Goal: Information Seeking & Learning: Learn about a topic

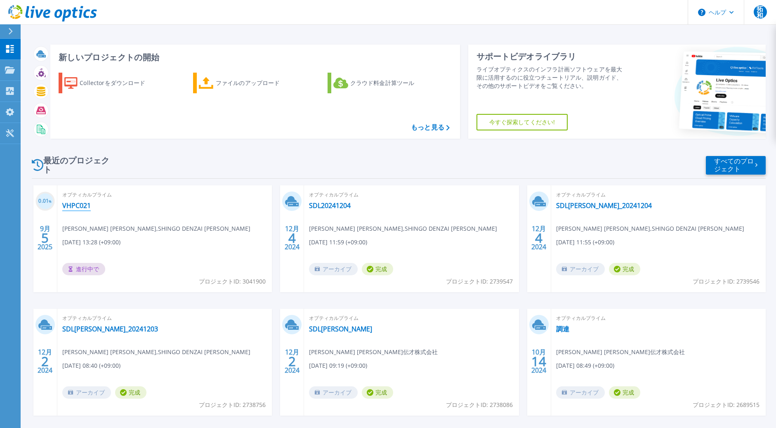
click at [71, 206] on link "VHPC021" at bounding box center [76, 205] width 28 height 8
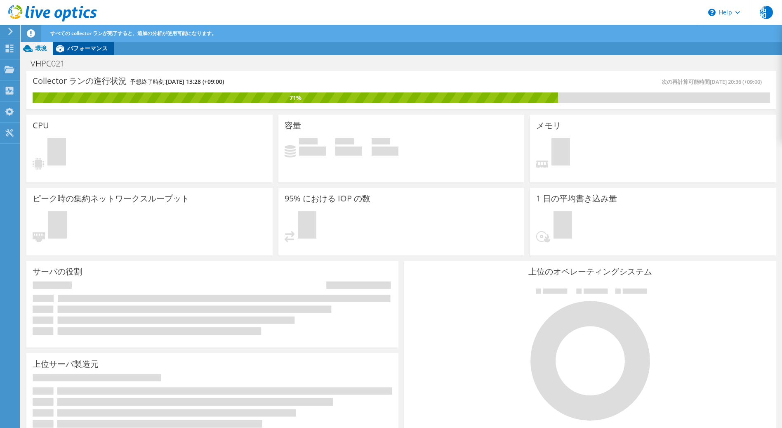
click at [80, 48] on span "パフォーマンス" at bounding box center [87, 48] width 40 height 8
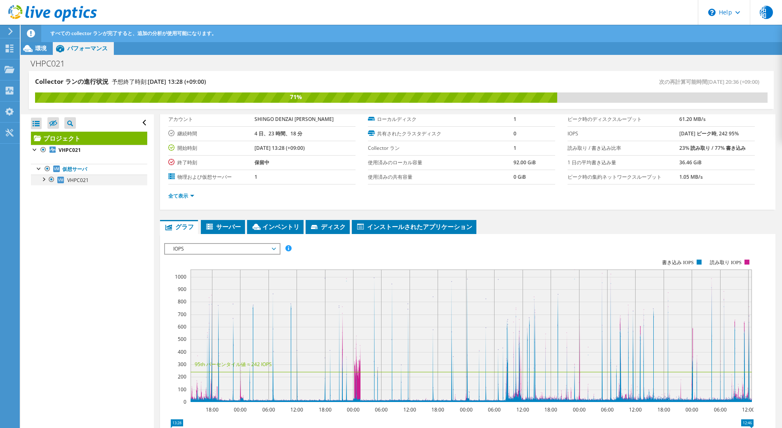
click at [44, 179] on div at bounding box center [43, 179] width 8 height 8
click at [49, 203] on div at bounding box center [47, 200] width 8 height 8
click at [220, 226] on span "サーバー" at bounding box center [223, 226] width 36 height 8
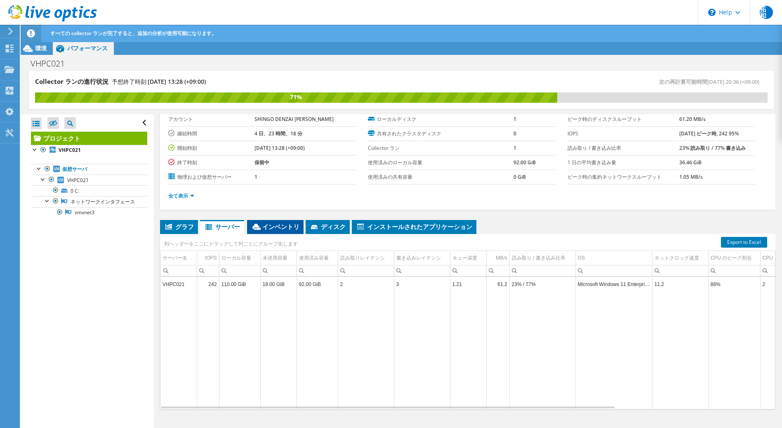
click at [273, 227] on span "インベントリ" at bounding box center [275, 226] width 48 height 8
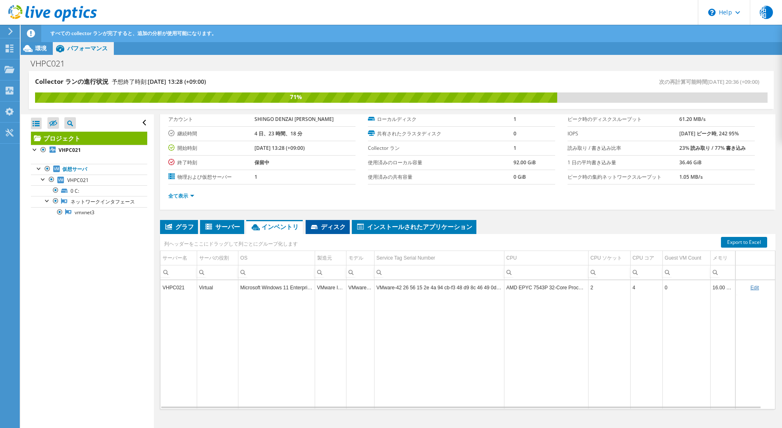
click at [325, 227] on span "ディスク" at bounding box center [328, 226] width 36 height 8
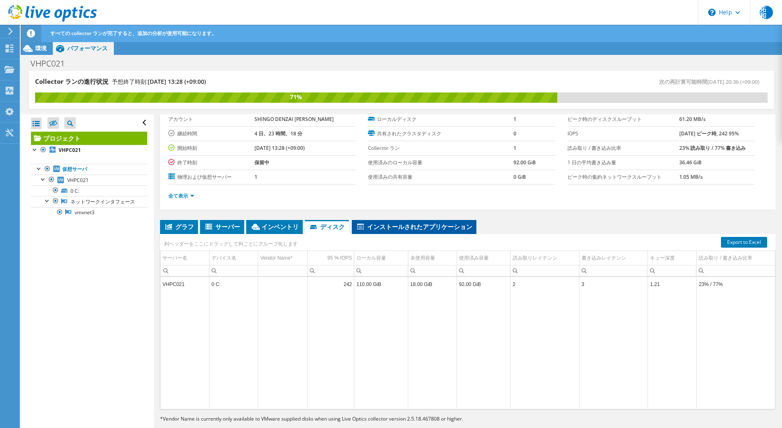
click at [388, 223] on span "インストールされたアプリケーション" at bounding box center [414, 226] width 116 height 8
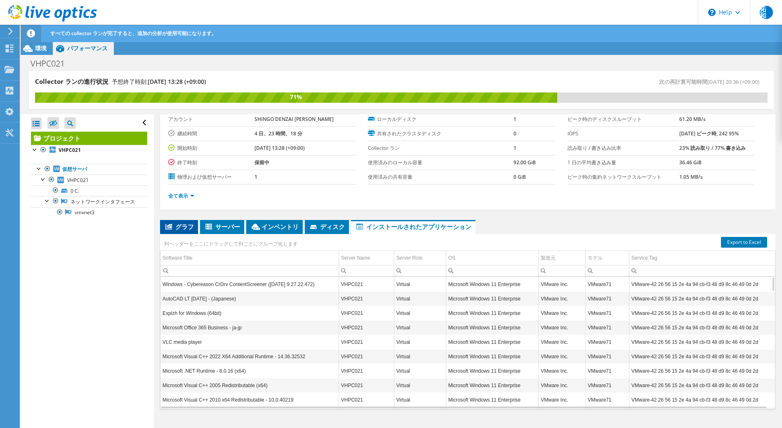
click at [170, 222] on li "グラフ" at bounding box center [179, 227] width 38 height 14
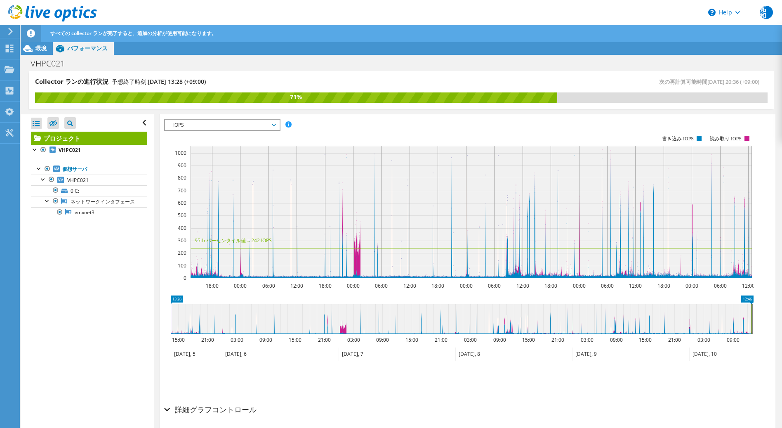
scroll to position [194, 0]
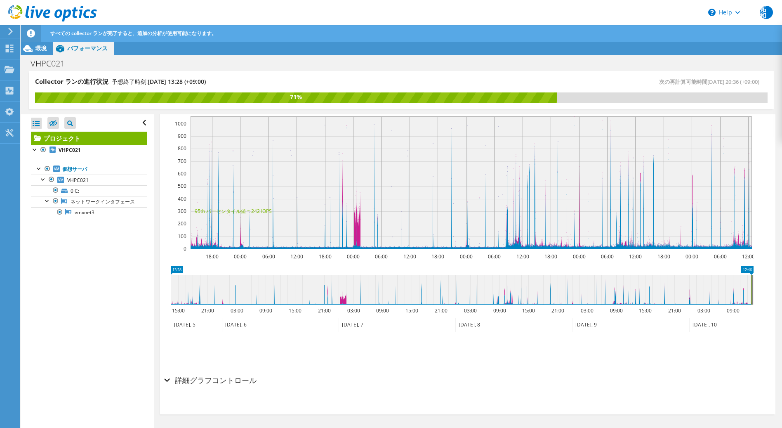
click at [175, 377] on h2 "詳細グラフコントロール" at bounding box center [210, 380] width 92 height 17
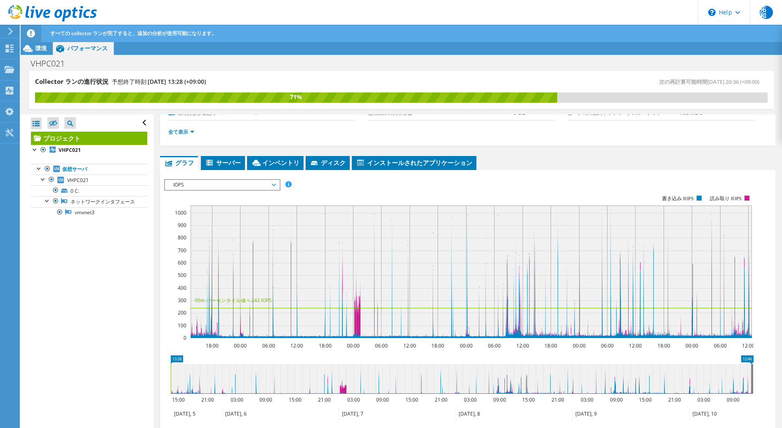
scroll to position [64, 0]
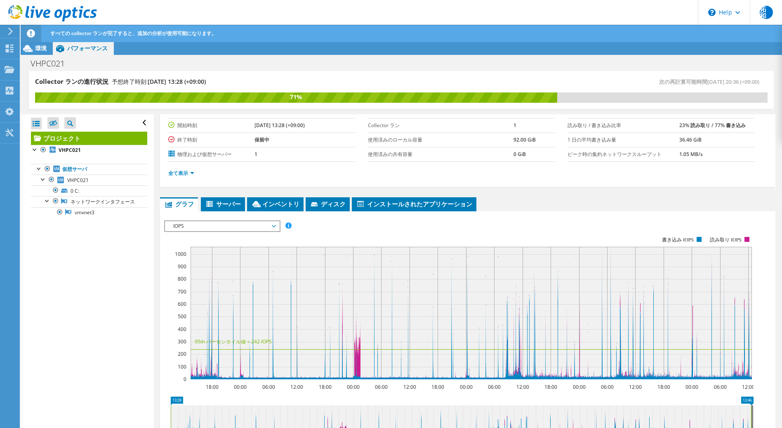
click at [264, 226] on span "IOPS" at bounding box center [222, 226] width 106 height 10
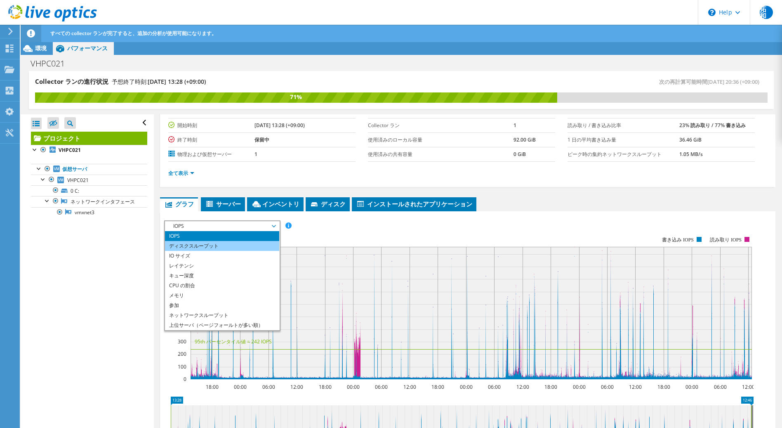
click at [243, 242] on li "ディスクスループット" at bounding box center [222, 246] width 114 height 10
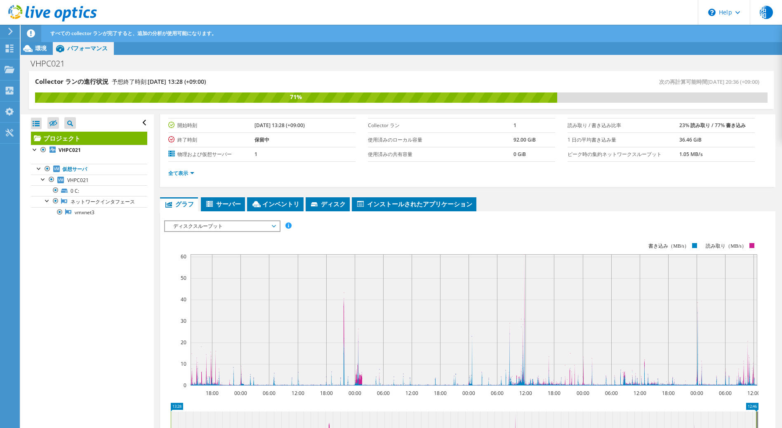
click at [263, 222] on span "ディスクスループット" at bounding box center [222, 226] width 106 height 10
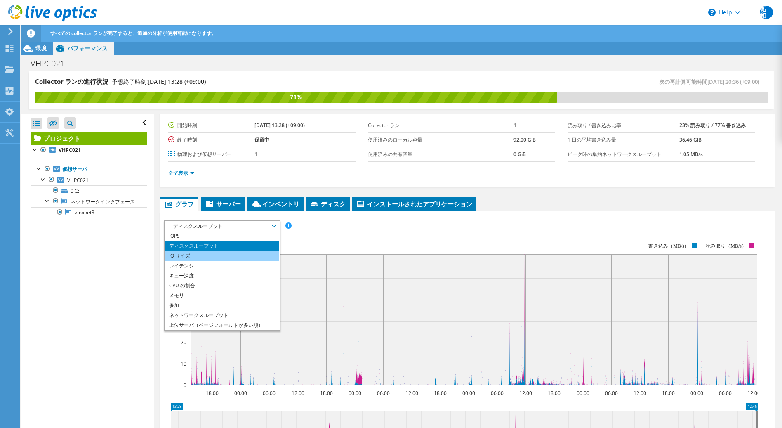
click at [242, 255] on li "IO サイズ" at bounding box center [222, 256] width 114 height 10
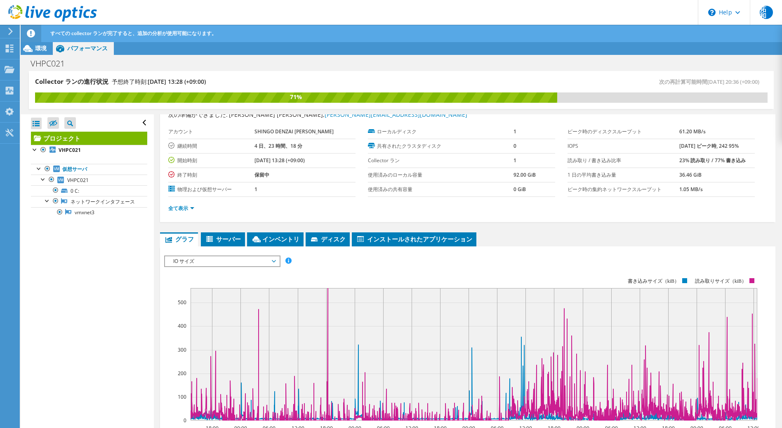
scroll to position [0, 0]
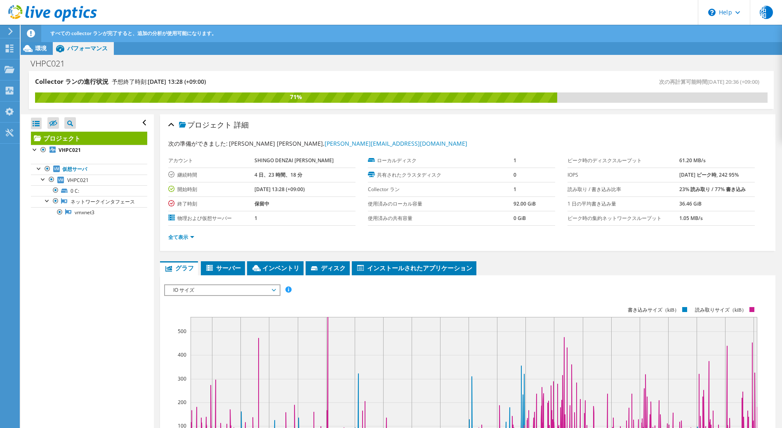
click at [271, 288] on span "IO サイズ" at bounding box center [222, 290] width 106 height 10
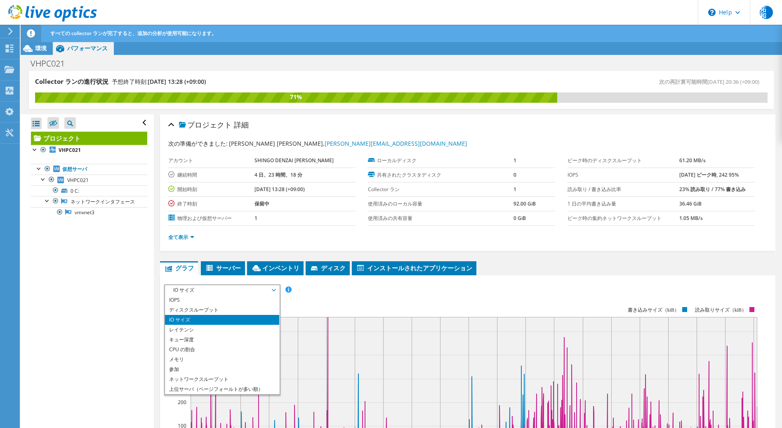
click at [431, 307] on rect at bounding box center [461, 377] width 595 height 165
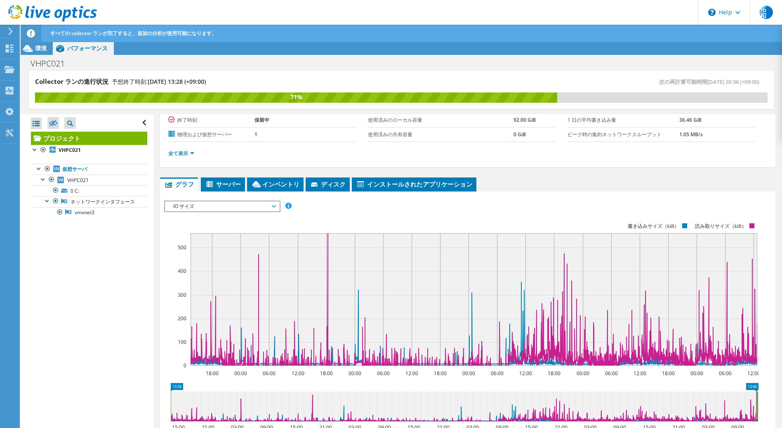
scroll to position [96, 0]
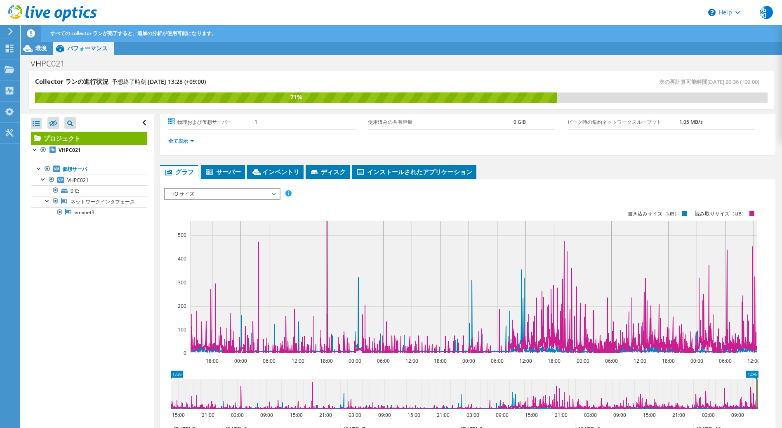
click at [267, 190] on span "IO サイズ" at bounding box center [222, 194] width 106 height 10
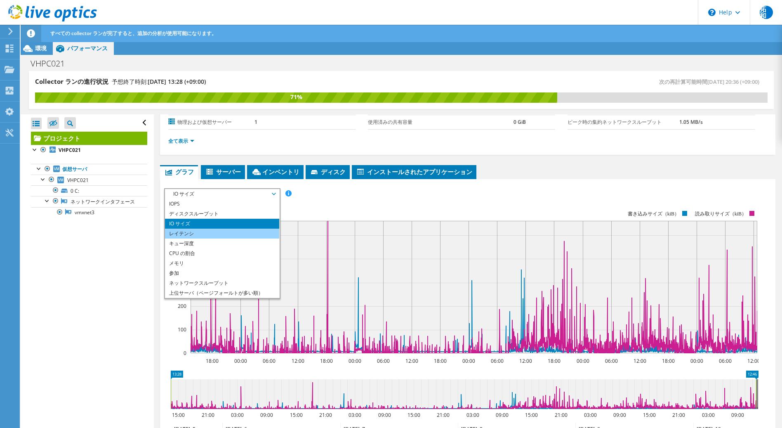
click at [229, 232] on li "レイテンシ" at bounding box center [222, 234] width 114 height 10
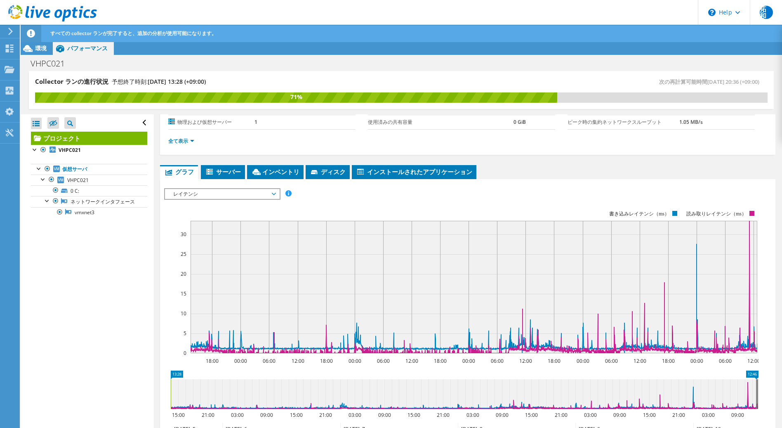
click at [243, 199] on span "レイテンシ" at bounding box center [222, 194] width 106 height 10
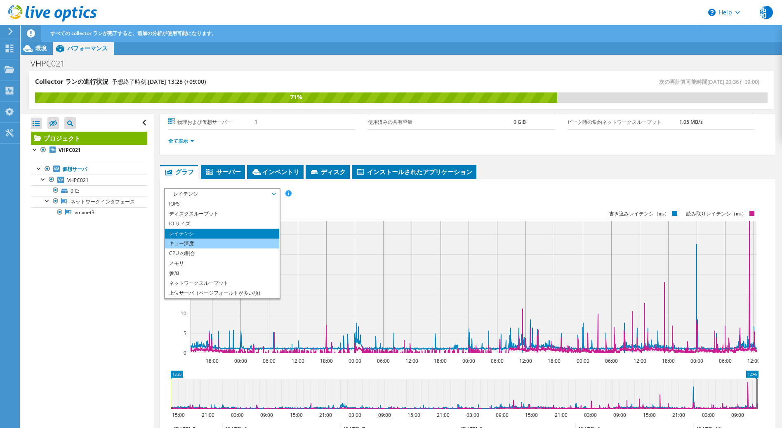
click at [229, 246] on li "キュー深度" at bounding box center [222, 244] width 114 height 10
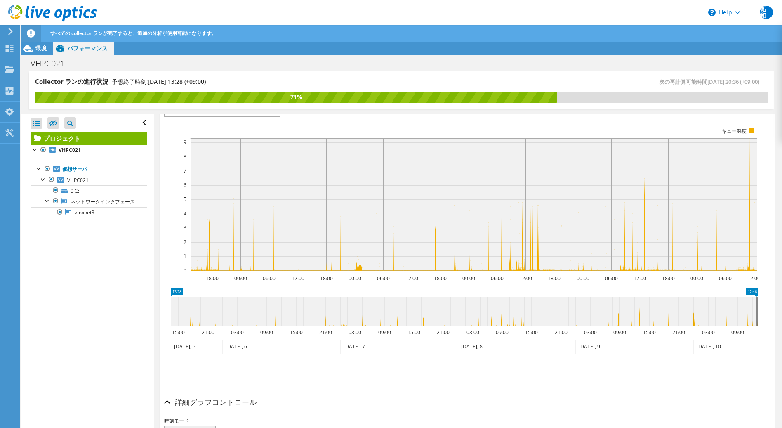
scroll to position [137, 0]
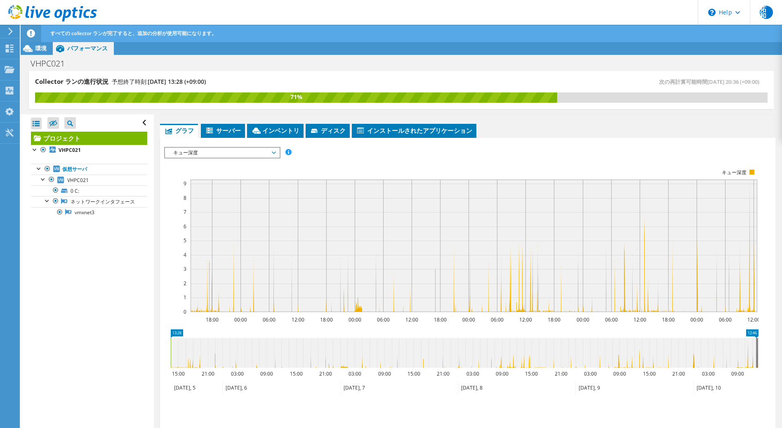
click at [252, 151] on span "キュー深度" at bounding box center [222, 153] width 106 height 10
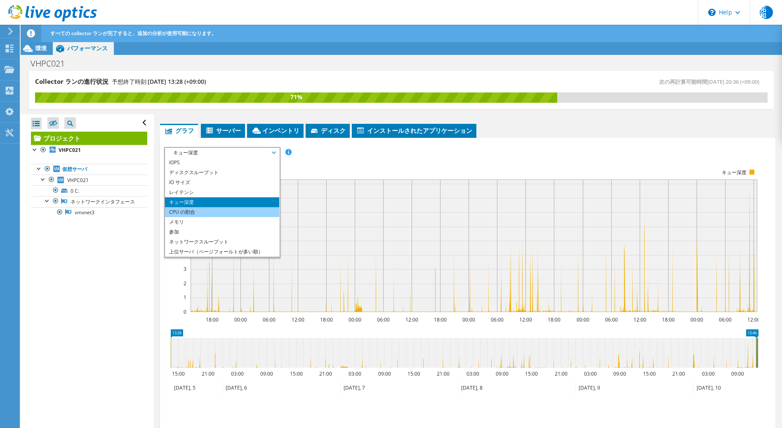
click at [201, 212] on li "CPU の割合" at bounding box center [222, 212] width 114 height 10
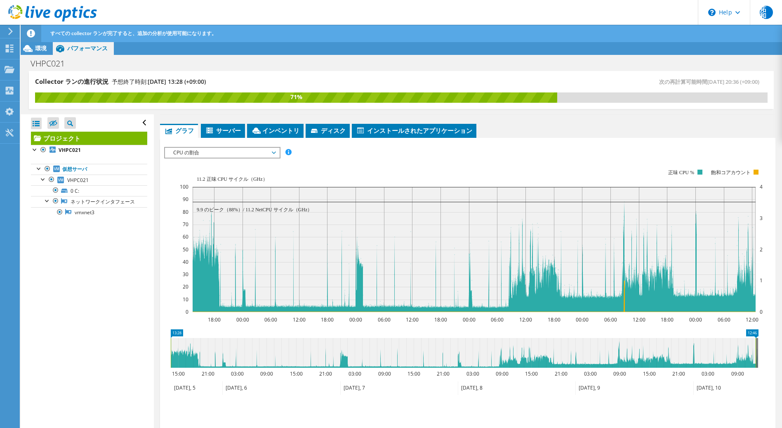
click at [226, 154] on span "CPU の割合" at bounding box center [222, 153] width 106 height 10
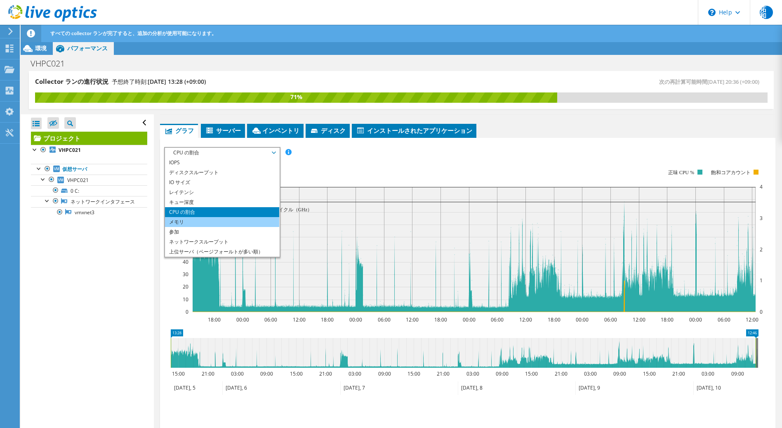
click at [204, 224] on li "メモリ" at bounding box center [222, 222] width 114 height 10
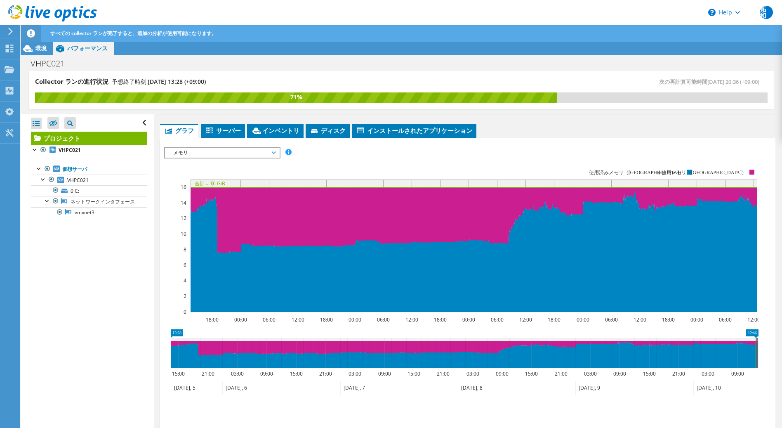
click at [240, 154] on span "メモリ" at bounding box center [222, 153] width 106 height 10
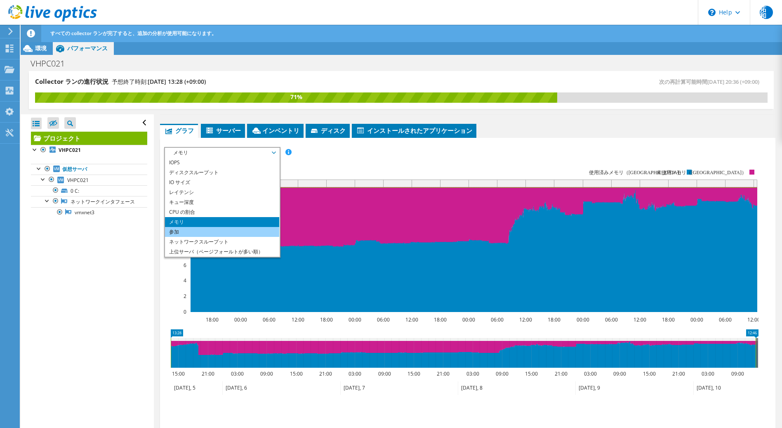
click at [221, 229] on li "参加" at bounding box center [222, 232] width 114 height 10
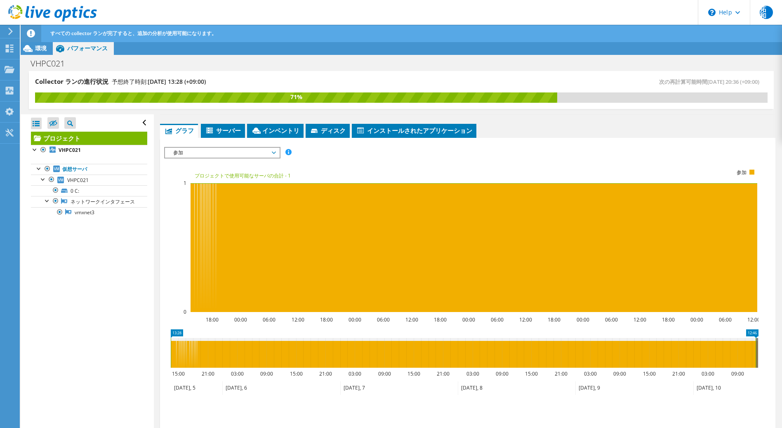
click at [457, 155] on div at bounding box center [467, 291] width 607 height 288
click at [12, 29] on icon at bounding box center [10, 31] width 6 height 7
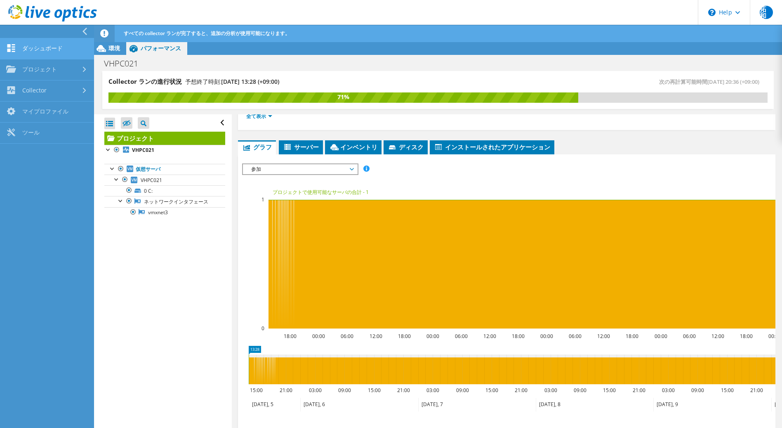
click at [31, 47] on link "ダッシュボード" at bounding box center [47, 48] width 94 height 21
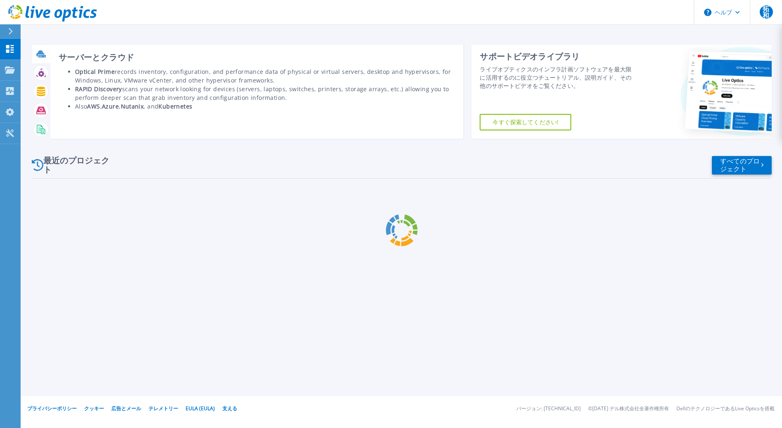
click at [11, 52] on icon at bounding box center [10, 49] width 10 height 8
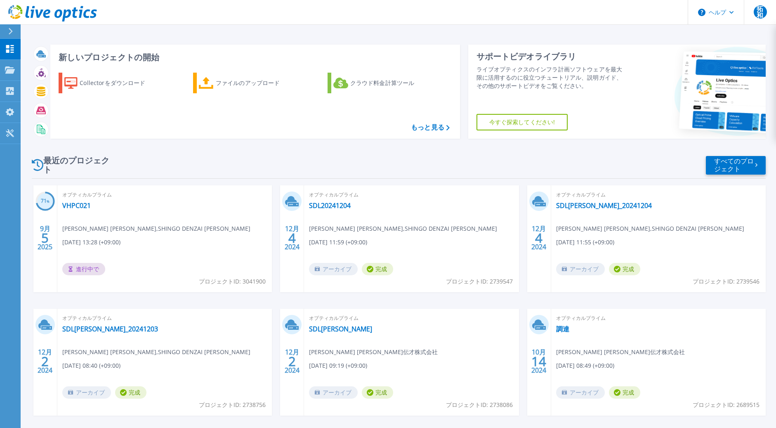
click at [80, 268] on font "進行中で" at bounding box center [87, 269] width 23 height 9
drag, startPoint x: 78, startPoint y: 206, endPoint x: 44, endPoint y: 232, distance: 42.2
click at [44, 234] on span "5" at bounding box center [44, 237] width 7 height 7
click at [32, 67] on p "プロジェクト" at bounding box center [38, 70] width 35 height 21
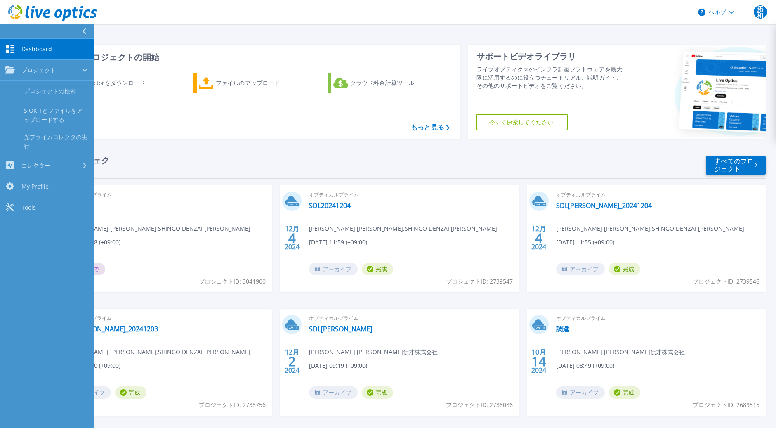
click at [178, 201] on div "オプティカルプライム VHPC021 拓也 和泉 , SHINGO DENZAI K.K. 09/05/2025, 13:28 (+09:00) 進行中で プ…" at bounding box center [164, 238] width 215 height 107
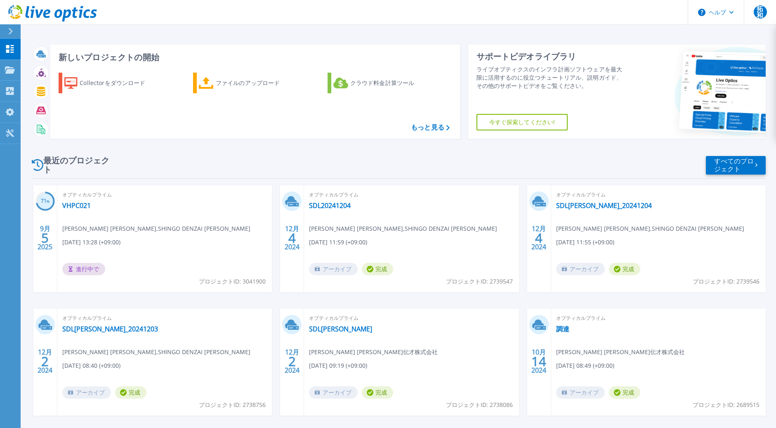
click at [223, 276] on div "オプティカルプライム VHPC021 拓也 和泉 , SHINGO DENZAI K.K. 09/05/2025, 13:28 (+09:00) 進行中で プ…" at bounding box center [164, 238] width 215 height 107
click at [51, 198] on h3 "71 %" at bounding box center [44, 200] width 19 height 9
click at [86, 208] on link "VHPC021" at bounding box center [76, 205] width 28 height 8
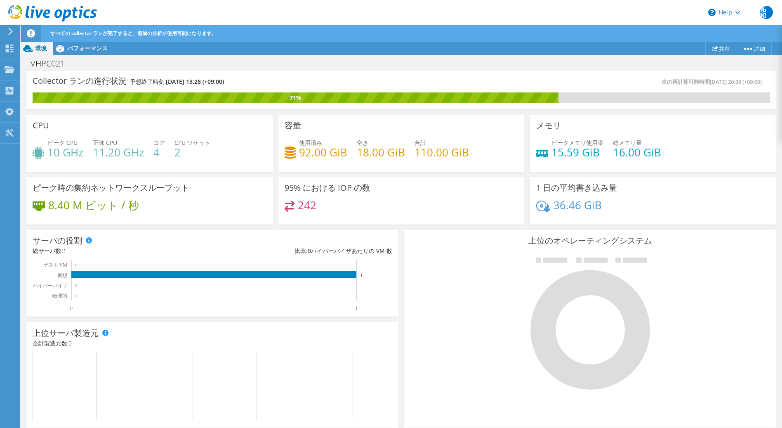
click at [61, 151] on h4 "10 GHz" at bounding box center [65, 152] width 36 height 9
drag, startPoint x: 775, startPoint y: 202, endPoint x: 776, endPoint y: 215, distance: 12.8
click at [776, 215] on section "Collector ランの進行状況 予想終了時刻: 09/12/2025, 13:28 (+09:00) 次の再計算可能時間 09/10/2025, 20:3…" at bounding box center [402, 335] width 762 height 529
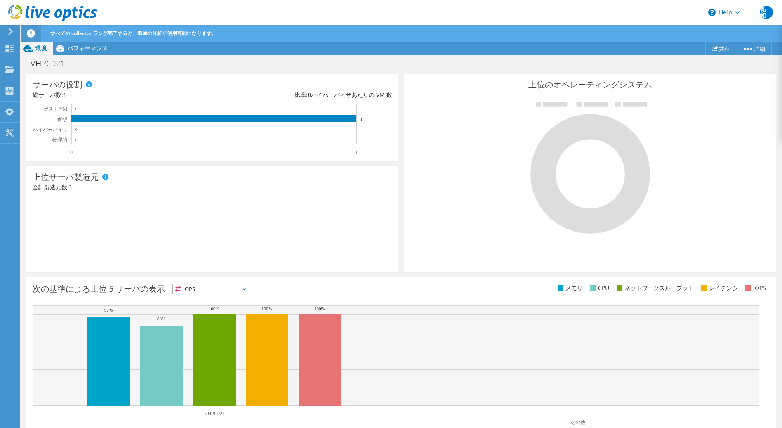
scroll to position [171, 0]
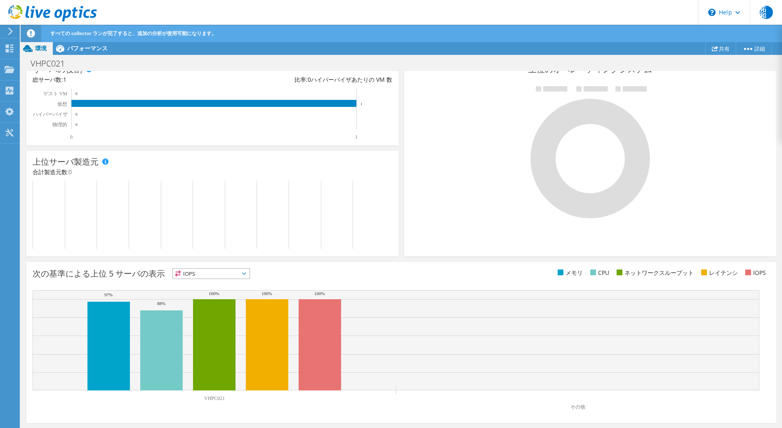
click at [242, 277] on span "IOPS" at bounding box center [211, 274] width 77 height 10
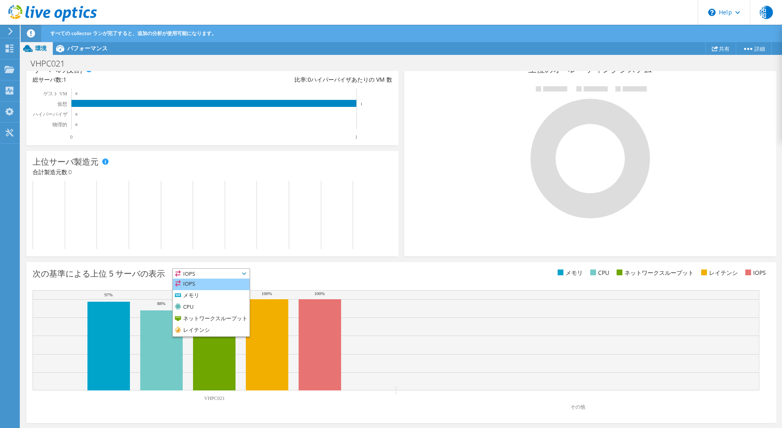
click at [199, 284] on li "IOPS" at bounding box center [211, 285] width 77 height 12
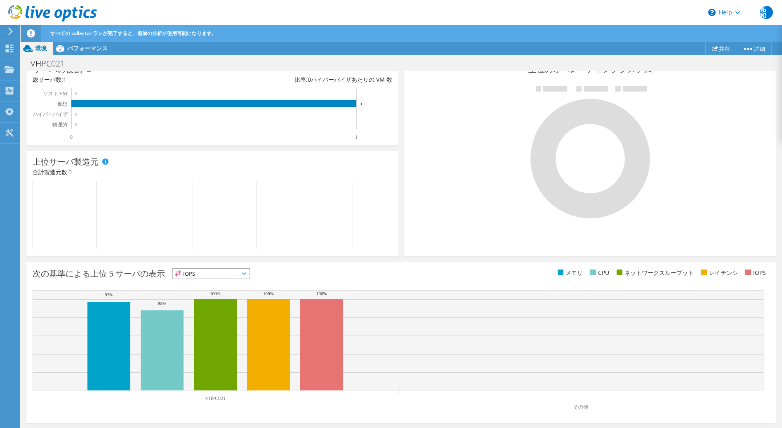
click at [203, 273] on span "IOPS" at bounding box center [206, 274] width 66 height 10
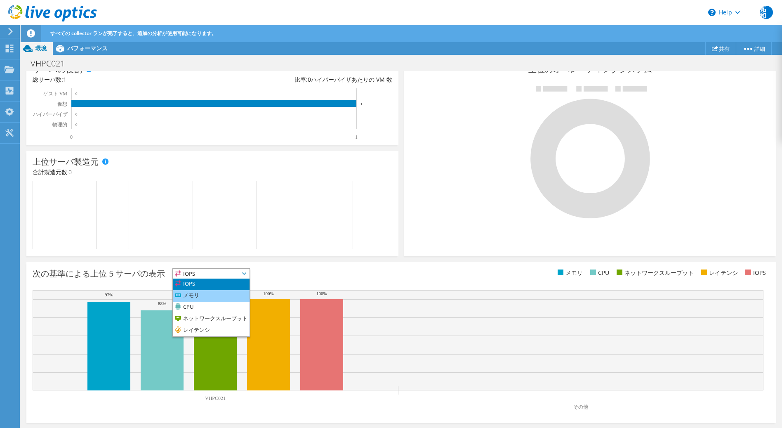
click at [198, 294] on li "メモリ" at bounding box center [211, 296] width 77 height 12
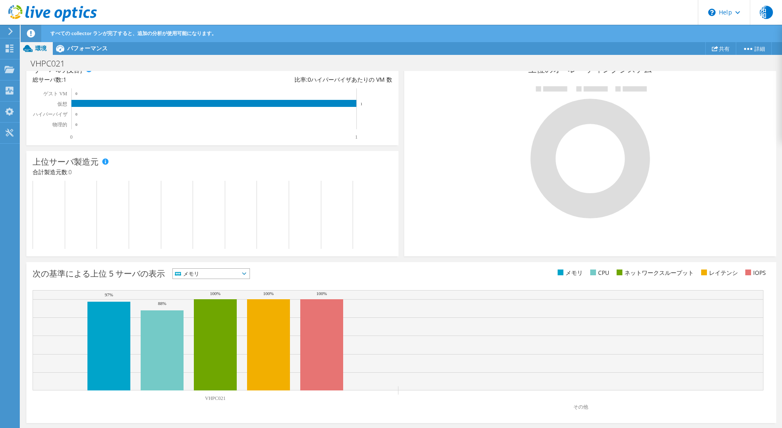
click at [239, 273] on span "メモリ" at bounding box center [206, 274] width 66 height 10
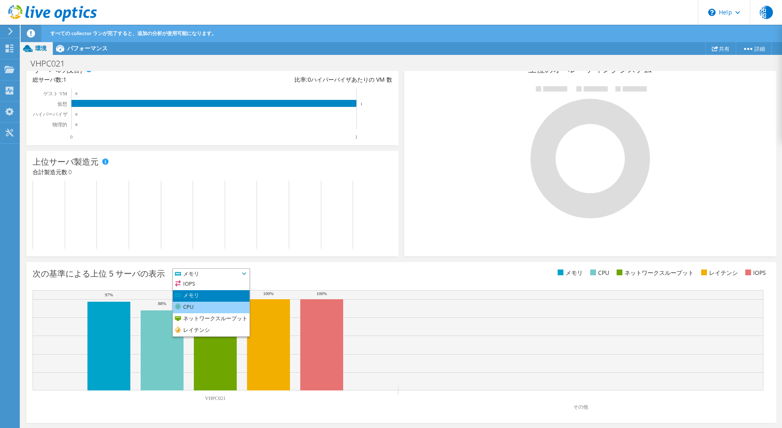
click at [214, 305] on li "CPU" at bounding box center [211, 308] width 77 height 12
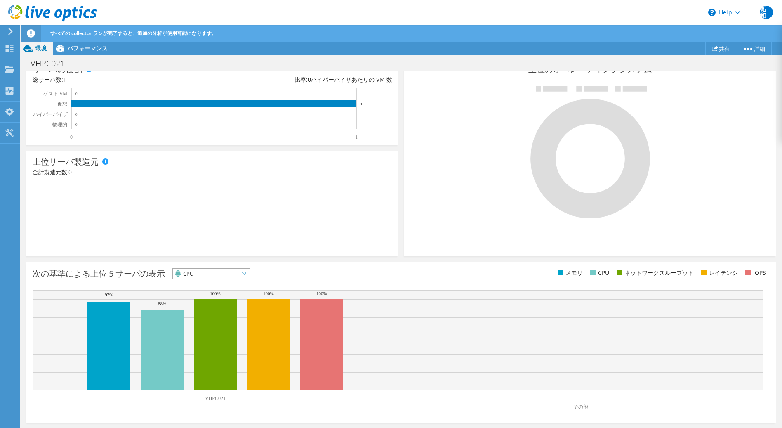
click at [218, 274] on span "CPU" at bounding box center [206, 274] width 66 height 10
click at [203, 331] on li "レイテンシ" at bounding box center [211, 331] width 77 height 12
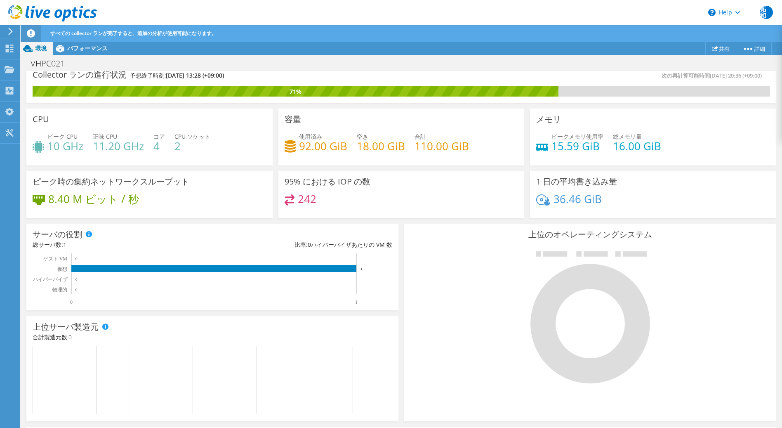
scroll to position [41, 0]
click at [754, 51] on link "詳細" at bounding box center [754, 48] width 36 height 13
click at [748, 63] on link "プロジェクトの詳細" at bounding box center [737, 63] width 78 height 17
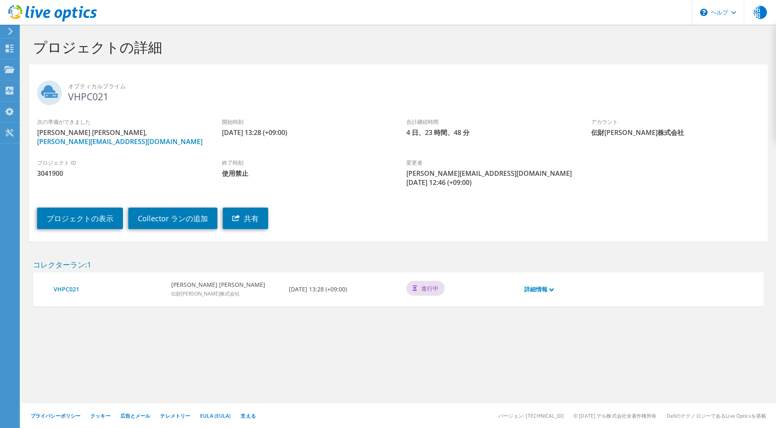
click at [545, 290] on div "VHPC021 拓也 和泉 伝財真吾株式会社 09/05/2025, 13:28 (+09:00) 進行中 詳細情報" at bounding box center [398, 289] width 731 height 34
click at [547, 285] on font "詳細情報" at bounding box center [536, 289] width 23 height 8
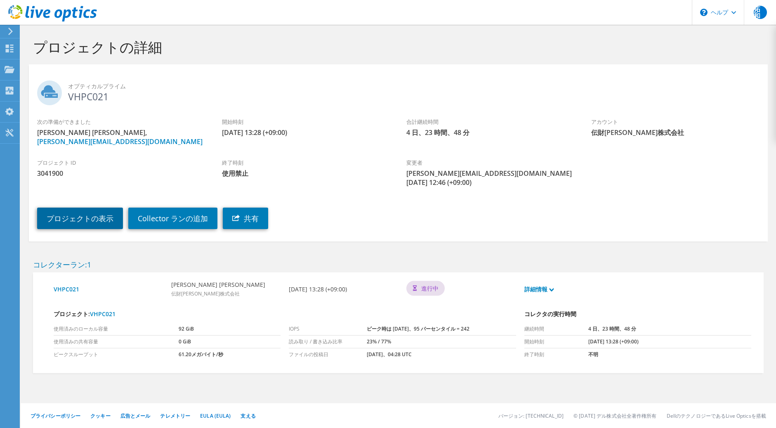
click at [96, 215] on link "プロジェクトの表示" at bounding box center [80, 218] width 86 height 21
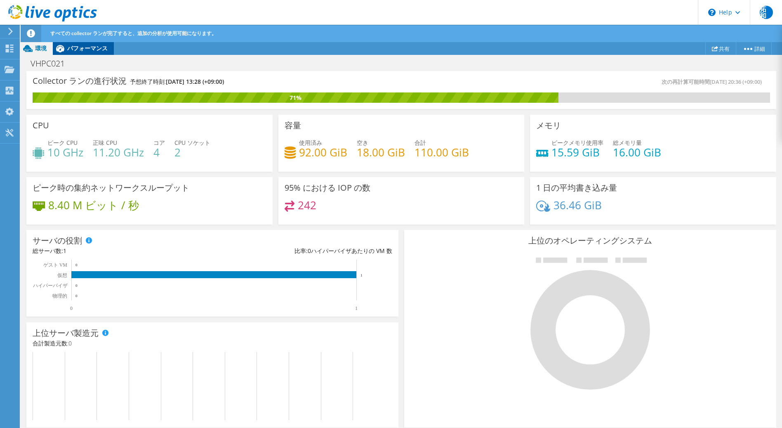
click at [95, 47] on span "パフォーマンス" at bounding box center [87, 48] width 40 height 8
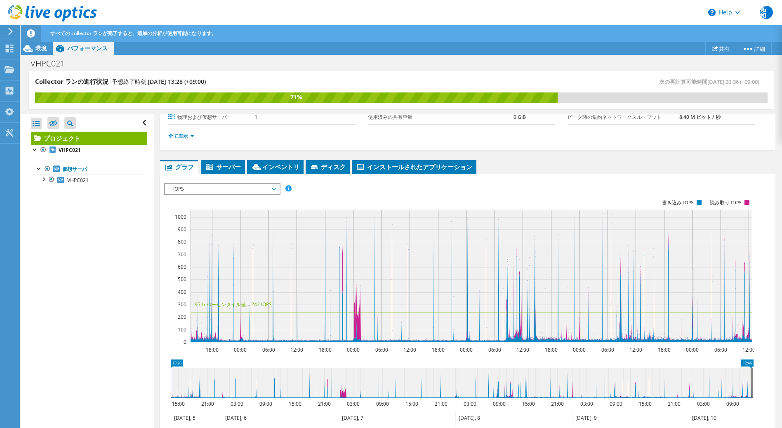
scroll to position [194, 0]
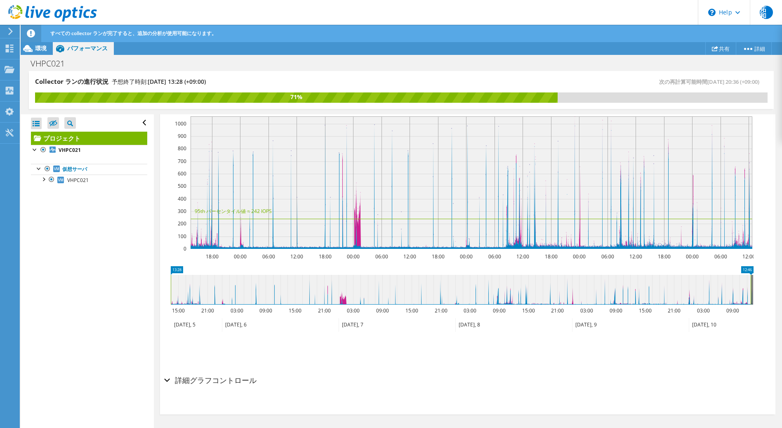
click at [248, 377] on h2 "詳細グラフコントロール" at bounding box center [210, 380] width 92 height 17
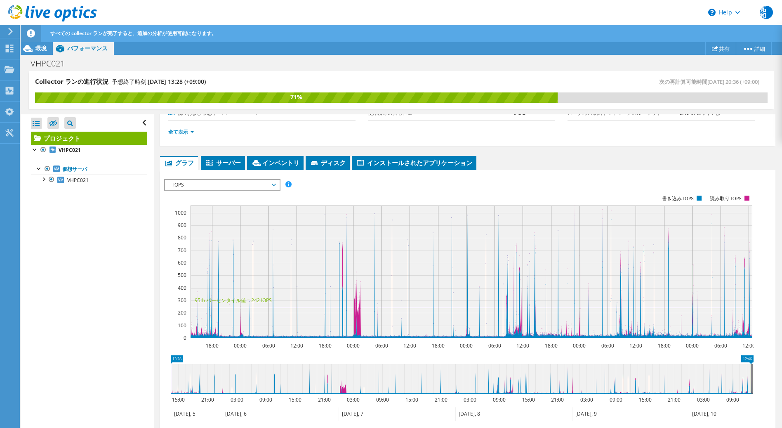
scroll to position [64, 0]
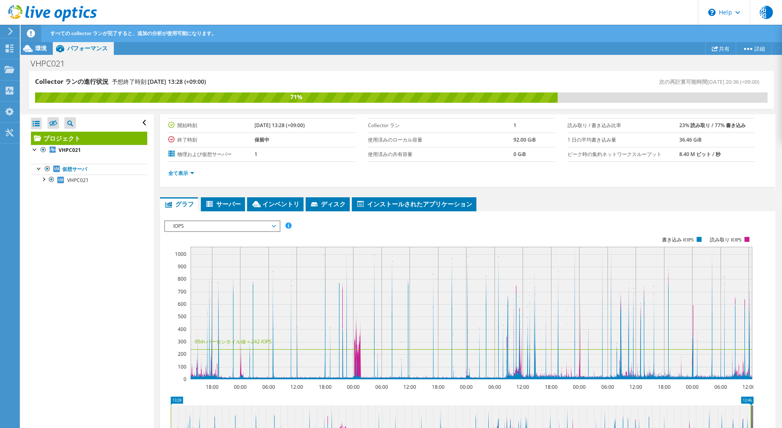
click at [227, 227] on span "IOPS" at bounding box center [222, 226] width 106 height 10
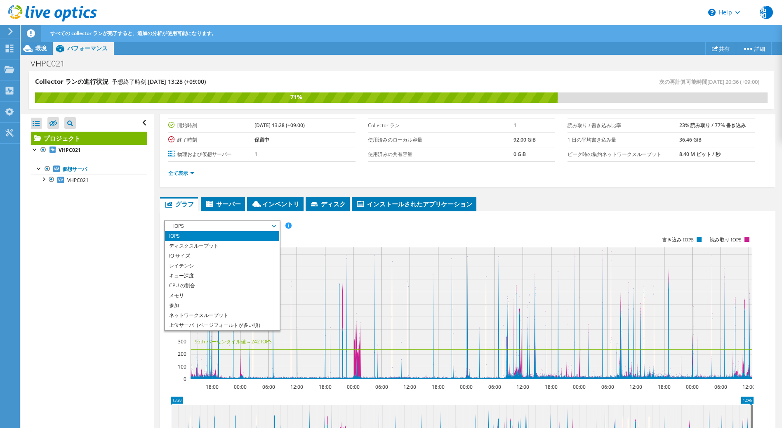
click at [189, 169] on li "全て表示" at bounding box center [183, 173] width 31 height 9
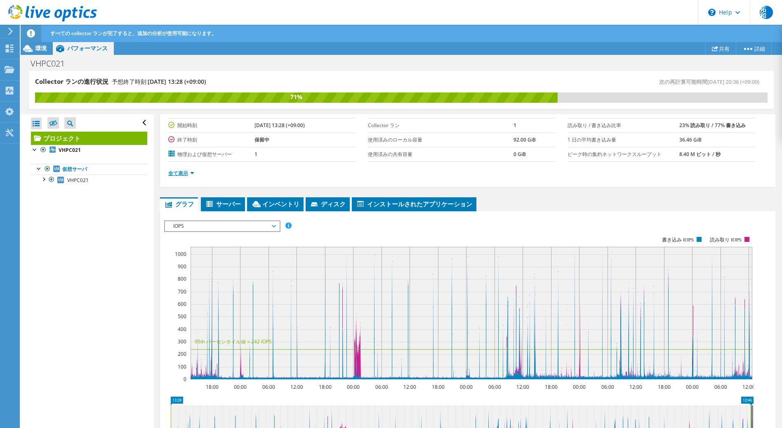
click at [189, 171] on link "全て表示" at bounding box center [181, 173] width 26 height 7
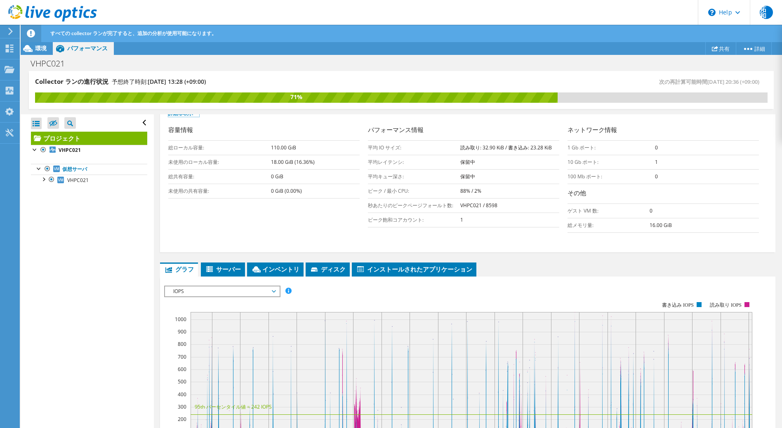
scroll to position [206, 0]
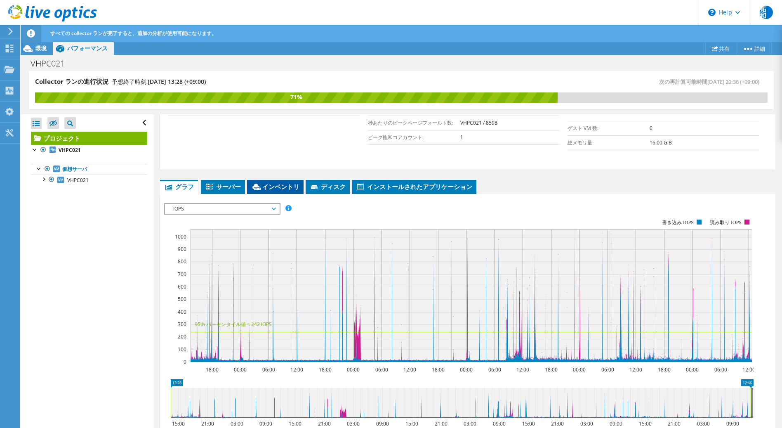
click at [285, 187] on span "インベントリ" at bounding box center [275, 186] width 48 height 8
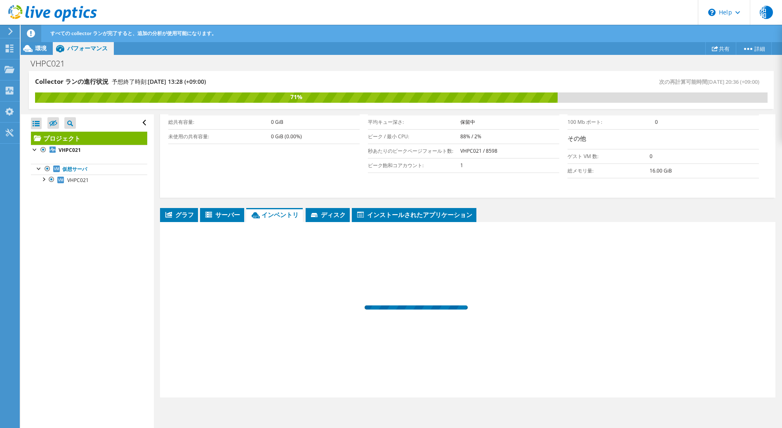
scroll to position [178, 0]
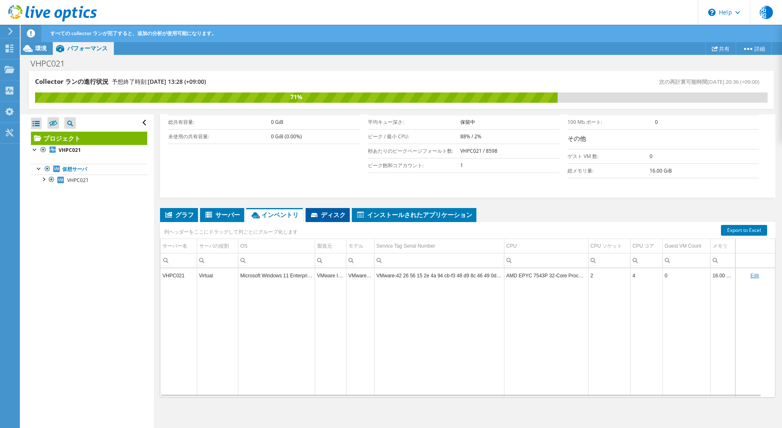
click at [326, 215] on span "ディスク" at bounding box center [328, 214] width 36 height 8
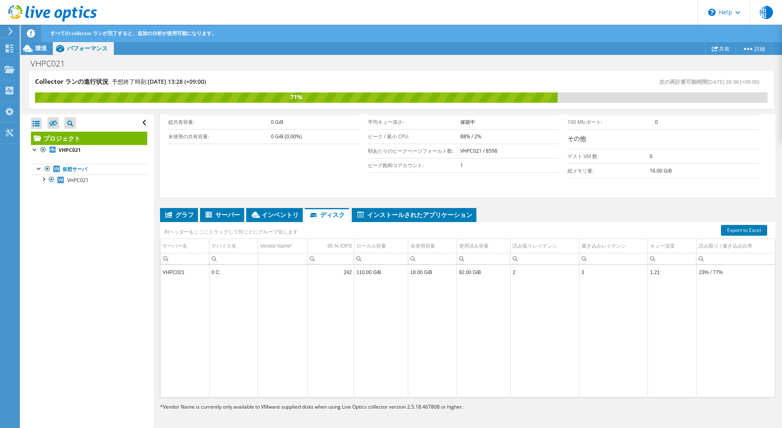
click at [170, 269] on td "VHPC021" at bounding box center [185, 272] width 49 height 14
click at [229, 217] on span "サーバー" at bounding box center [222, 214] width 36 height 8
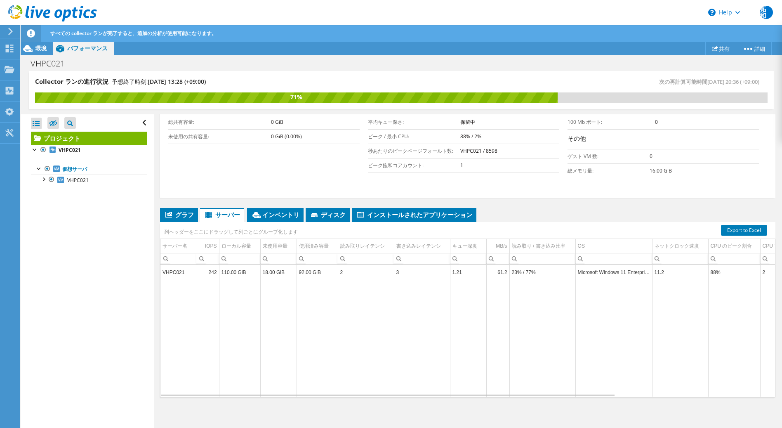
click at [267, 274] on td "18.00 GiB" at bounding box center [278, 272] width 36 height 14
click at [414, 215] on span "インストールされたアプリケーション" at bounding box center [414, 214] width 116 height 8
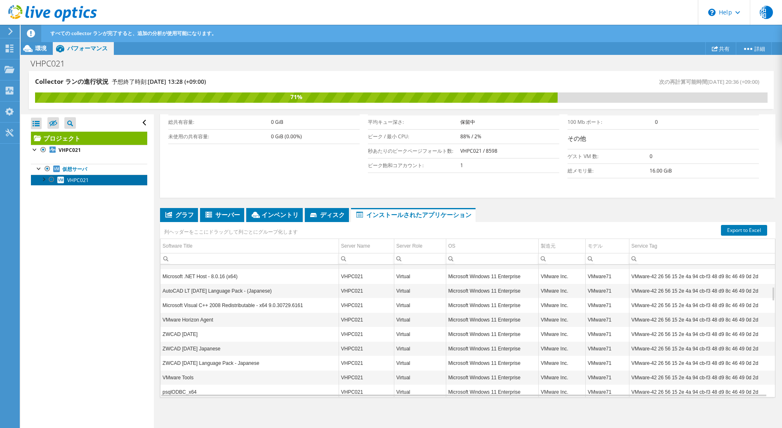
click at [73, 178] on span "VHPC021" at bounding box center [77, 180] width 21 height 7
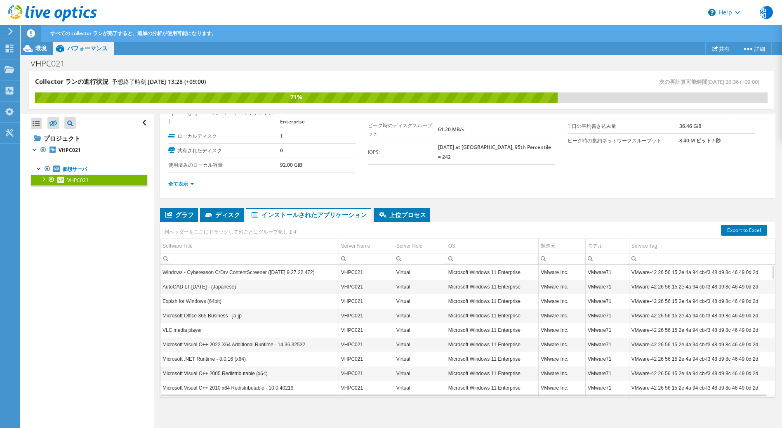
scroll to position [34, 0]
click at [188, 217] on span "グラフ" at bounding box center [179, 214] width 30 height 8
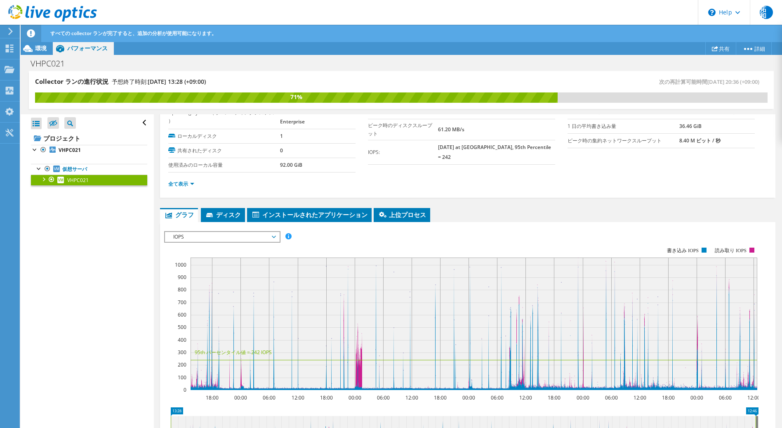
scroll to position [134, 0]
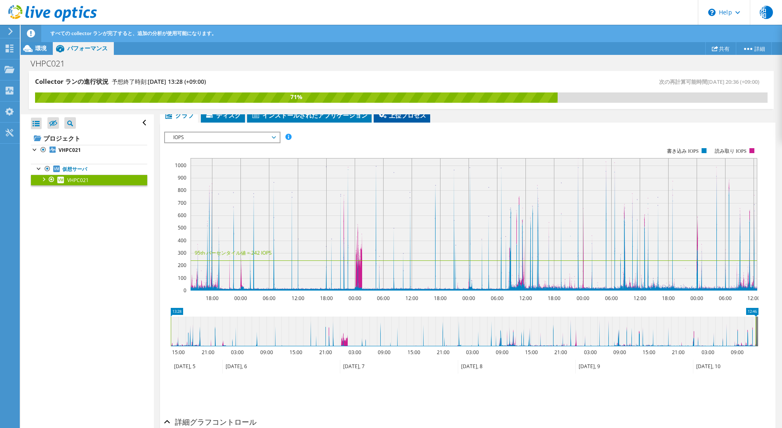
click at [403, 118] on span "上位プロセス" at bounding box center [402, 115] width 48 height 8
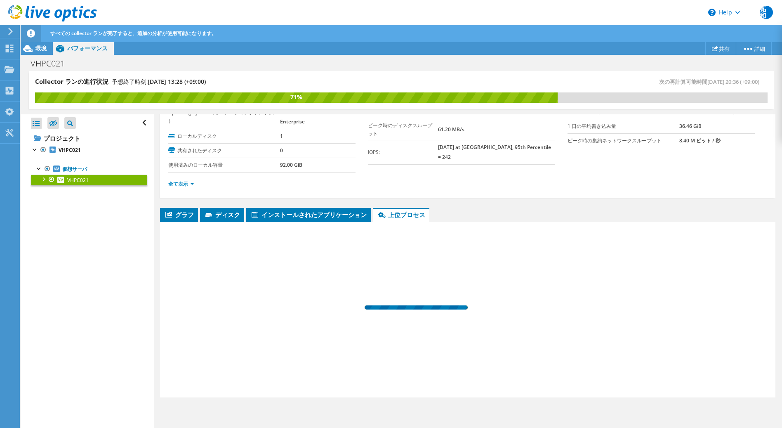
scroll to position [34, 0]
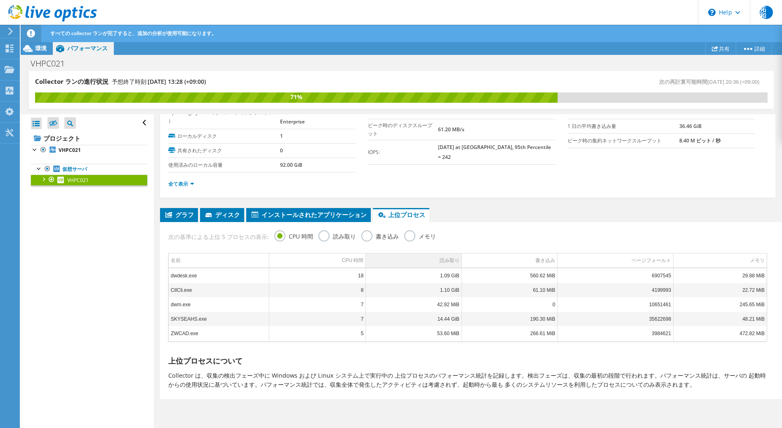
click at [440, 260] on div "読み取り" at bounding box center [450, 260] width 20 height 10
click at [350, 260] on div "CPU 時間" at bounding box center [353, 260] width 22 height 10
click at [322, 238] on label "読み取り" at bounding box center [338, 235] width 38 height 10
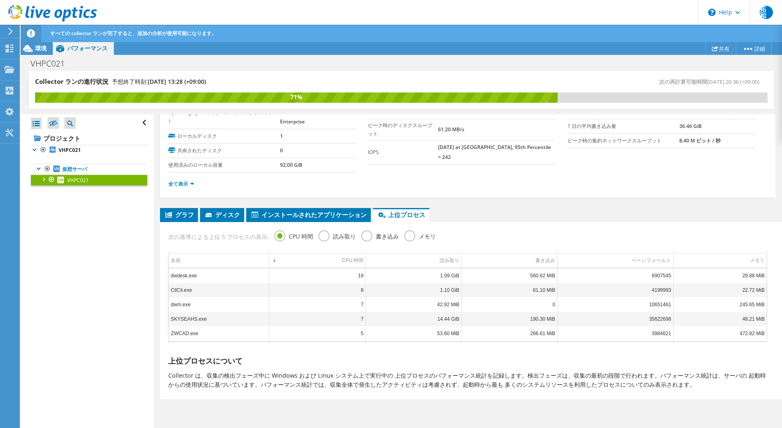
click at [0, 0] on input "読み取り" at bounding box center [0, 0] width 0 height 0
click at [373, 237] on label "書き込み" at bounding box center [381, 235] width 38 height 10
click at [0, 0] on input "書き込み" at bounding box center [0, 0] width 0 height 0
click at [421, 232] on label "メモリ" at bounding box center [420, 235] width 32 height 10
click at [0, 0] on input "メモリ" at bounding box center [0, 0] width 0 height 0
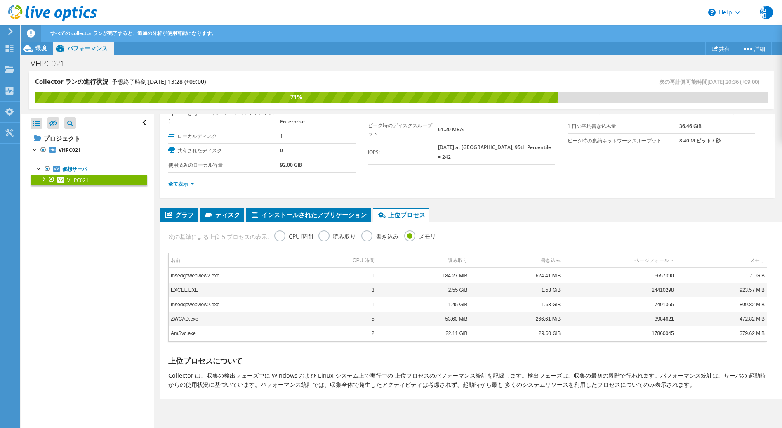
click at [392, 234] on label "書き込み" at bounding box center [381, 235] width 38 height 10
click at [0, 0] on input "書き込み" at bounding box center [0, 0] width 0 height 0
click at [344, 238] on label "読み取り" at bounding box center [338, 235] width 38 height 10
click at [0, 0] on input "読み取り" at bounding box center [0, 0] width 0 height 0
click at [286, 238] on label "CPU 時間" at bounding box center [293, 235] width 39 height 10
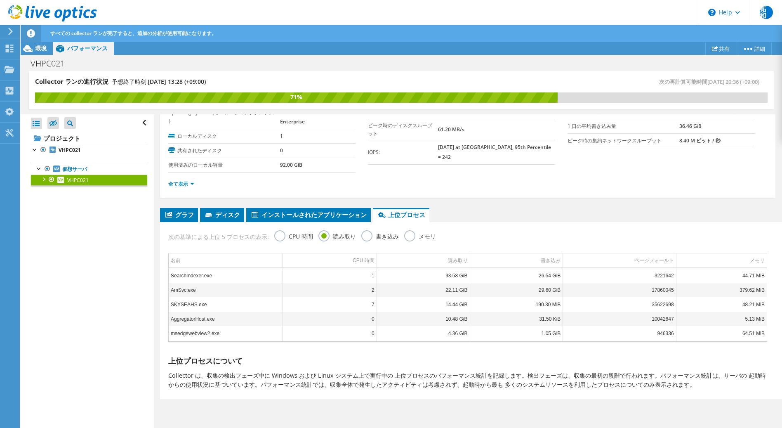
click at [0, 0] on input "CPU 時間" at bounding box center [0, 0] width 0 height 0
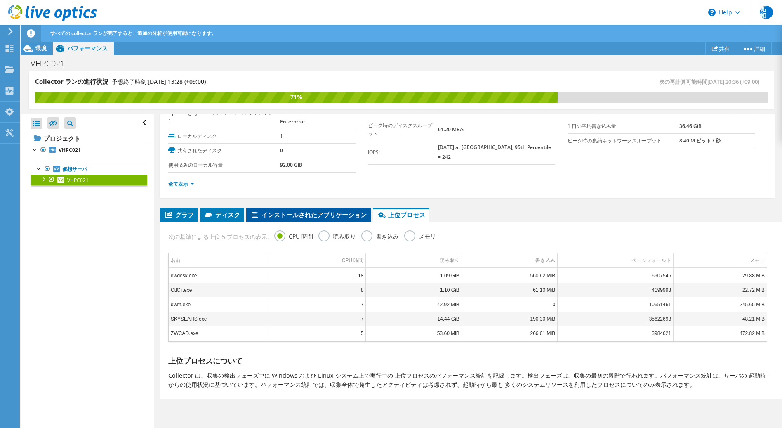
click at [289, 213] on span "インストールされたアプリケーション" at bounding box center [309, 214] width 116 height 8
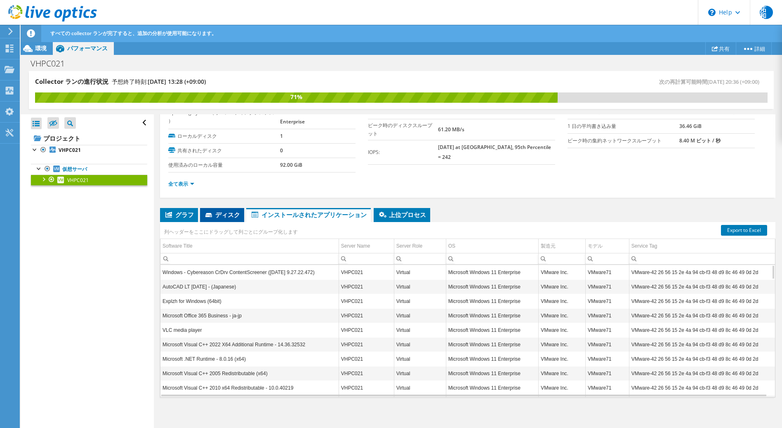
click at [231, 215] on span "ディスク" at bounding box center [222, 214] width 36 height 8
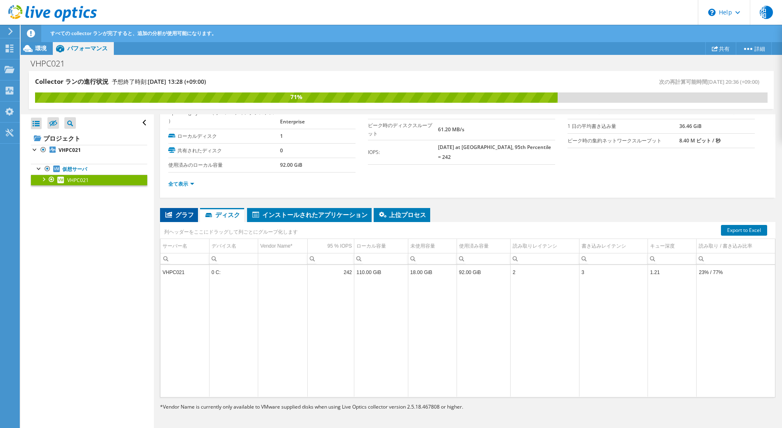
click at [176, 216] on span "グラフ" at bounding box center [179, 214] width 30 height 8
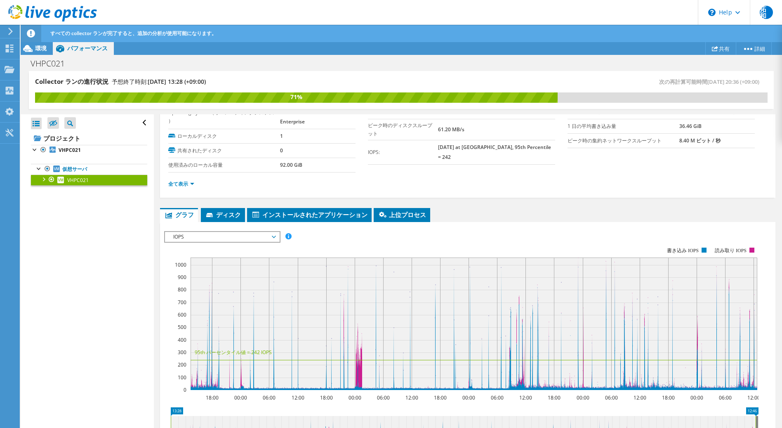
scroll to position [134, 0]
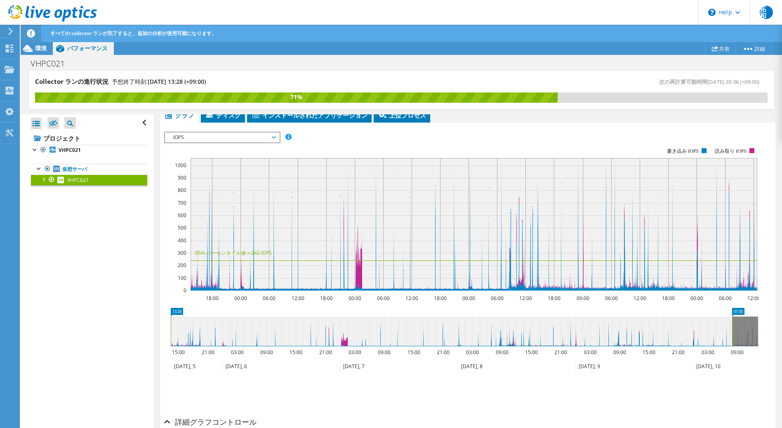
drag, startPoint x: 755, startPoint y: 328, endPoint x: 732, endPoint y: 327, distance: 23.5
click at [732, 327] on rect at bounding box center [732, 332] width 3 height 30
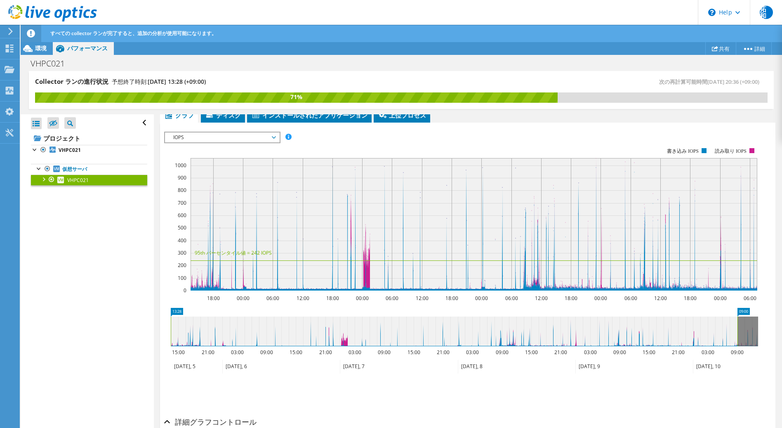
drag, startPoint x: 731, startPoint y: 327, endPoint x: 739, endPoint y: 327, distance: 7.9
click at [739, 327] on rect at bounding box center [737, 332] width 3 height 30
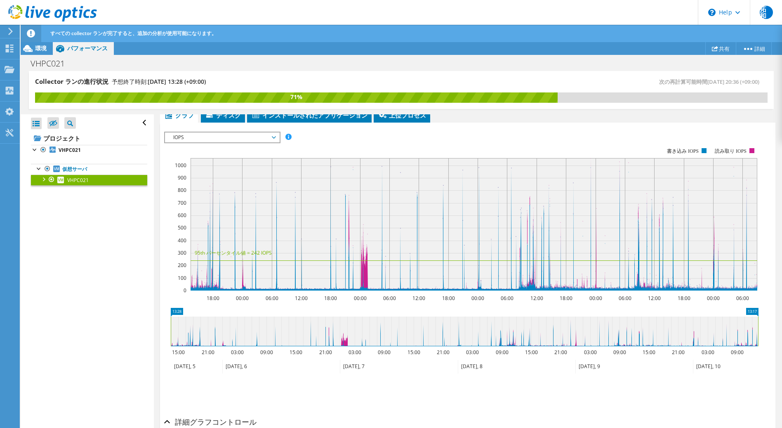
drag, startPoint x: 739, startPoint y: 327, endPoint x: 775, endPoint y: 327, distance: 36.3
click at [775, 327] on div "VHPC021 詳細 Operating System（オペレーティングシステム ） Microsoft Windows 11 Enterprise ローカル…" at bounding box center [468, 242] width 628 height 523
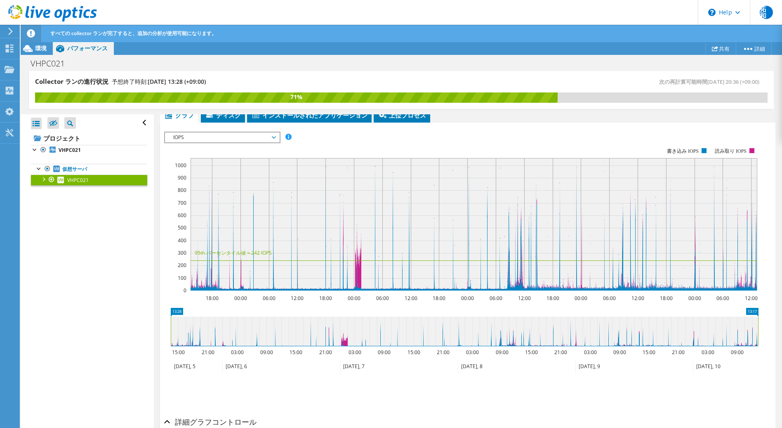
click at [263, 137] on span "IOPS" at bounding box center [222, 137] width 106 height 10
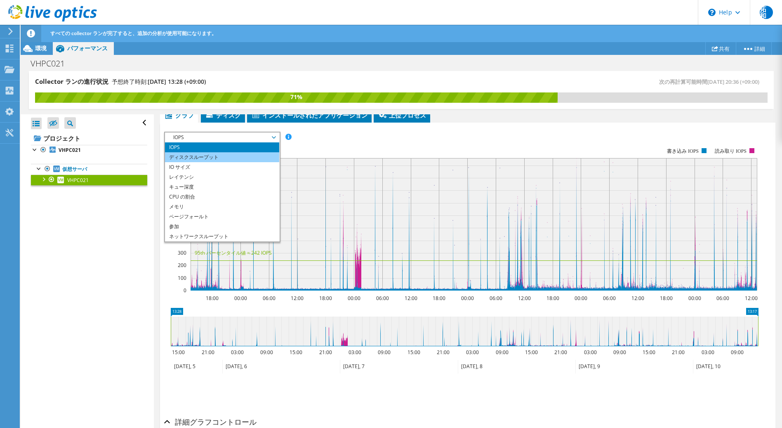
click at [226, 157] on li "ディスクスループット" at bounding box center [222, 157] width 114 height 10
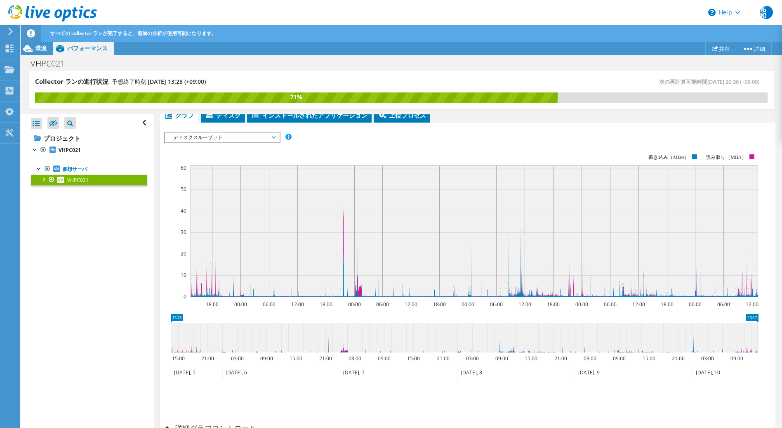
click at [273, 137] on span "ディスクスループット" at bounding box center [222, 137] width 106 height 10
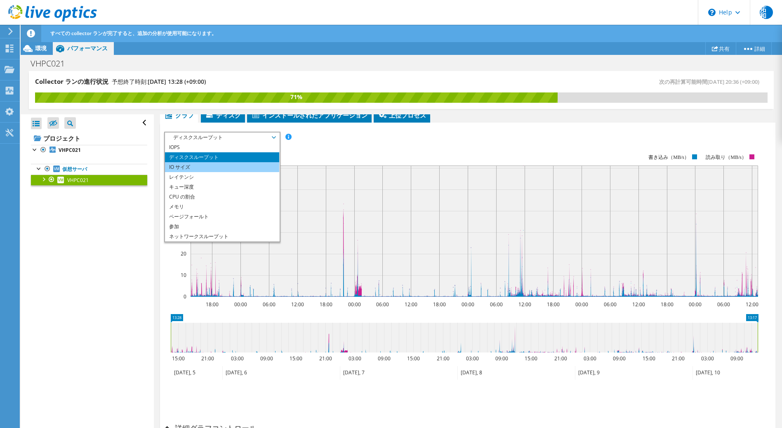
click at [246, 165] on li "IO サイズ" at bounding box center [222, 167] width 114 height 10
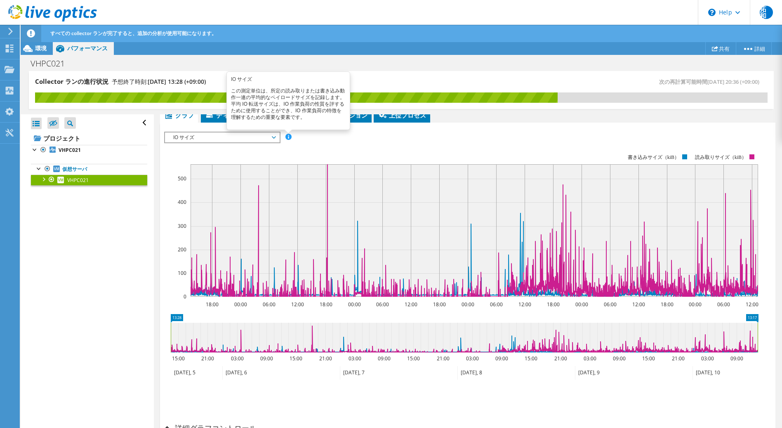
click at [287, 138] on span at bounding box center [289, 137] width 6 height 6
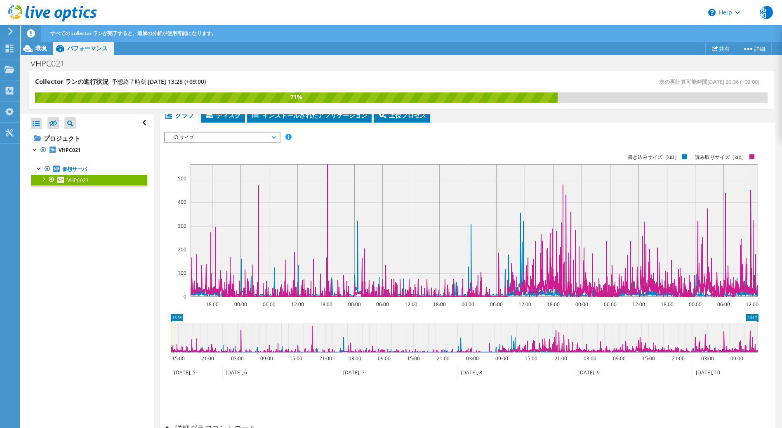
click at [265, 138] on span "IO サイズ" at bounding box center [222, 137] width 106 height 10
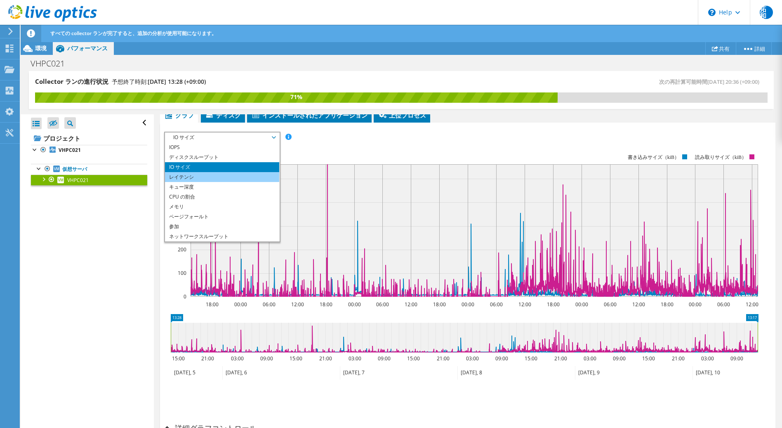
click at [239, 172] on li "レイテンシ" at bounding box center [222, 177] width 114 height 10
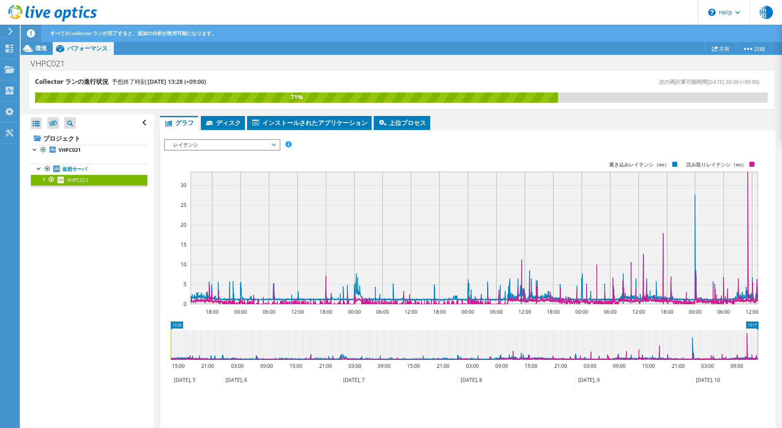
scroll to position [115, 0]
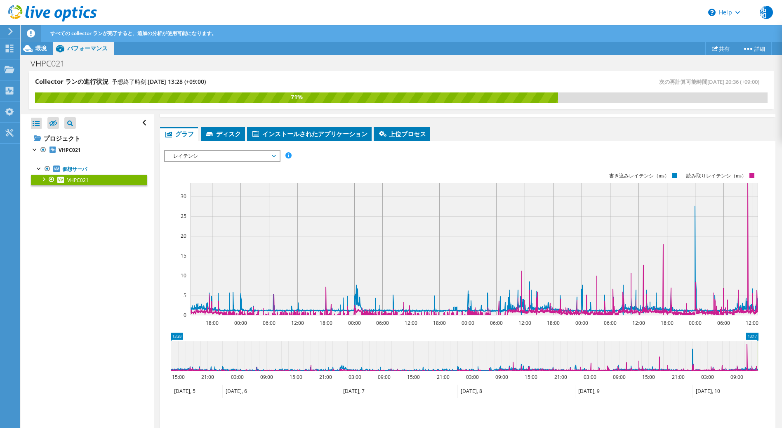
click at [270, 159] on span "レイテンシ" at bounding box center [222, 156] width 106 height 10
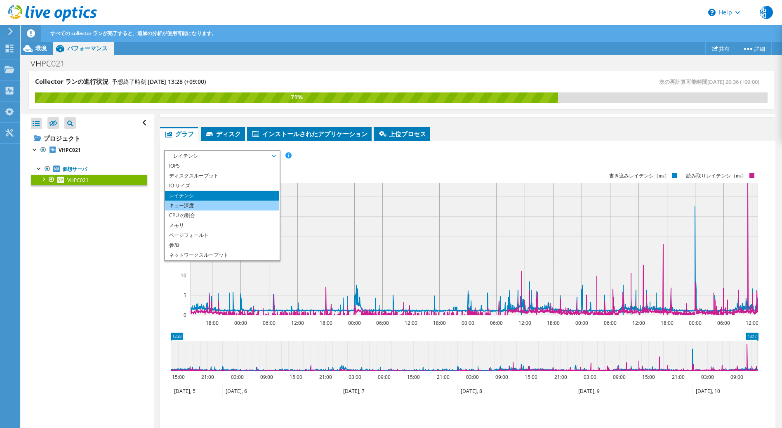
click at [231, 203] on li "キュー深度" at bounding box center [222, 206] width 114 height 10
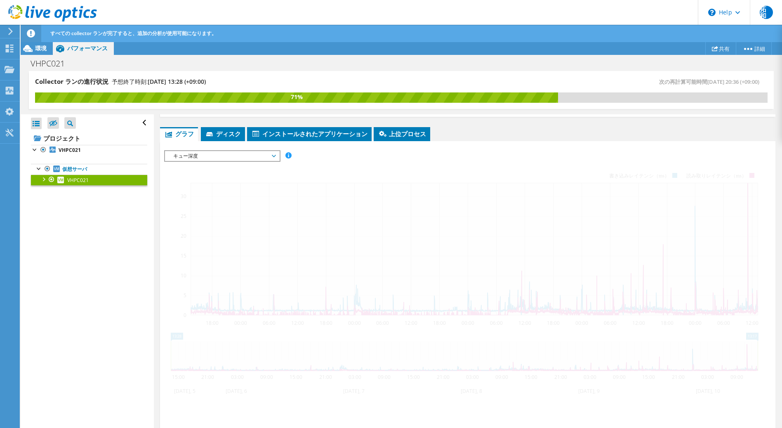
click at [493, 151] on div at bounding box center [467, 294] width 607 height 288
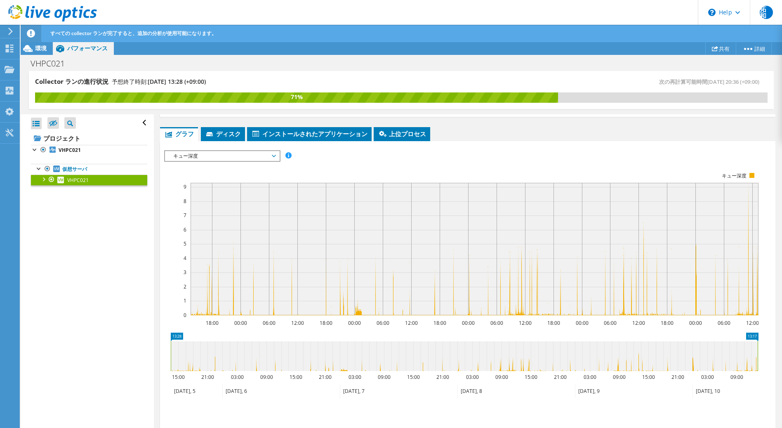
click at [273, 157] on span "キュー深度" at bounding box center [222, 156] width 106 height 10
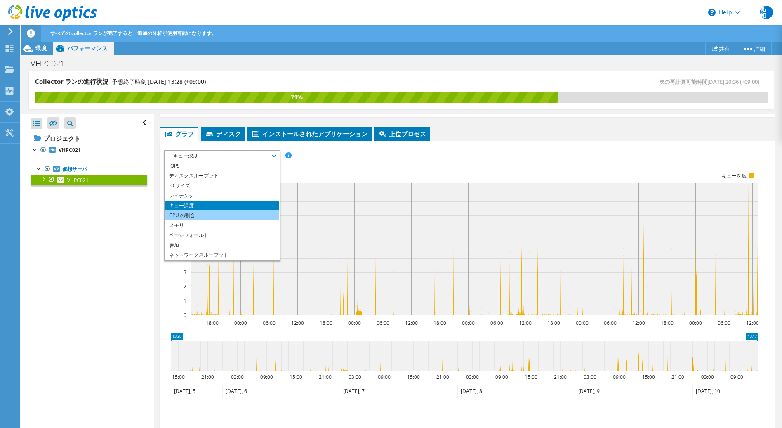
click at [227, 217] on li "CPU の割合" at bounding box center [222, 215] width 114 height 10
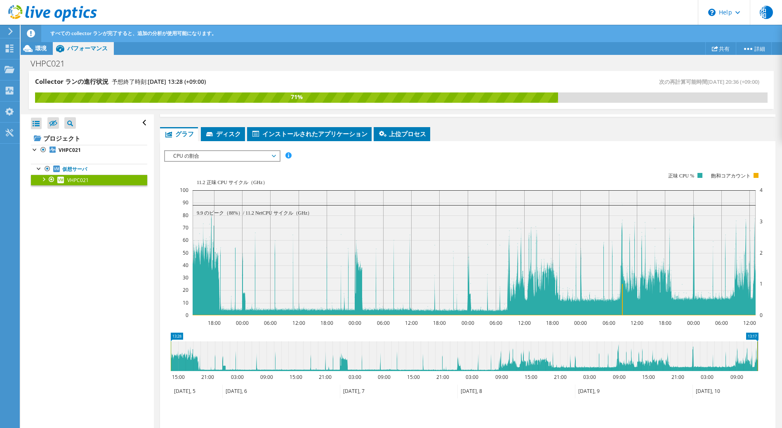
click at [267, 162] on rect at bounding box center [471, 243] width 583 height 165
click at [272, 160] on span "CPU の割合" at bounding box center [222, 156] width 106 height 10
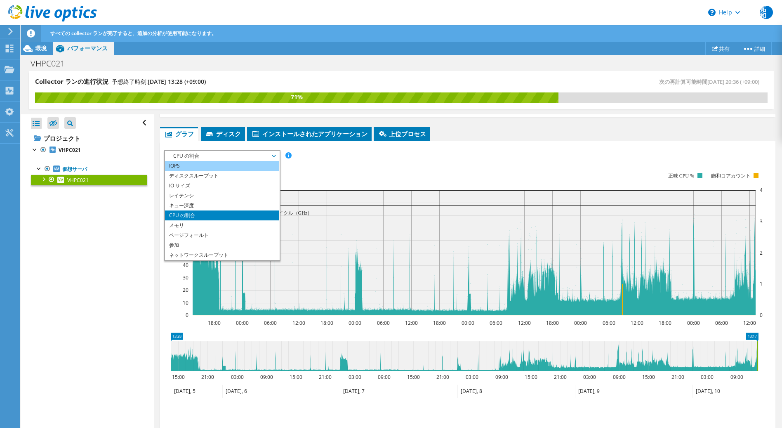
click at [227, 165] on li "IOPS" at bounding box center [222, 166] width 114 height 10
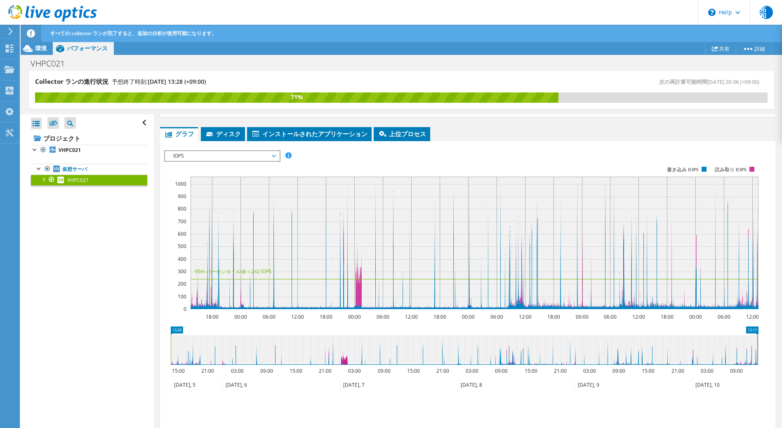
click at [752, 168] on rect at bounding box center [752, 169] width 5 height 5
click at [273, 156] on span "IOPS" at bounding box center [222, 156] width 106 height 10
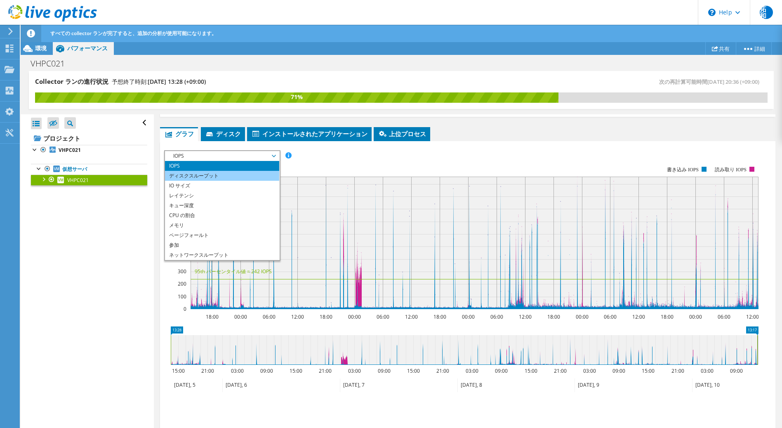
click at [239, 175] on li "ディスクスループット" at bounding box center [222, 176] width 114 height 10
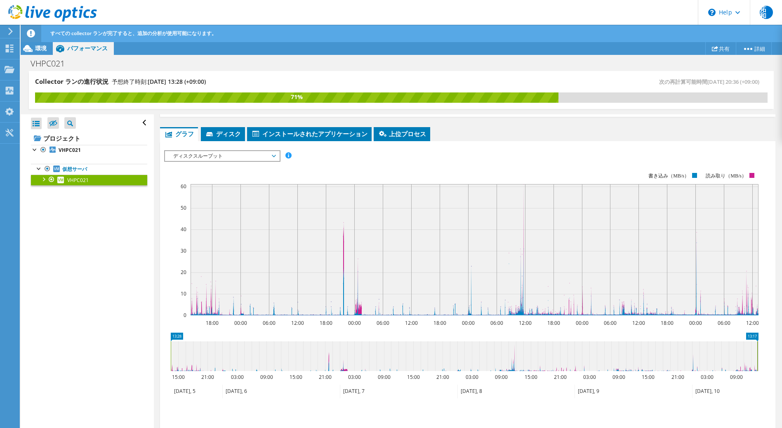
click at [269, 157] on span "ディスクスループット" at bounding box center [222, 156] width 106 height 10
click at [276, 155] on icon at bounding box center [274, 156] width 4 height 2
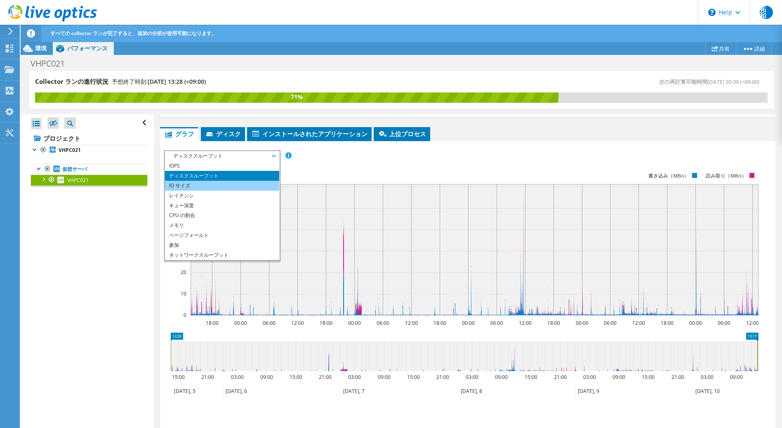
click at [231, 188] on li "IO サイズ" at bounding box center [222, 186] width 114 height 10
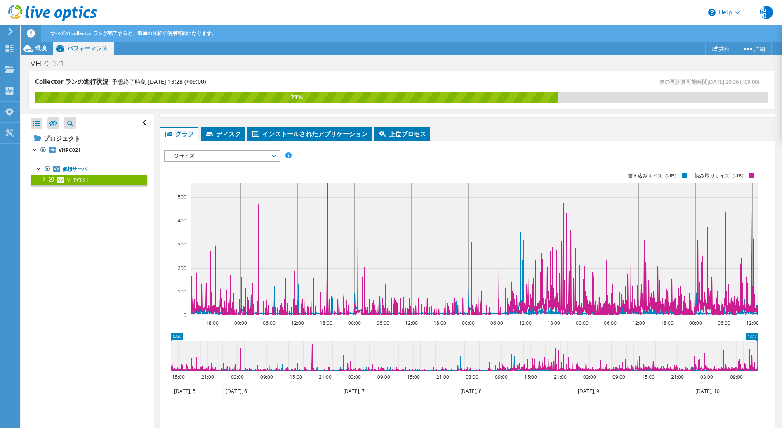
click at [752, 222] on icon at bounding box center [475, 249] width 569 height 132
click at [751, 209] on icon at bounding box center [475, 249] width 569 height 132
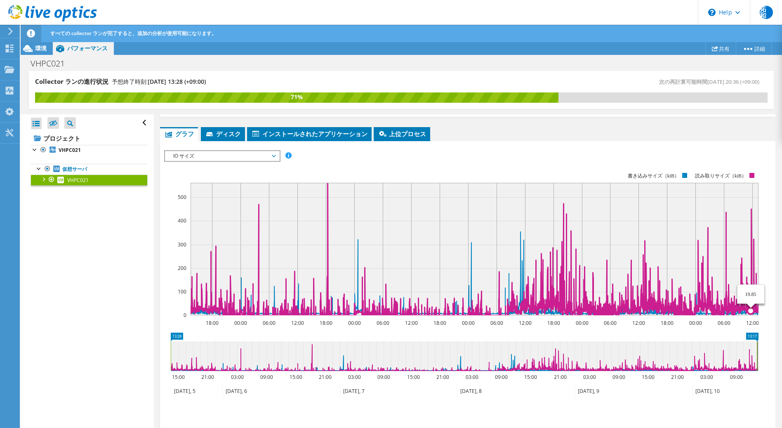
click at [752, 208] on rect at bounding box center [475, 249] width 568 height 132
click at [272, 156] on span "IO サイズ" at bounding box center [222, 156] width 106 height 10
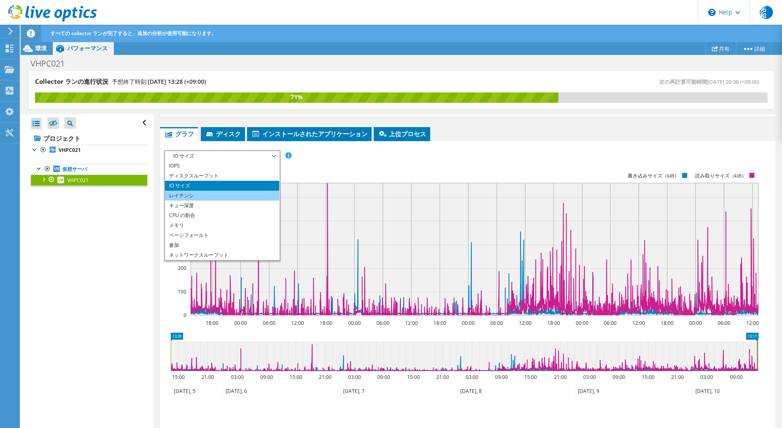
click at [228, 193] on li "レイテンシ" at bounding box center [222, 196] width 114 height 10
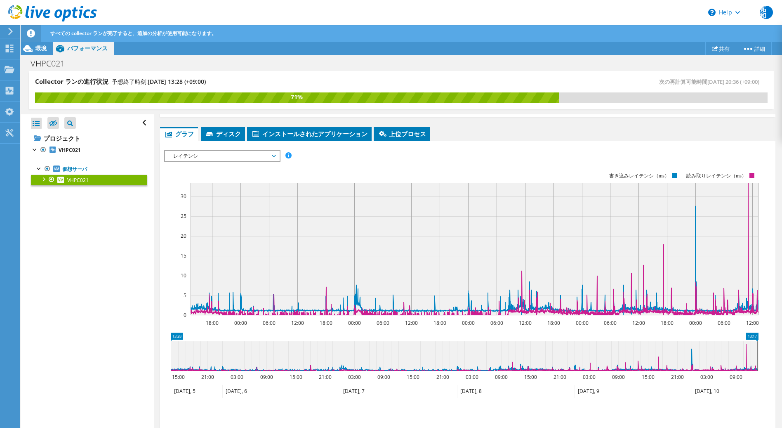
click at [769, 211] on section "IOPS ディスクスループット IO サイズ レイテンシ キュー深度 CPU の割合 メモリ ページフォールト 参加 ネットワークスループット 上位サーバ（ペ…" at bounding box center [468, 327] width 616 height 373
click at [271, 154] on span "レイテンシ" at bounding box center [222, 156] width 106 height 10
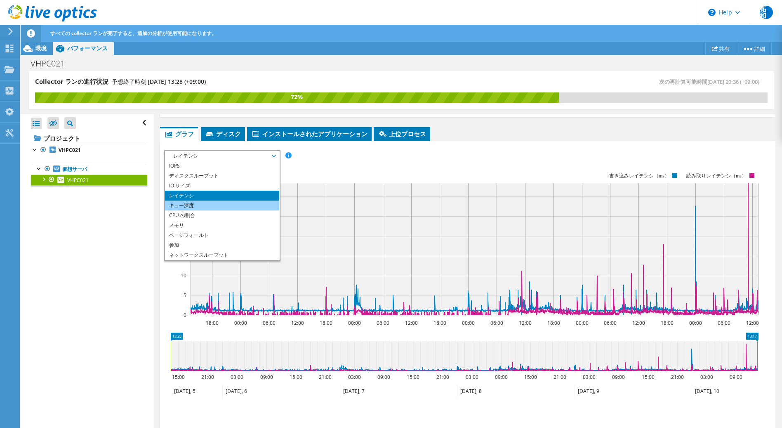
click at [220, 204] on li "キュー深度" at bounding box center [222, 206] width 114 height 10
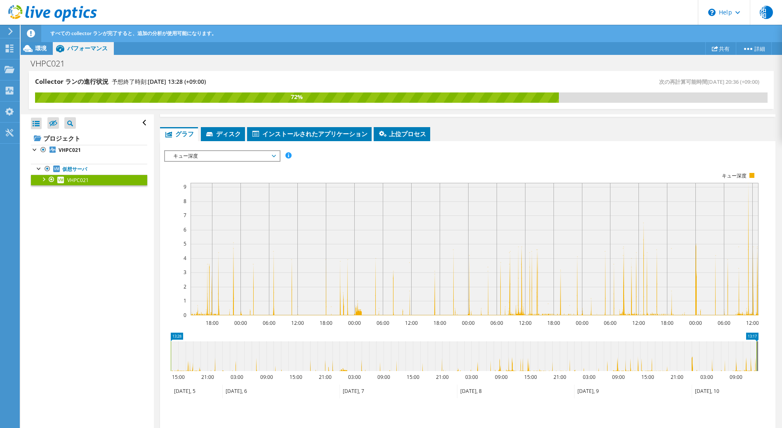
click at [264, 158] on span "キュー深度" at bounding box center [222, 156] width 106 height 10
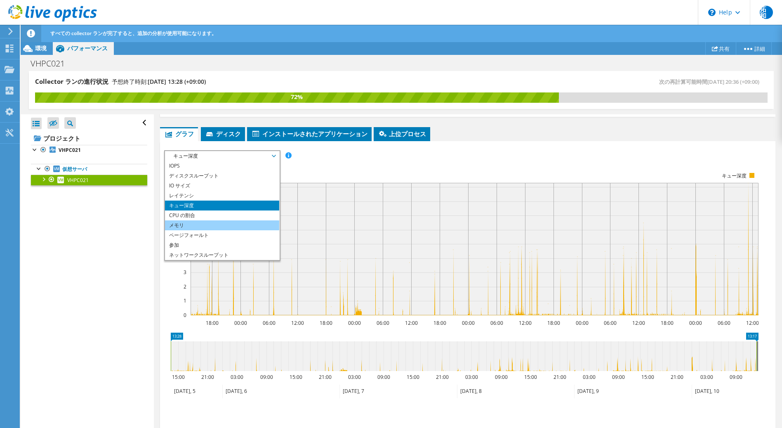
click at [210, 225] on li "メモリ" at bounding box center [222, 225] width 114 height 10
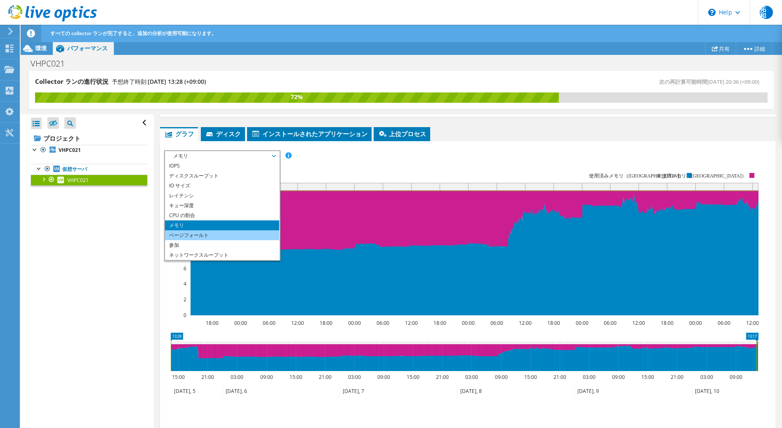
click at [196, 233] on li "ページフォールト" at bounding box center [222, 235] width 114 height 10
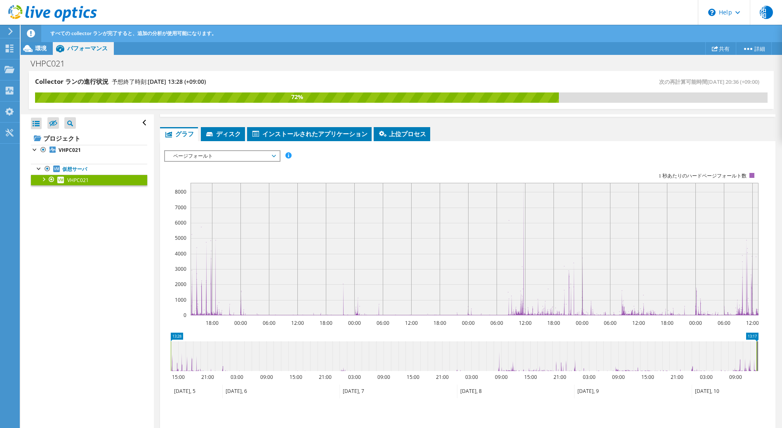
click at [271, 158] on span "ページフォールト" at bounding box center [222, 156] width 106 height 10
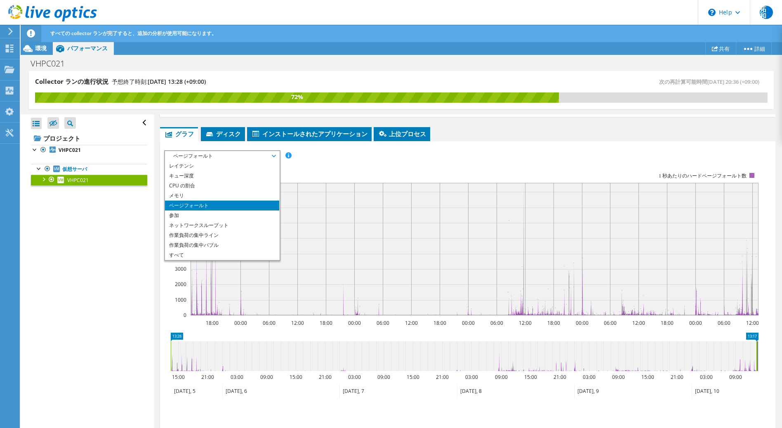
scroll to position [156, 0]
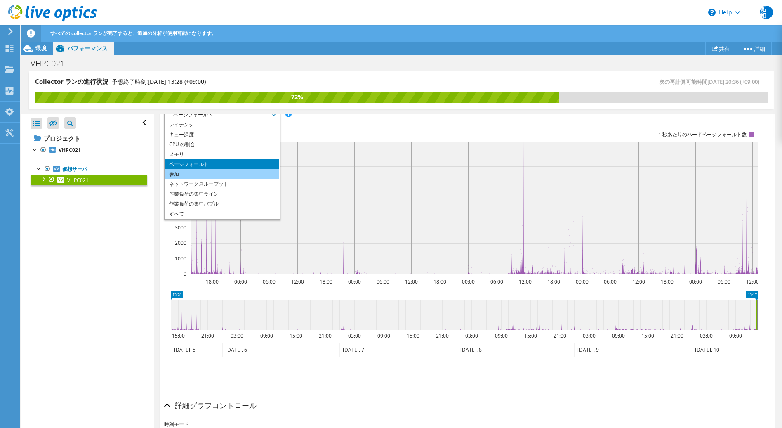
click at [232, 176] on li "参加" at bounding box center [222, 174] width 114 height 10
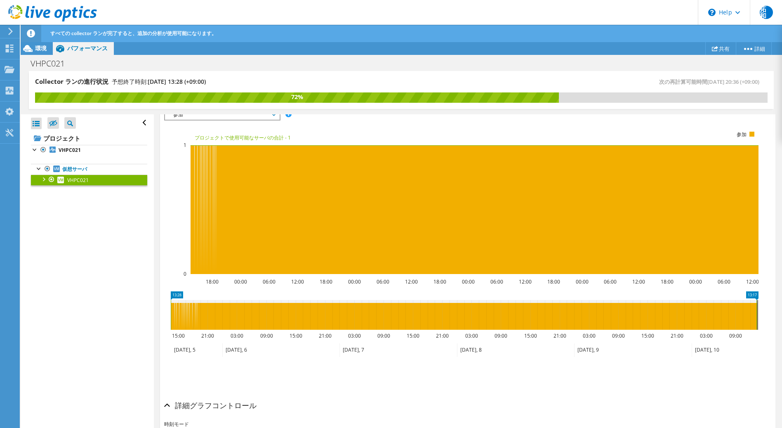
click at [251, 116] on span "参加" at bounding box center [222, 115] width 106 height 10
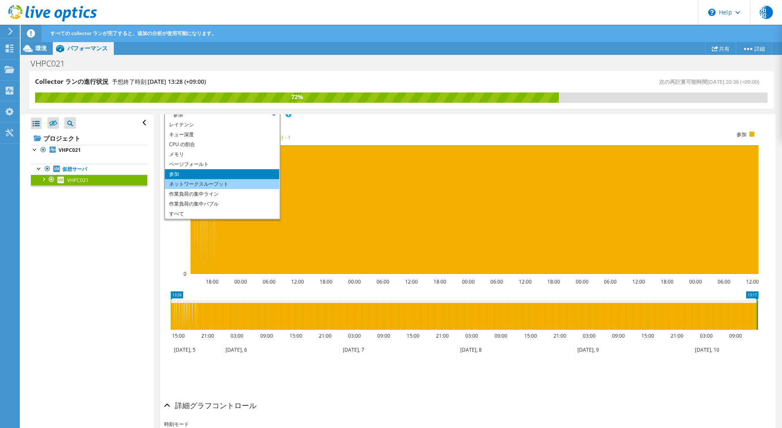
click at [229, 181] on li "ネットワークスループット" at bounding box center [222, 184] width 114 height 10
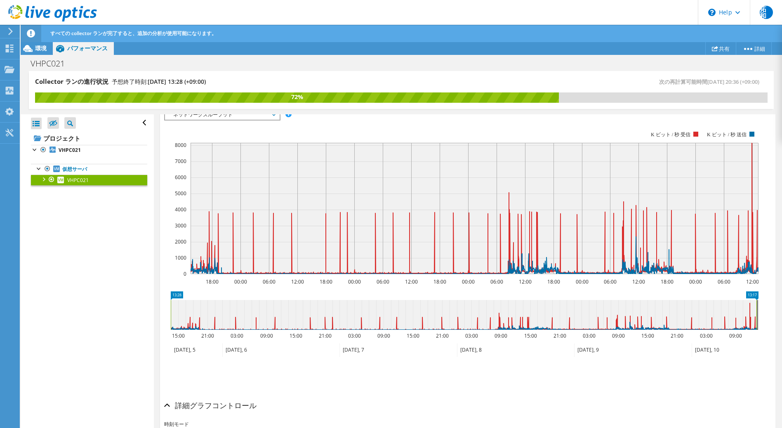
scroll to position [115, 0]
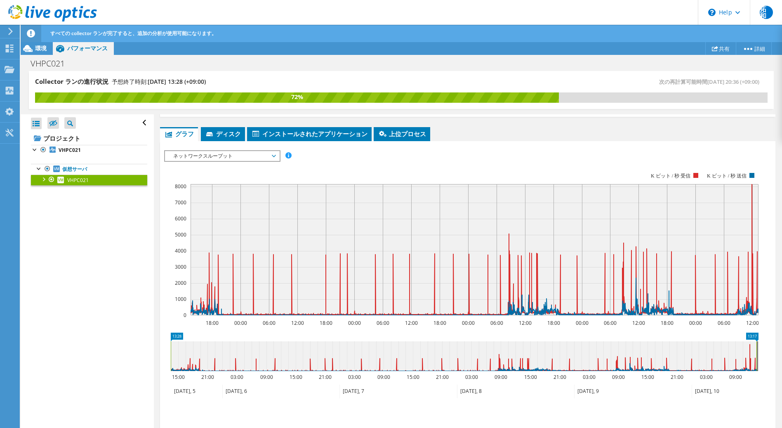
click at [242, 158] on span "ネットワークスループット" at bounding box center [222, 156] width 106 height 10
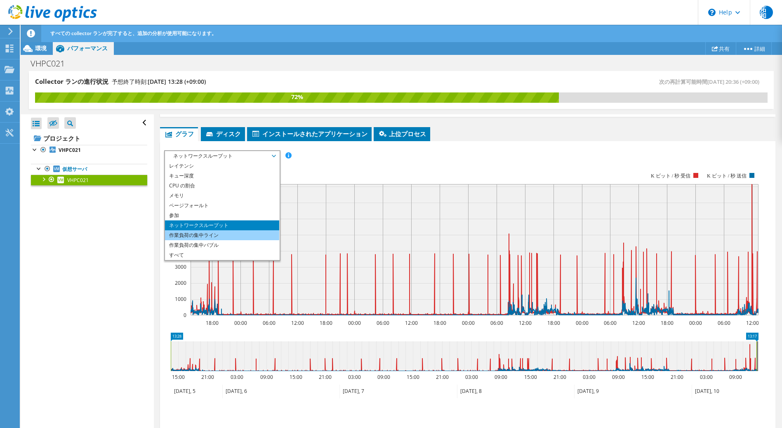
click at [220, 232] on li "作業負荷の集中ライン" at bounding box center [222, 235] width 114 height 10
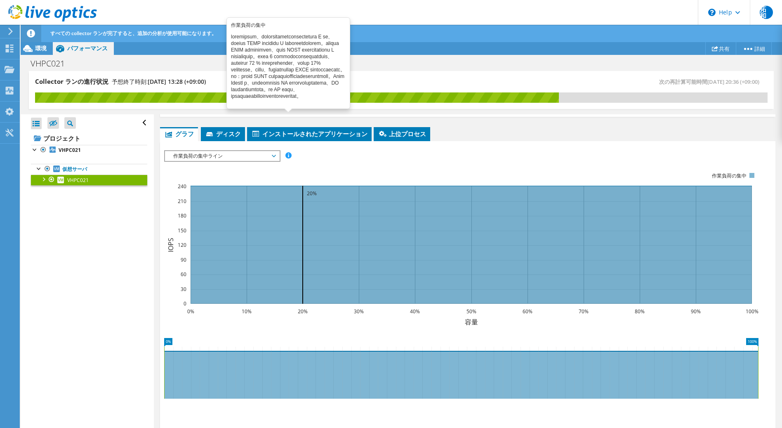
click at [290, 156] on span at bounding box center [289, 155] width 6 height 6
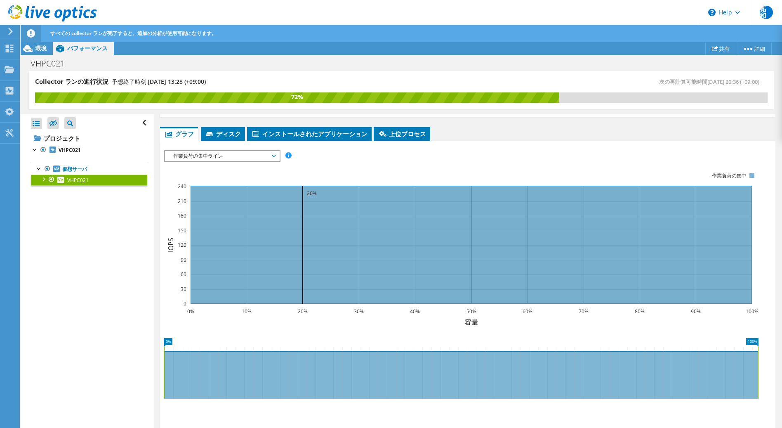
click at [274, 156] on span "作業負荷の集中ライン" at bounding box center [222, 156] width 106 height 10
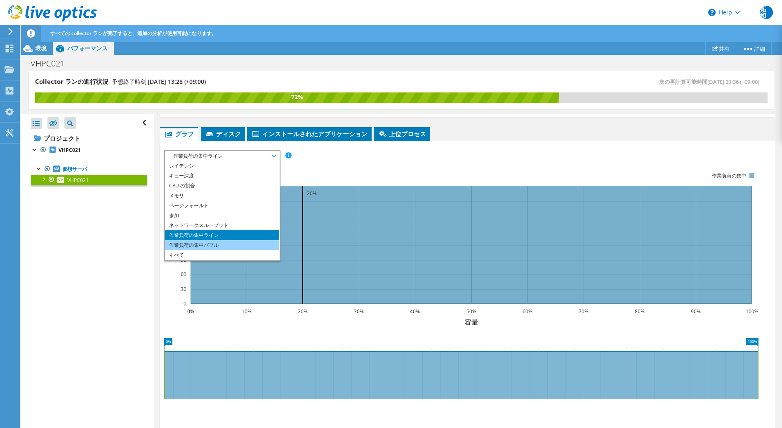
click at [236, 241] on li "作業負荷の集中バブル" at bounding box center [222, 245] width 114 height 10
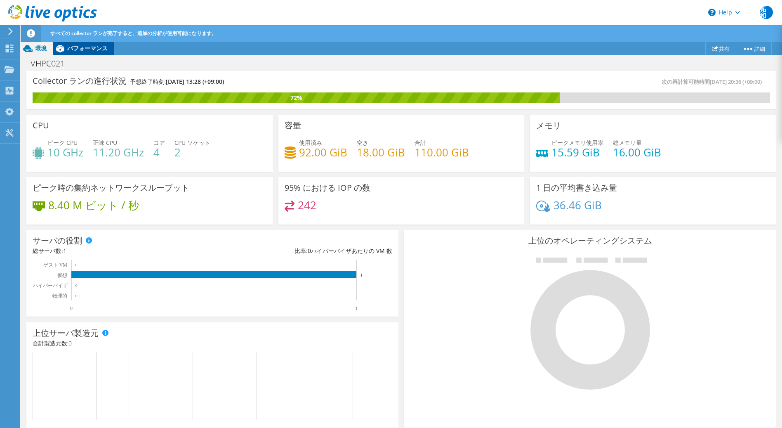
click at [89, 49] on span "パフォーマンス" at bounding box center [87, 48] width 40 height 8
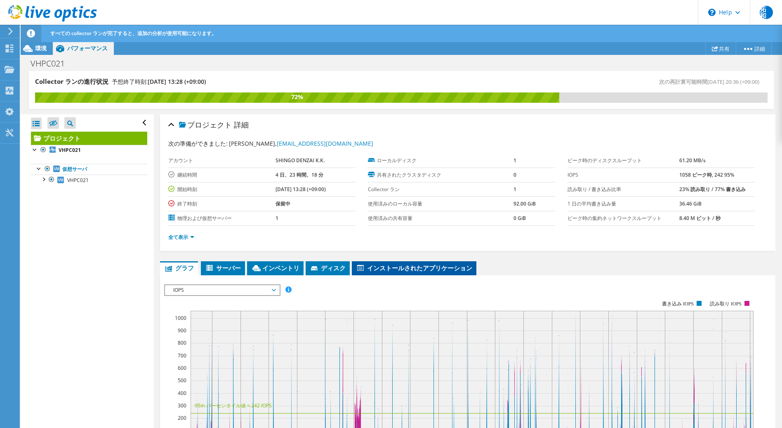
click at [432, 272] on li "インストールされたアプリケーション" at bounding box center [414, 268] width 125 height 14
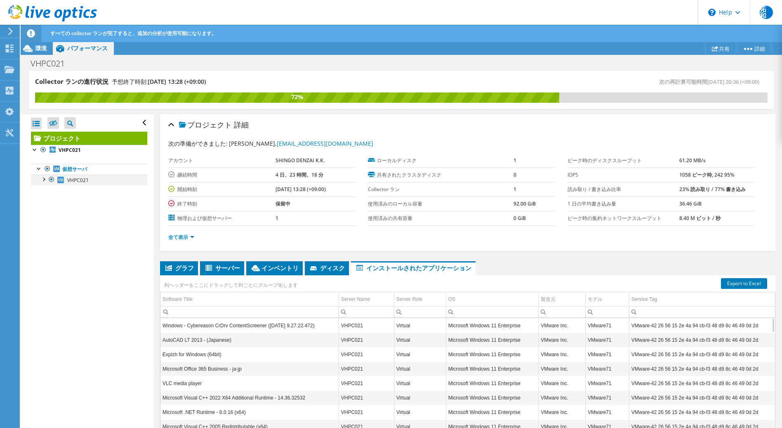
click at [43, 178] on div at bounding box center [43, 179] width 8 height 8
click at [49, 201] on div at bounding box center [47, 200] width 8 height 8
click at [80, 218] on link "vmxnet3" at bounding box center [89, 212] width 116 height 11
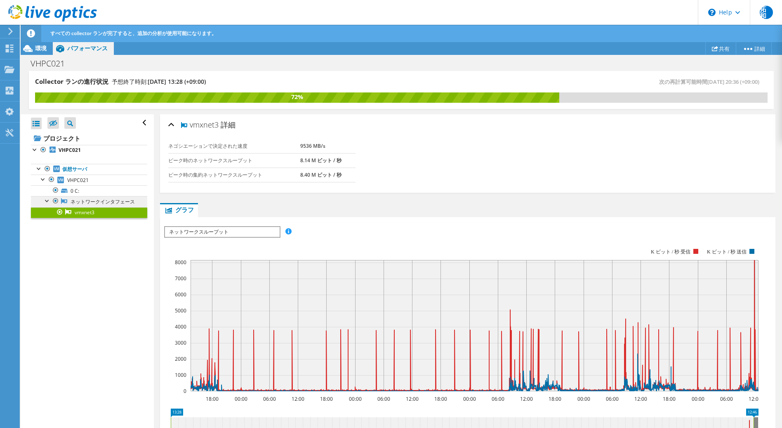
click at [109, 204] on link "ネットワークインタフェース" at bounding box center [89, 201] width 116 height 11
click at [108, 190] on link "0 C:" at bounding box center [89, 190] width 116 height 11
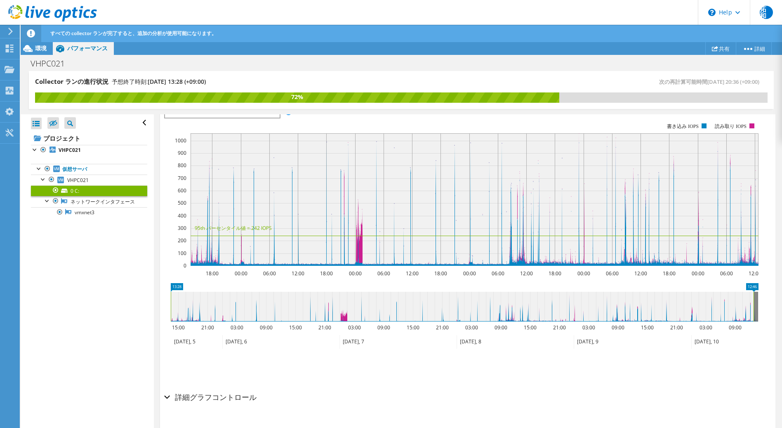
scroll to position [124, 0]
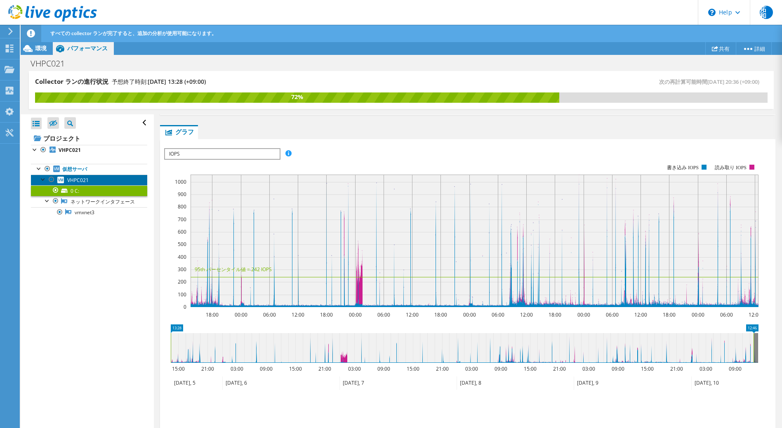
click at [89, 180] on link "VHPC021" at bounding box center [89, 180] width 116 height 11
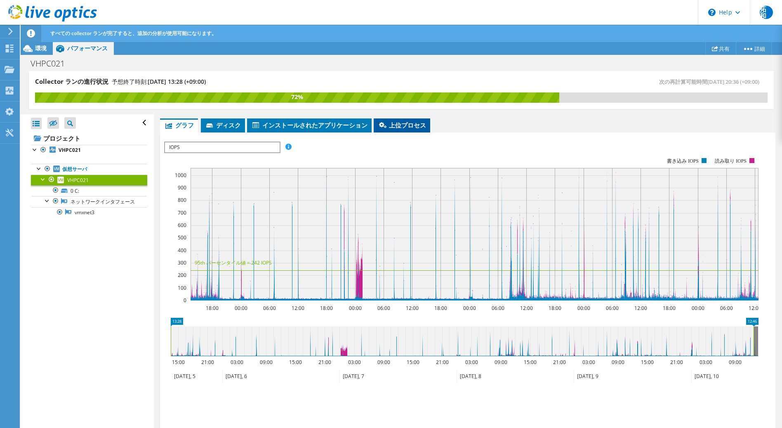
scroll to position [119, 0]
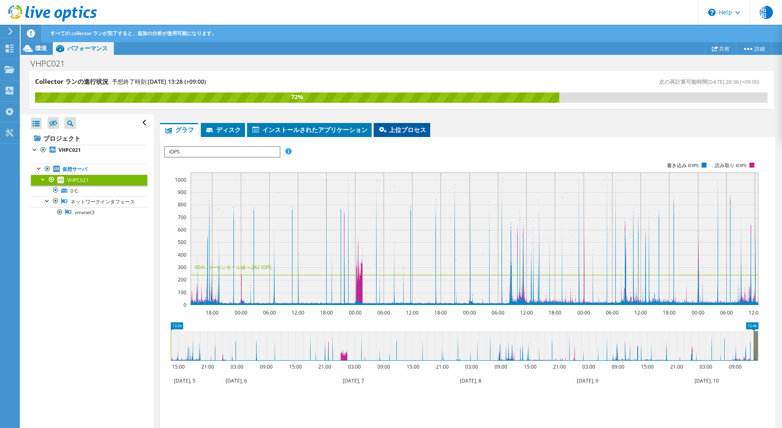
click at [411, 132] on span "上位プロセス" at bounding box center [402, 129] width 48 height 8
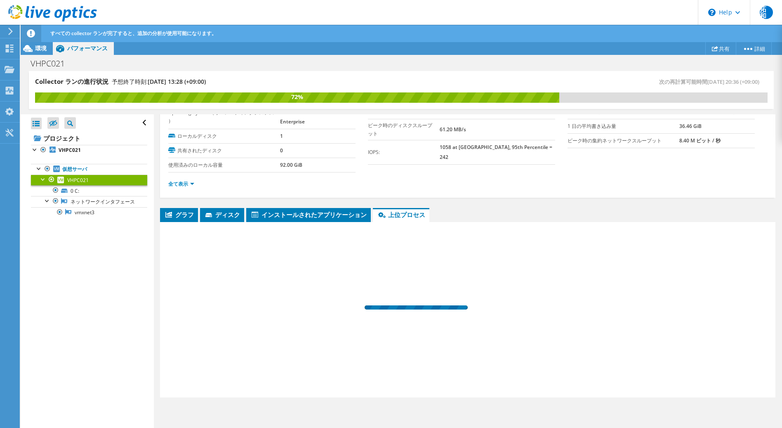
scroll to position [34, 0]
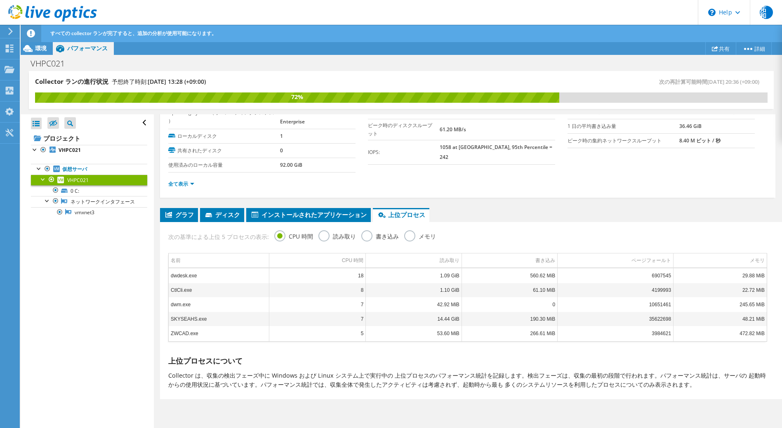
click at [359, 281] on td "18" at bounding box center [317, 275] width 97 height 14
drag, startPoint x: 359, startPoint y: 277, endPoint x: 343, endPoint y: 279, distance: 16.1
click at [343, 279] on td "18" at bounding box center [317, 275] width 97 height 14
click at [327, 235] on label "読み取り" at bounding box center [338, 235] width 38 height 10
click at [0, 0] on input "読み取り" at bounding box center [0, 0] width 0 height 0
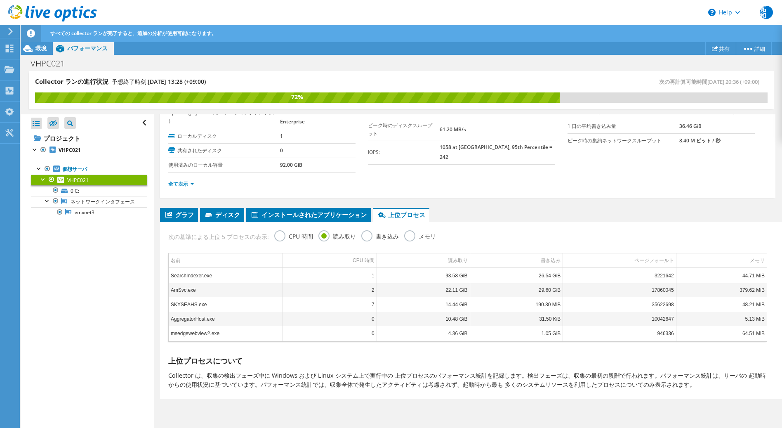
click at [377, 237] on label "書き込み" at bounding box center [381, 235] width 38 height 10
click at [0, 0] on input "書き込み" at bounding box center [0, 0] width 0 height 0
click at [627, 262] on td "ページフォールト" at bounding box center [619, 260] width 113 height 14
click at [350, 236] on label "読み取り" at bounding box center [338, 235] width 38 height 10
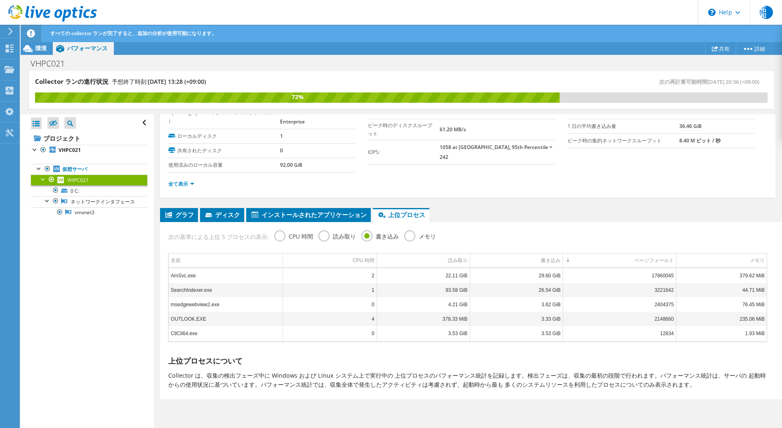
click at [0, 0] on input "読み取り" at bounding box center [0, 0] width 0 height 0
click at [635, 258] on div "ページフォールト" at bounding box center [655, 260] width 40 height 10
click at [418, 236] on label "メモリ" at bounding box center [420, 235] width 32 height 10
click at [0, 0] on input "メモリ" at bounding box center [0, 0] width 0 height 0
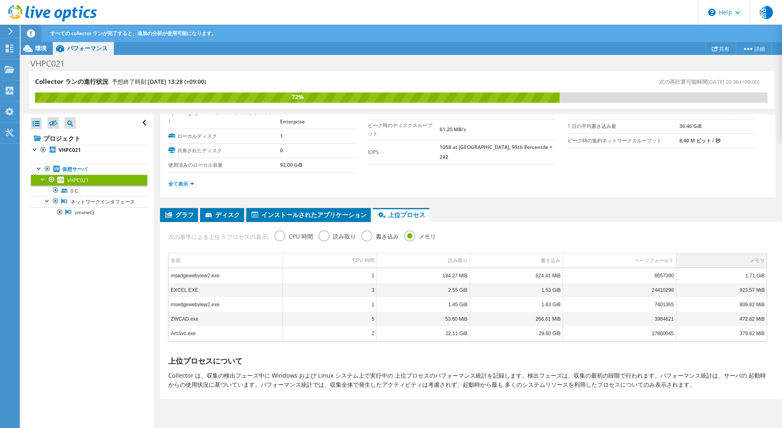
click at [713, 258] on td "メモリ" at bounding box center [721, 260] width 91 height 14
click at [381, 237] on label "書き込み" at bounding box center [381, 235] width 38 height 10
click at [0, 0] on input "書き込み" at bounding box center [0, 0] width 0 height 0
click at [646, 268] on td "17860045" at bounding box center [619, 275] width 113 height 14
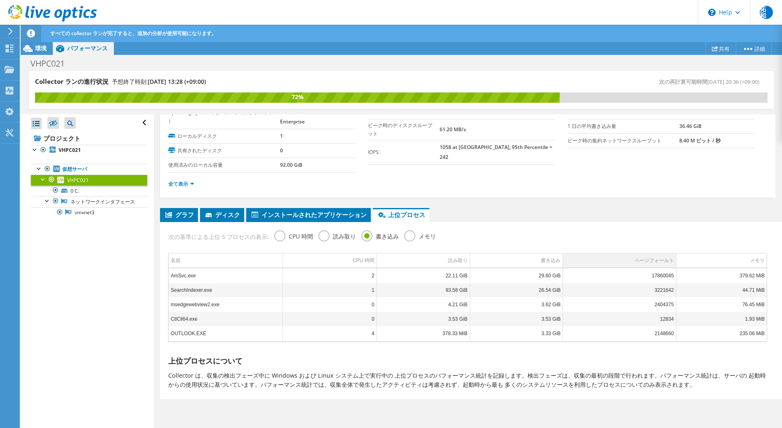
click at [648, 262] on div "ページフォールト" at bounding box center [655, 260] width 40 height 10
click at [644, 278] on td "17860045" at bounding box center [619, 275] width 113 height 14
click at [455, 261] on div "読み取り" at bounding box center [458, 260] width 20 height 10
click at [453, 261] on div "読み取り" at bounding box center [458, 260] width 20 height 10
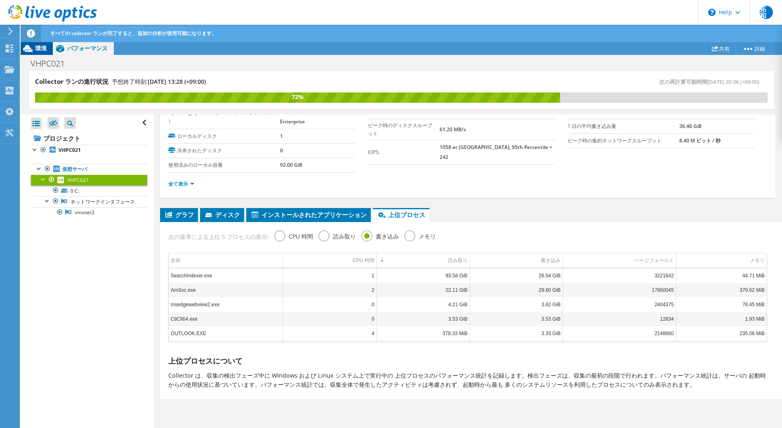
click at [36, 49] on span "環境" at bounding box center [41, 48] width 12 height 8
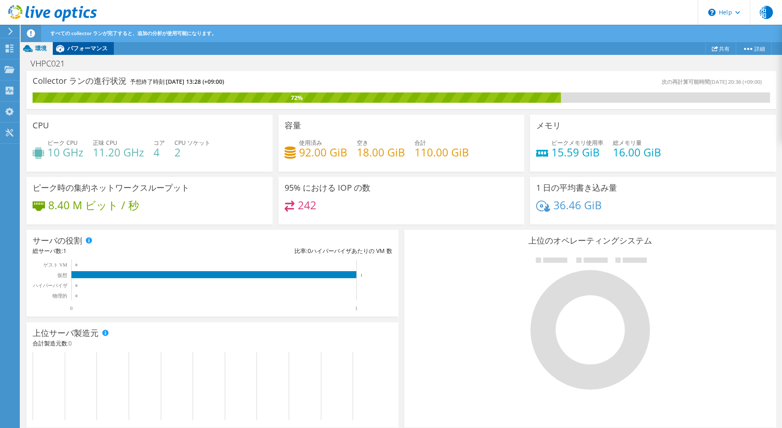
click at [89, 48] on span "パフォーマンス" at bounding box center [87, 48] width 40 height 8
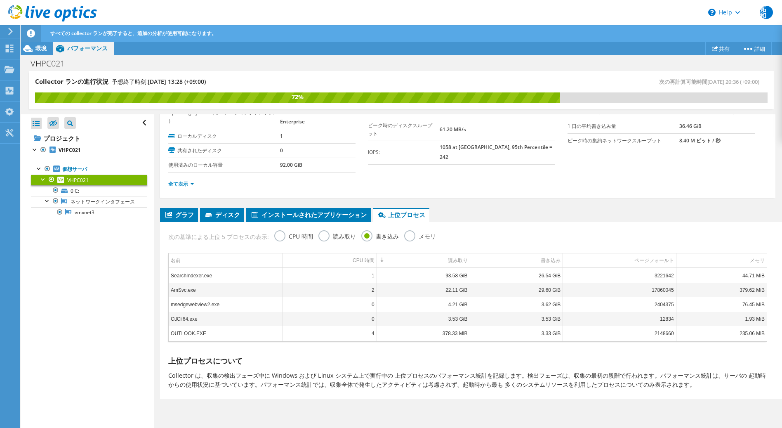
click at [275, 238] on label "CPU 時間" at bounding box center [293, 235] width 39 height 10
click at [0, 0] on input "CPU 時間" at bounding box center [0, 0] width 0 height 0
click at [326, 239] on label "読み取り" at bounding box center [338, 235] width 38 height 10
click at [0, 0] on input "読み取り" at bounding box center [0, 0] width 0 height 0
click at [374, 238] on label "書き込み" at bounding box center [381, 235] width 38 height 10
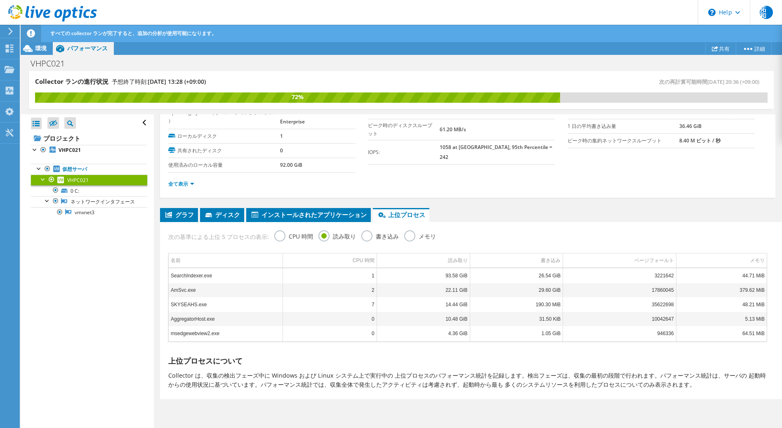
click at [0, 0] on input "書き込み" at bounding box center [0, 0] width 0 height 0
click at [330, 241] on div "読み取り" at bounding box center [338, 237] width 38 height 14
click at [640, 263] on div "ページフォールト" at bounding box center [655, 260] width 40 height 10
click at [428, 238] on label "メモリ" at bounding box center [420, 235] width 32 height 10
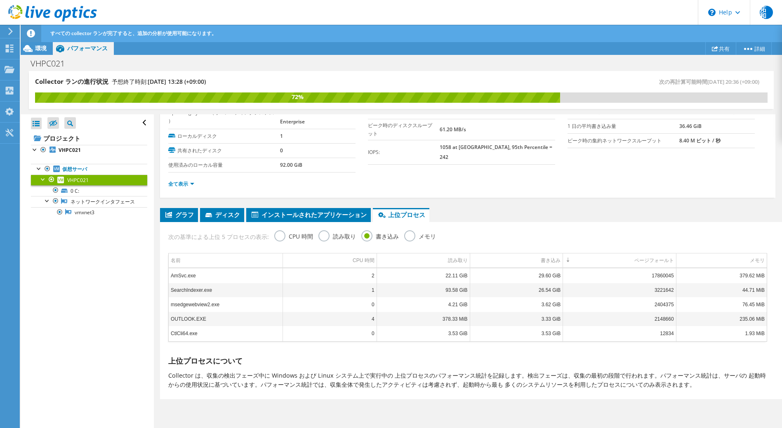
click at [0, 0] on input "メモリ" at bounding box center [0, 0] width 0 height 0
click at [731, 261] on td "メモリ" at bounding box center [721, 260] width 91 height 14
click at [279, 235] on label "CPU 時間" at bounding box center [293, 235] width 39 height 10
click at [0, 0] on input "CPU 時間" at bounding box center [0, 0] width 0 height 0
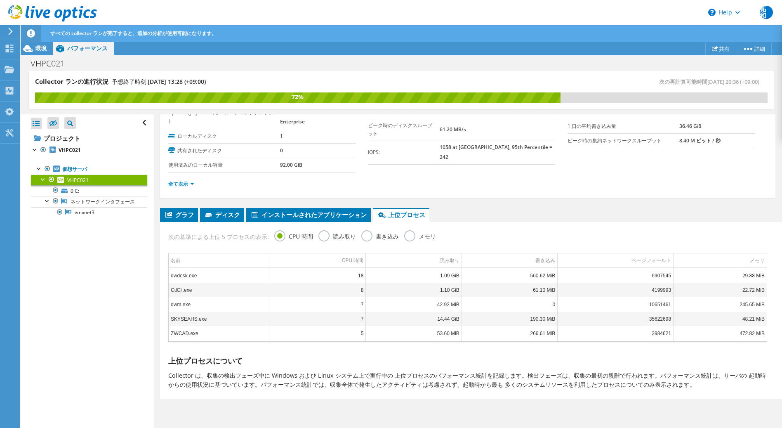
click at [318, 235] on div "次の基準による上位 5 プロセスの表示: CPU 時間 読み取り 書き込み メモリ" at bounding box center [467, 235] width 607 height 27
click at [322, 235] on label "読み取り" at bounding box center [338, 235] width 38 height 10
click at [0, 0] on input "読み取り" at bounding box center [0, 0] width 0 height 0
click at [180, 217] on span "グラフ" at bounding box center [179, 214] width 30 height 8
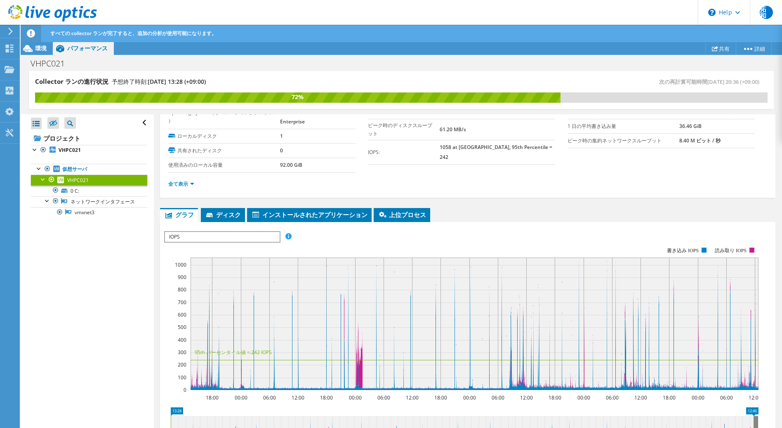
click at [248, 237] on span "IOPS" at bounding box center [222, 237] width 114 height 10
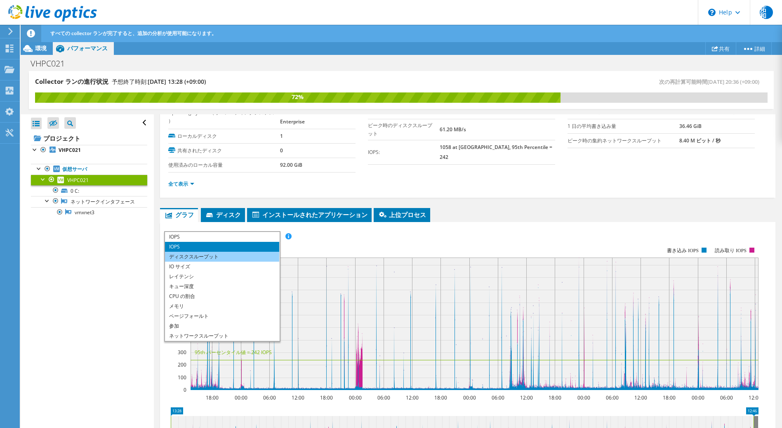
click at [237, 255] on li "ディスクスループット" at bounding box center [222, 257] width 114 height 10
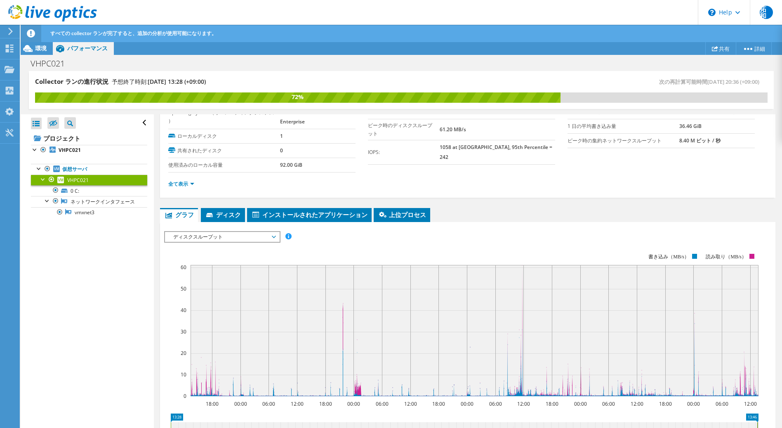
click at [258, 235] on span "ディスクスループット" at bounding box center [222, 237] width 106 height 10
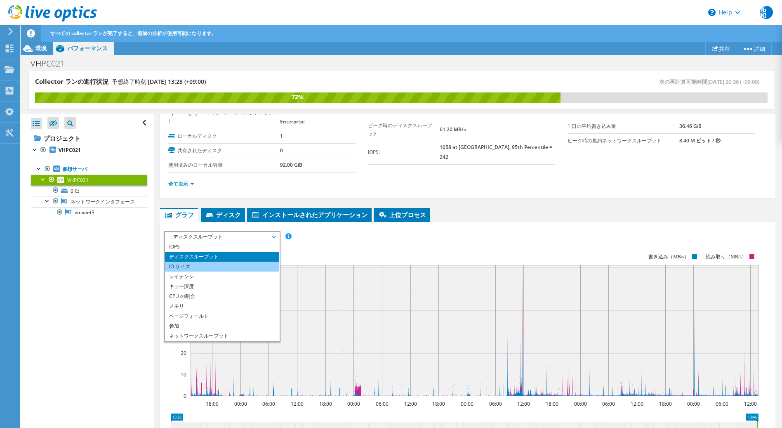
click at [239, 263] on li "IO サイズ" at bounding box center [222, 267] width 114 height 10
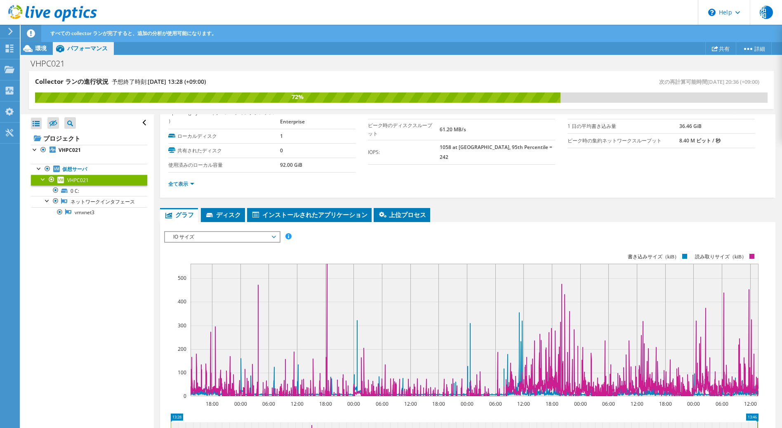
click at [260, 236] on span "IO サイズ" at bounding box center [222, 237] width 106 height 10
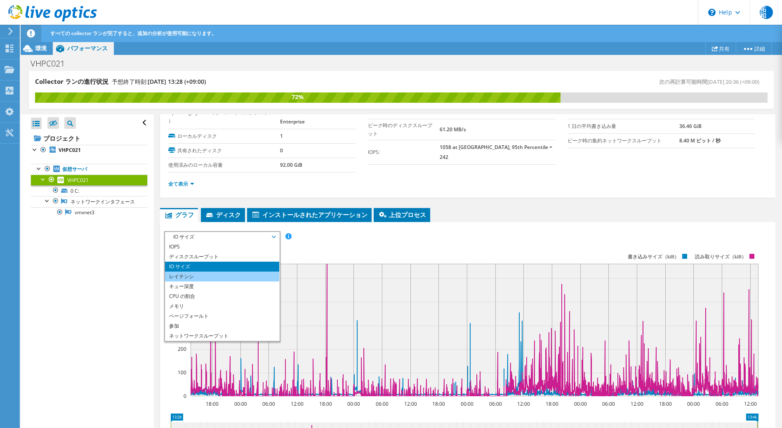
click at [246, 275] on li "レイテンシ" at bounding box center [222, 277] width 114 height 10
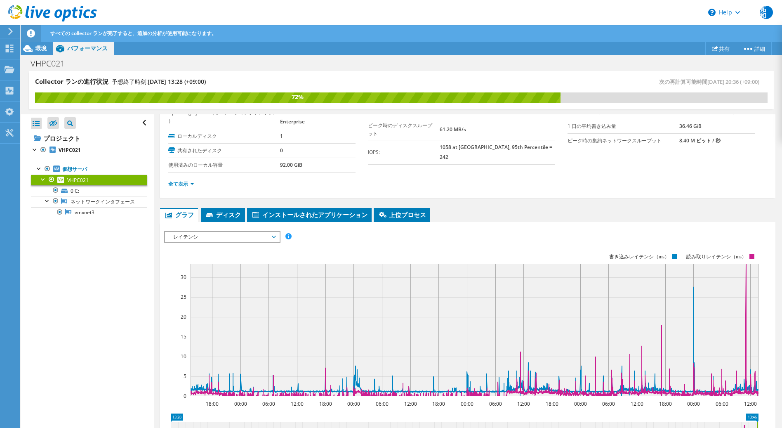
click at [272, 241] on span "レイテンシ" at bounding box center [222, 237] width 106 height 10
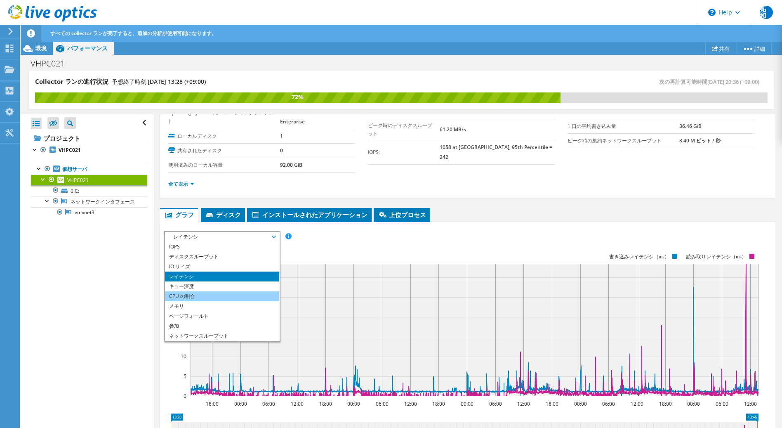
click at [213, 299] on li "CPU の割合" at bounding box center [222, 296] width 114 height 10
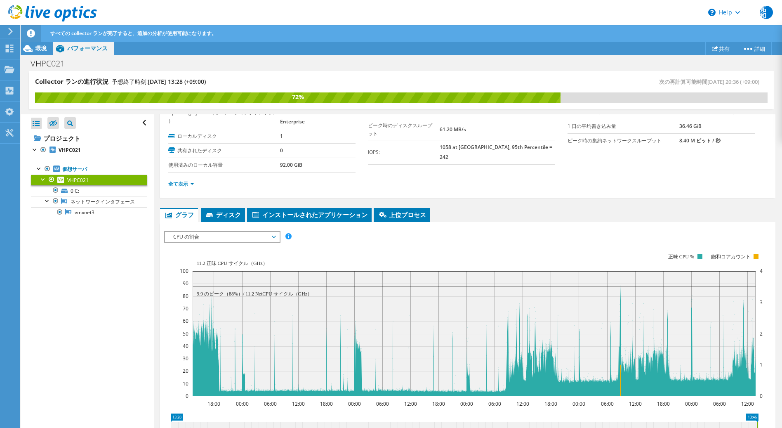
click at [262, 243] on rect at bounding box center [471, 324] width 583 height 165
click at [72, 149] on b "VHPC021" at bounding box center [70, 150] width 22 height 7
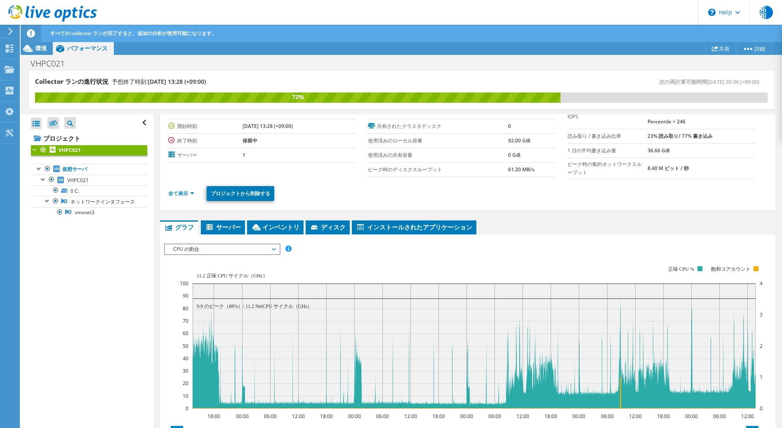
click at [269, 38] on div "すべての collector ランが完了すると、追加の分析が使用可能になります。" at bounding box center [416, 33] width 737 height 17
click at [748, 61] on link "プロジェクトの詳細" at bounding box center [737, 63] width 78 height 17
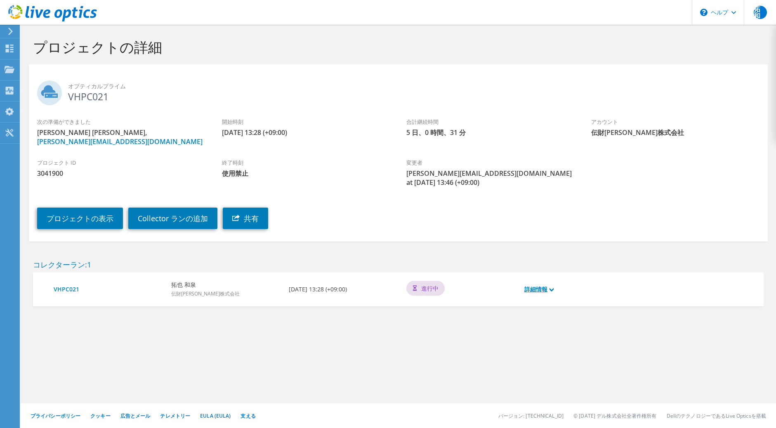
click at [552, 288] on icon at bounding box center [552, 290] width 4 height 4
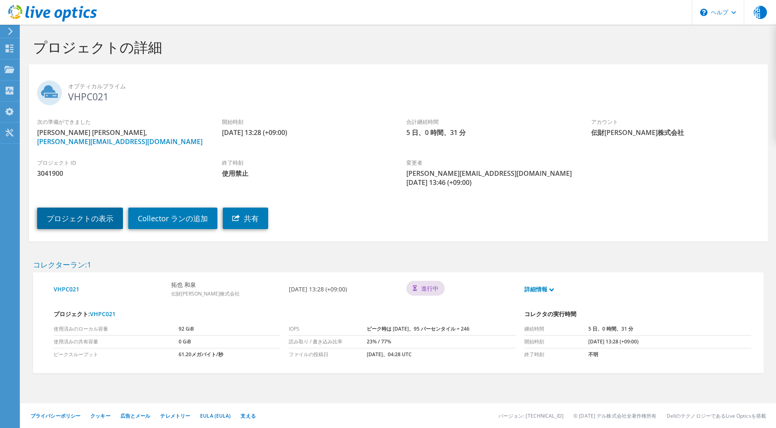
click at [73, 208] on link "プロジェクトの表示" at bounding box center [80, 218] width 86 height 21
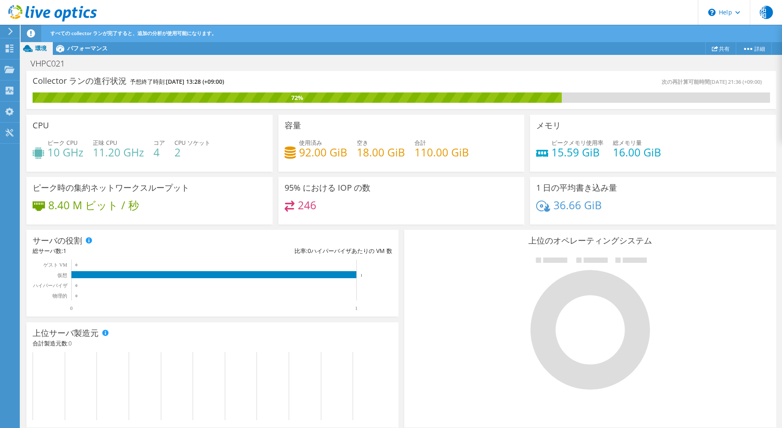
scroll to position [71, 0]
click at [638, 161] on div "ピークメモリ使用率 15.59 GiB 総メモリ量 16.00 GiB" at bounding box center [654, 151] width 234 height 27
click at [740, 15] on div "\n Help" at bounding box center [724, 12] width 52 height 25
click at [727, 36] on link "Explore Helpful Articles" at bounding box center [745, 35] width 92 height 20
click at [499, 178] on div "95% における IOP の数 246" at bounding box center [402, 201] width 246 height 48
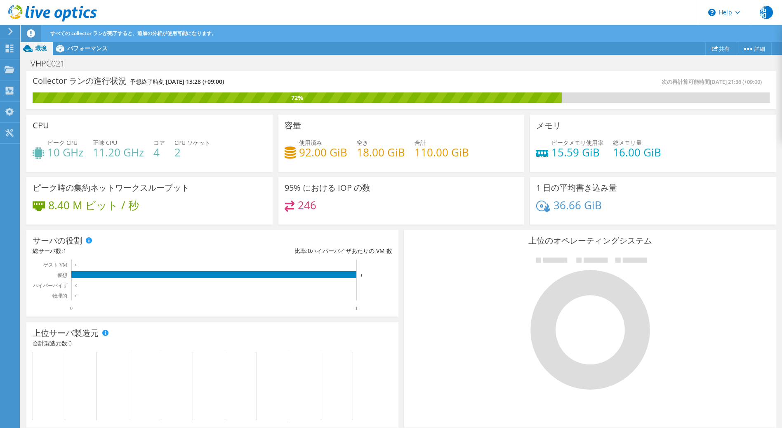
scroll to position [194, 0]
click at [86, 46] on span "パフォーマンス" at bounding box center [87, 48] width 40 height 8
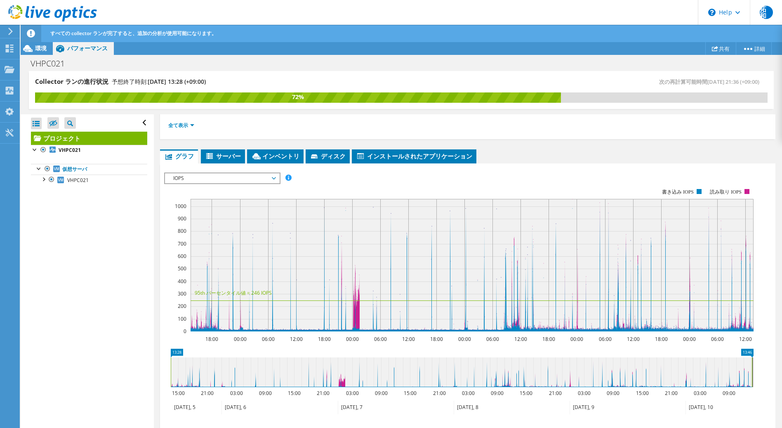
scroll to position [71, 0]
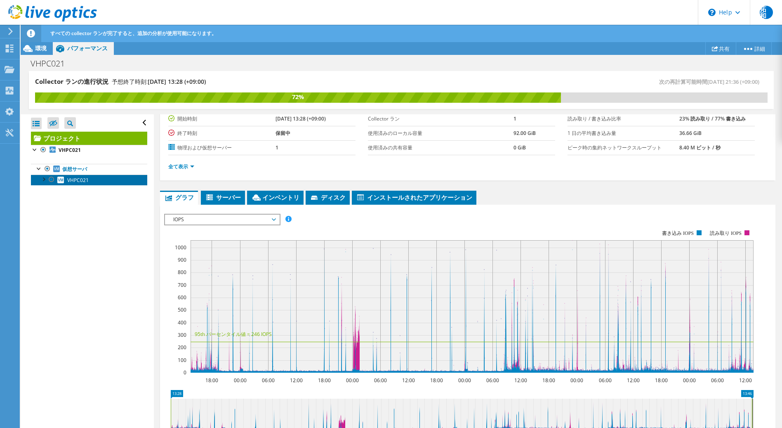
click at [72, 180] on span "VHPC021" at bounding box center [77, 180] width 21 height 7
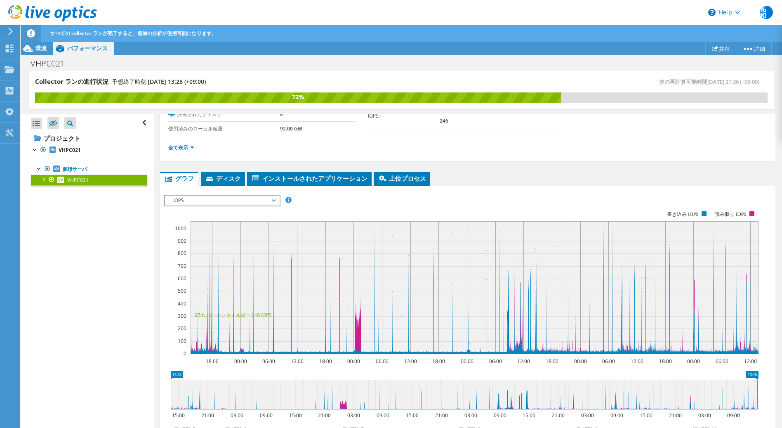
click at [274, 199] on span "IOPS" at bounding box center [222, 201] width 106 height 10
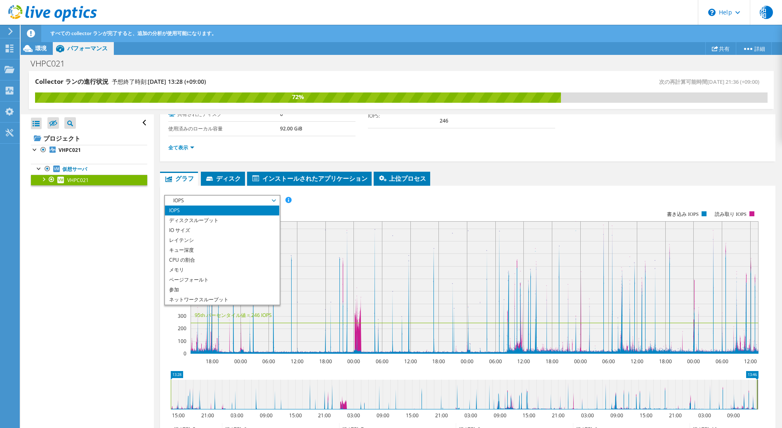
click at [274, 199] on span "IOPS" at bounding box center [222, 201] width 106 height 10
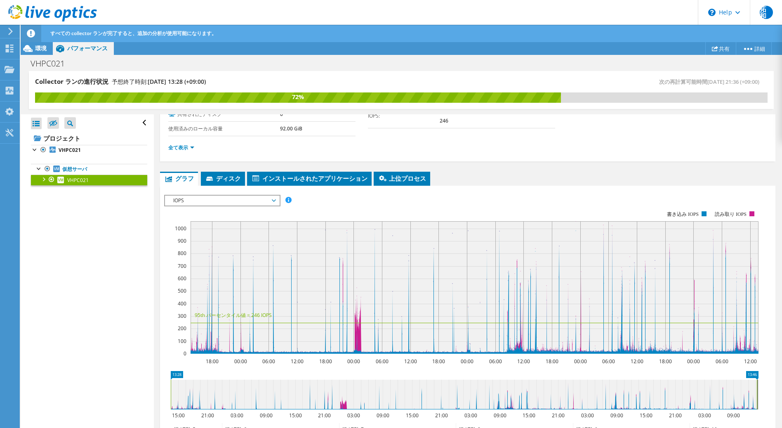
click at [244, 200] on span "IOPS" at bounding box center [222, 201] width 106 height 10
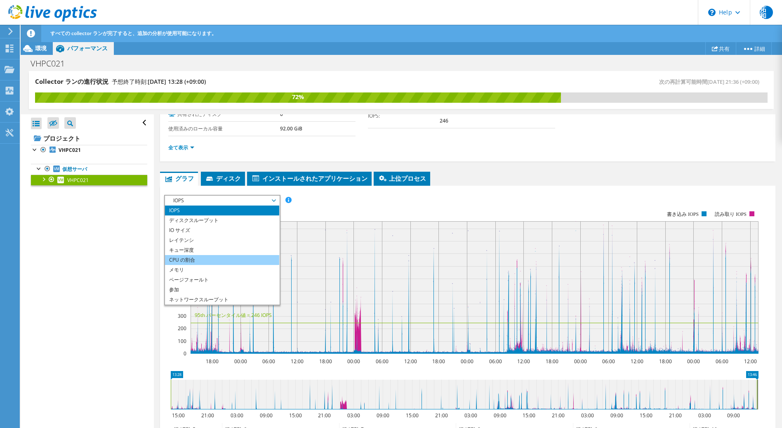
click at [255, 263] on li "CPU の割合" at bounding box center [222, 260] width 114 height 10
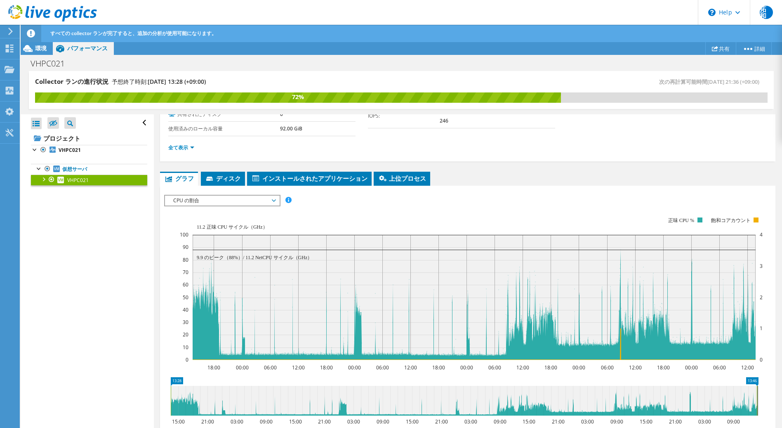
click at [512, 210] on rect at bounding box center [471, 288] width 583 height 165
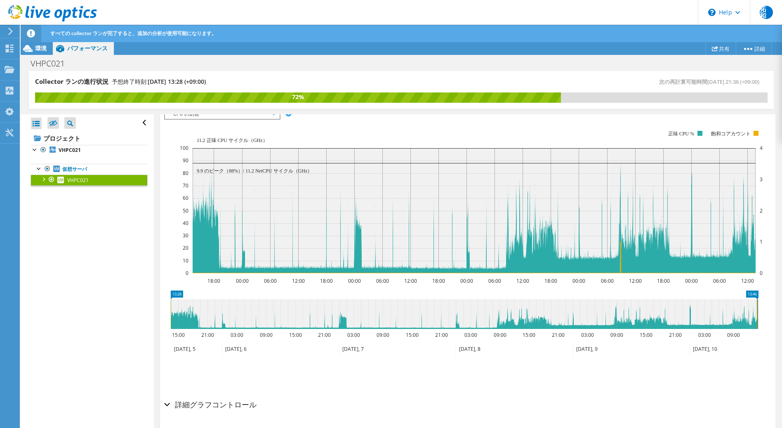
scroll to position [182, 0]
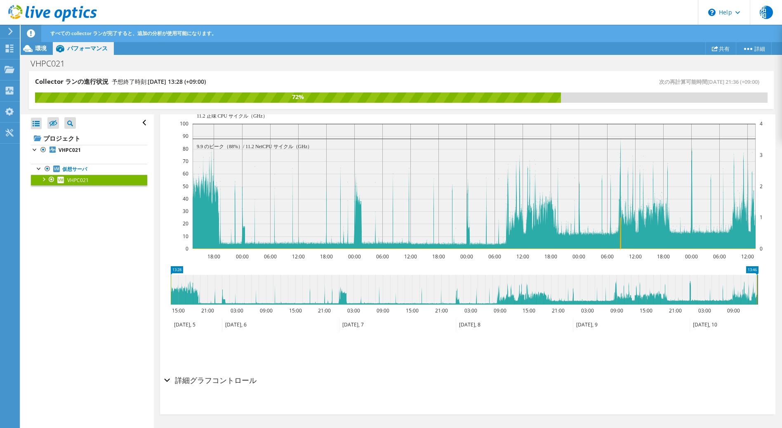
click at [240, 387] on h2 "詳細グラフコントロール" at bounding box center [210, 380] width 92 height 17
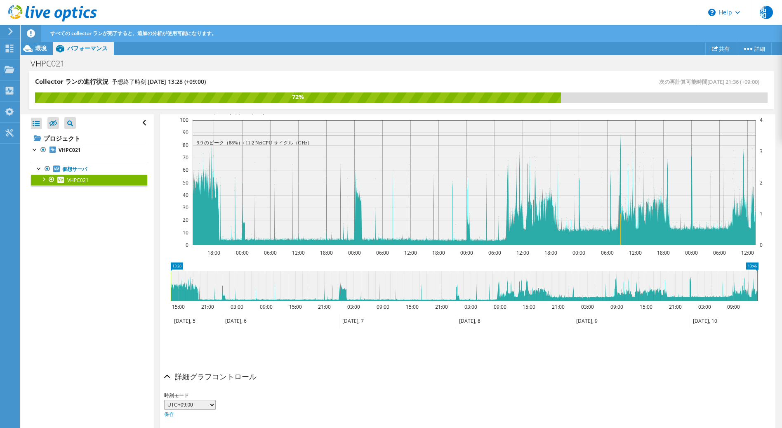
scroll to position [216, 0]
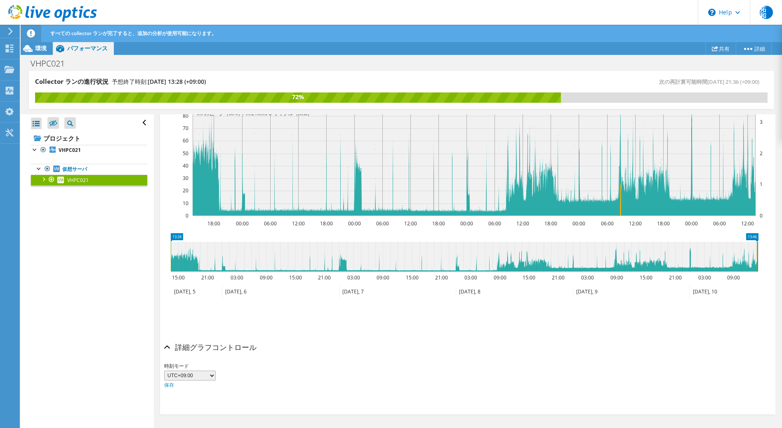
click at [210, 377] on select "UTC-12:00 UTC-11:00 UTC-10:00 UTC-09:30 UTC-09:00 UTC-08:00 UTC-07:00 UTC-06:00…" at bounding box center [190, 376] width 52 height 10
click at [398, 371] on div "時刻モード UTC-12:00 UTC-11:00 UTC-10:00 UTC-09:30 UTC-09:00 UTC-08:00 UTC-07:00 UTC…" at bounding box center [467, 376] width 607 height 28
click at [222, 342] on h2 "詳細グラフコントロール" at bounding box center [210, 347] width 92 height 17
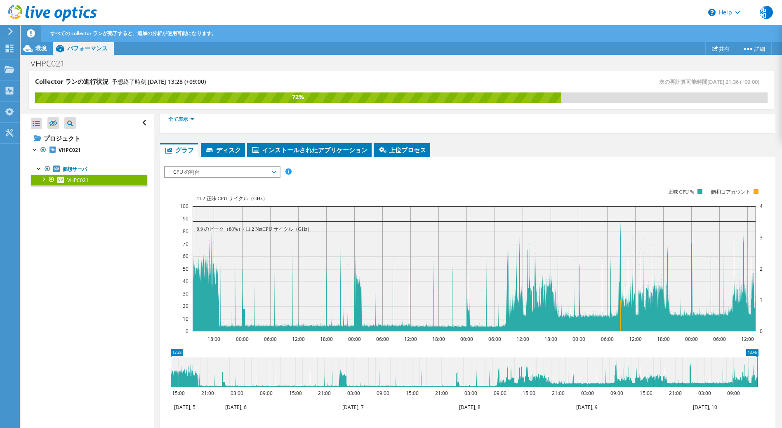
scroll to position [58, 0]
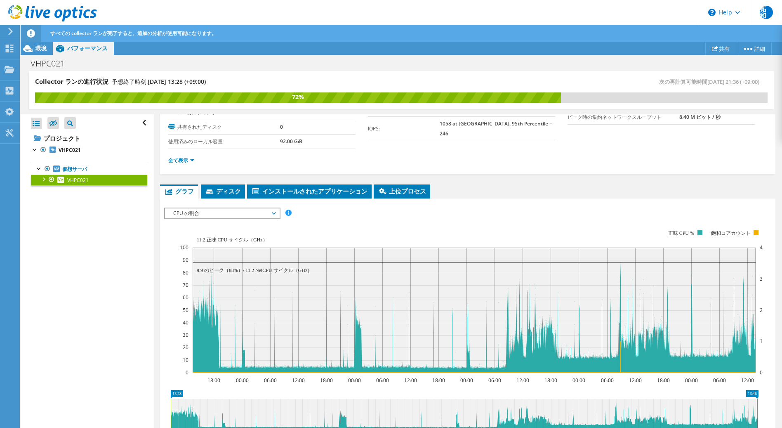
click at [258, 215] on span "CPU の割合" at bounding box center [222, 213] width 106 height 10
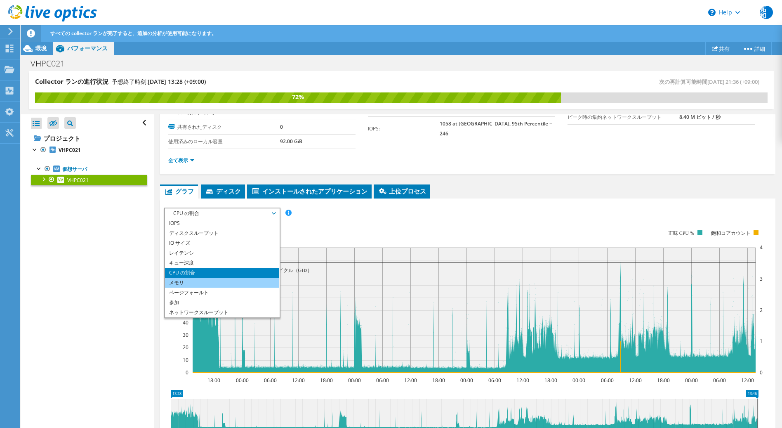
click at [221, 284] on li "メモリ" at bounding box center [222, 283] width 114 height 10
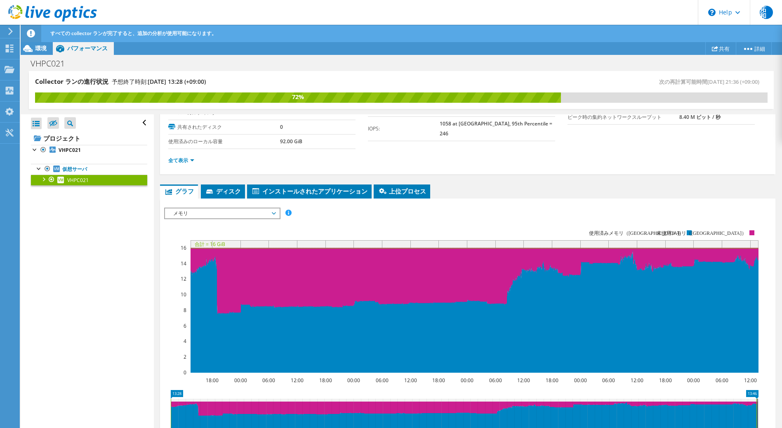
click at [478, 217] on div "IOPS ディスクスループット IO サイズ レイテンシ キュー深度 CPU の割合 メモリ ページフォールト 参加 ネットワークスループット 上位サーバ（ペ…" at bounding box center [467, 213] width 607 height 11
click at [272, 212] on span "メモリ" at bounding box center [222, 213] width 106 height 10
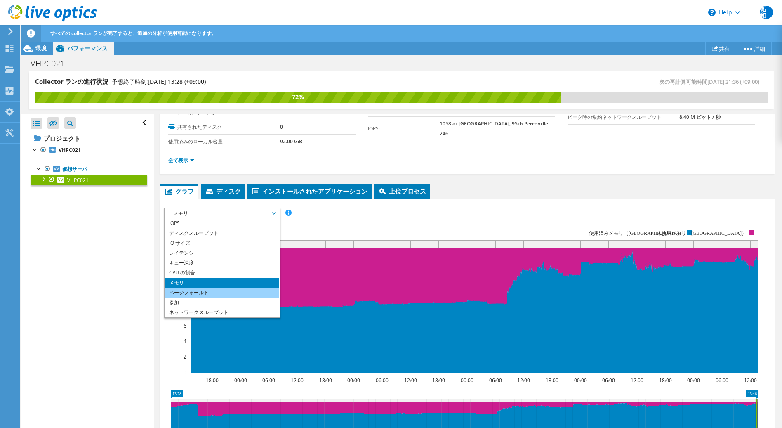
click at [208, 290] on li "ページフォールト" at bounding box center [222, 293] width 114 height 10
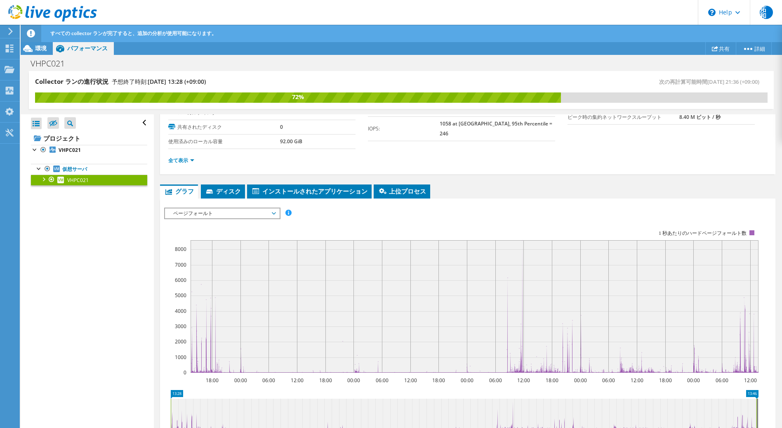
click at [157, 260] on div "VHPC021 詳細 Operating System（オペレーティングシステム ） Microsoft Windows 11 Enterprise ローカル…" at bounding box center [468, 305] width 628 height 496
click at [269, 210] on span "ページフォールト" at bounding box center [222, 213] width 106 height 10
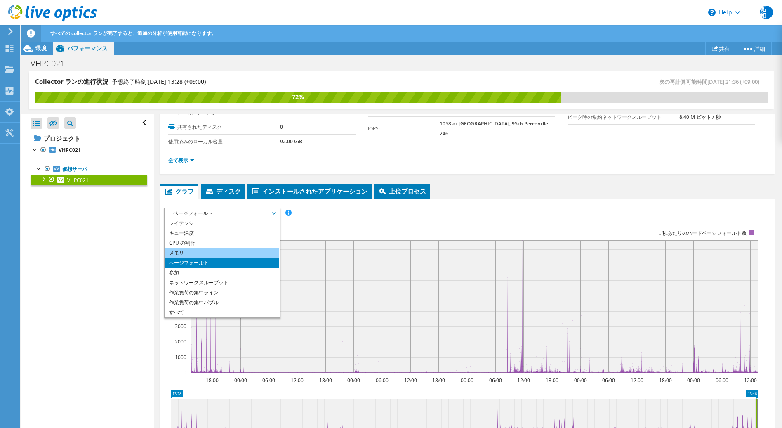
scroll to position [0, 0]
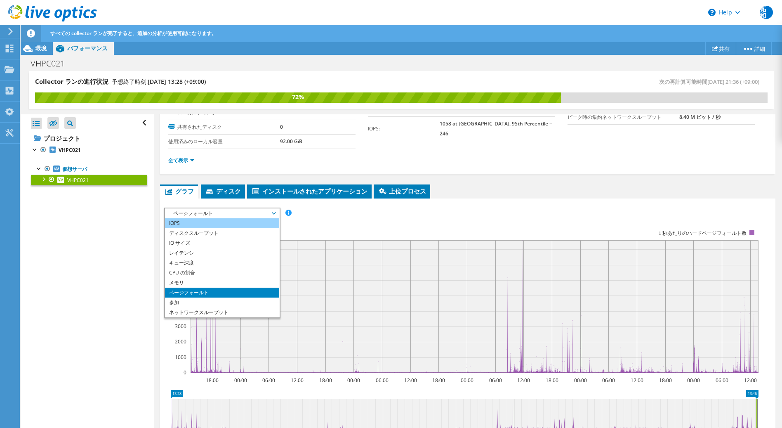
click at [208, 226] on li "IOPS" at bounding box center [222, 223] width 114 height 10
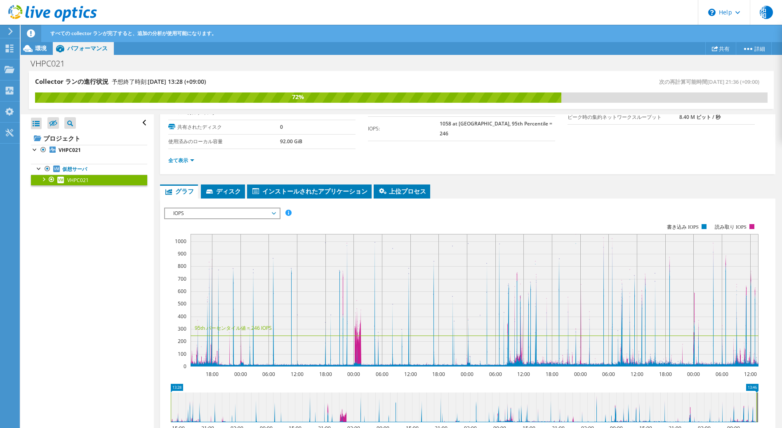
click at [272, 208] on span "IOPS" at bounding box center [222, 213] width 106 height 10
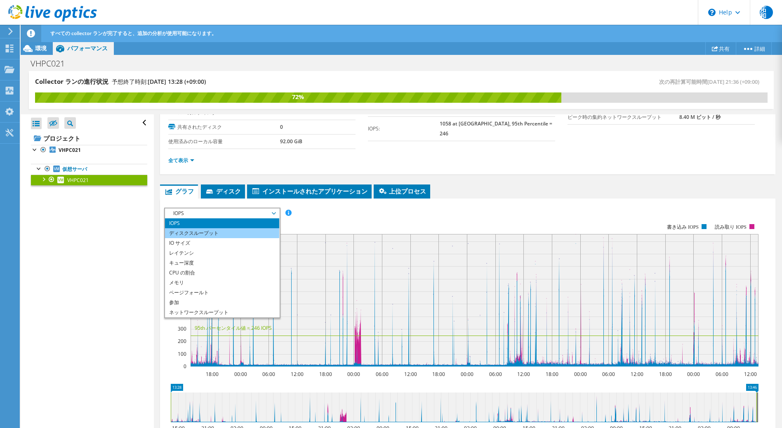
click at [238, 236] on li "ディスクスループット" at bounding box center [222, 233] width 114 height 10
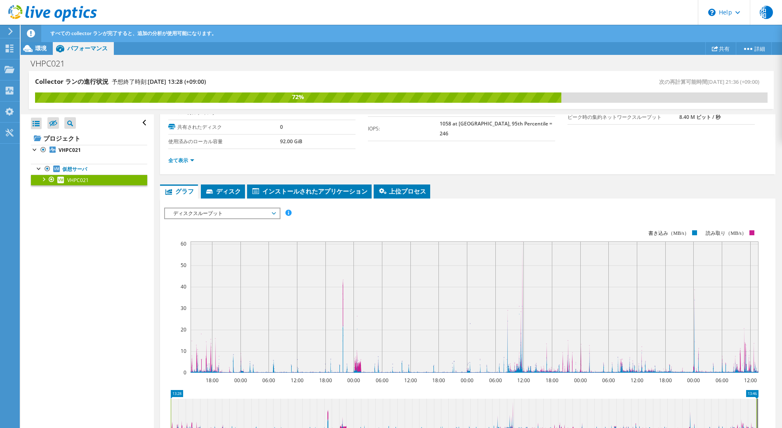
click at [163, 240] on section "IOPS ディスクスループット IO サイズ レイテンシ キュー深度 CPU の割合 メモリ ページフォールト 参加 ネットワークスループット 上位サーバ（ペ…" at bounding box center [468, 369] width 616 height 340
click at [269, 216] on span "ディスクスループット" at bounding box center [222, 213] width 106 height 10
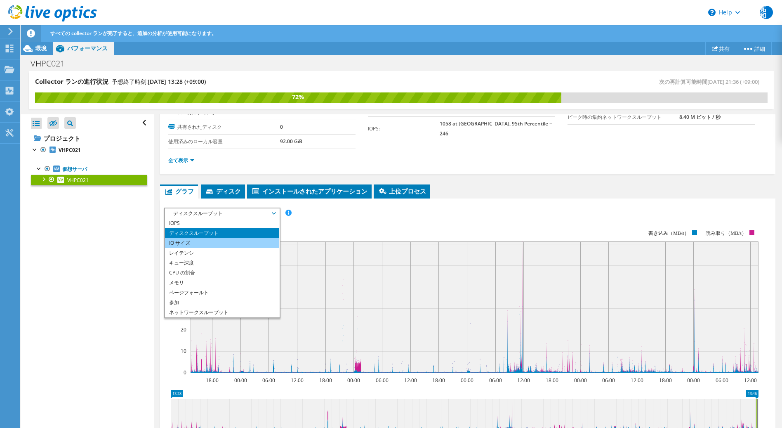
click at [233, 244] on li "IO サイズ" at bounding box center [222, 243] width 114 height 10
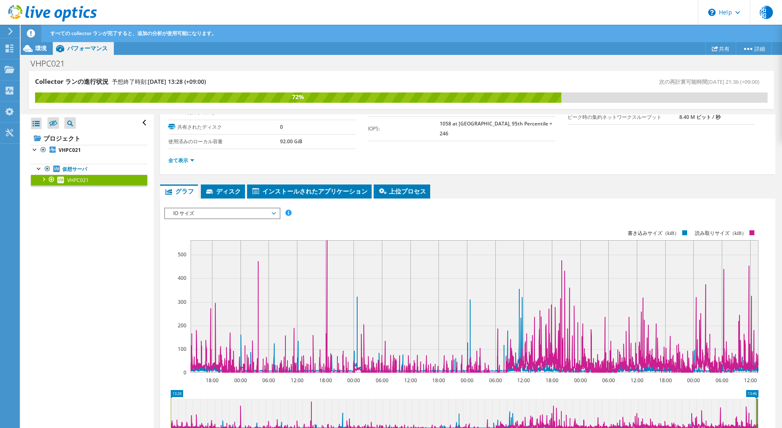
scroll to position [99, 0]
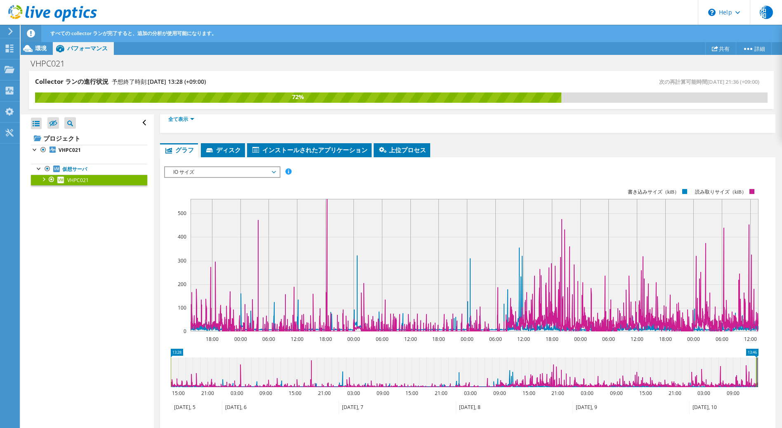
click at [255, 173] on span "IO サイズ" at bounding box center [222, 172] width 106 height 10
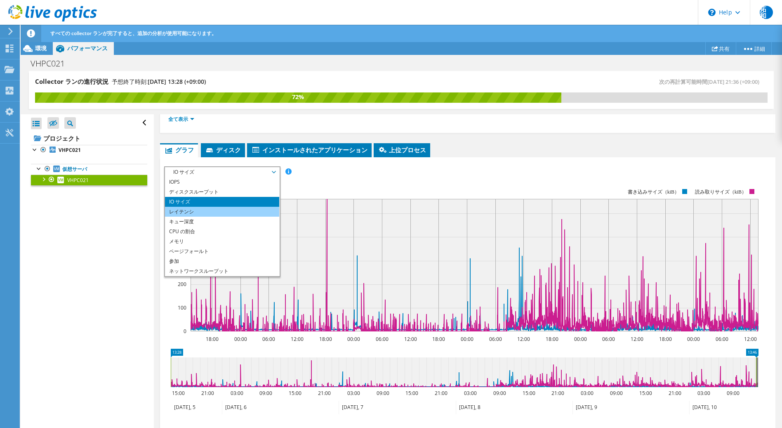
click at [249, 215] on li "レイテンシ" at bounding box center [222, 212] width 114 height 10
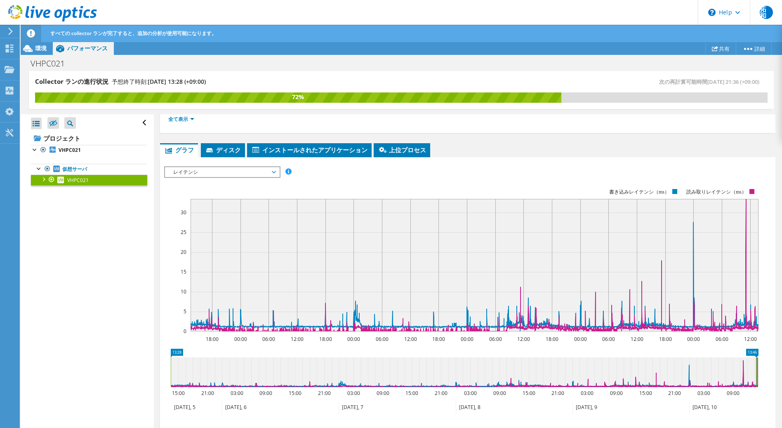
click at [172, 196] on rect at bounding box center [461, 259] width 595 height 165
click at [273, 173] on span "レイテンシ" at bounding box center [222, 172] width 106 height 10
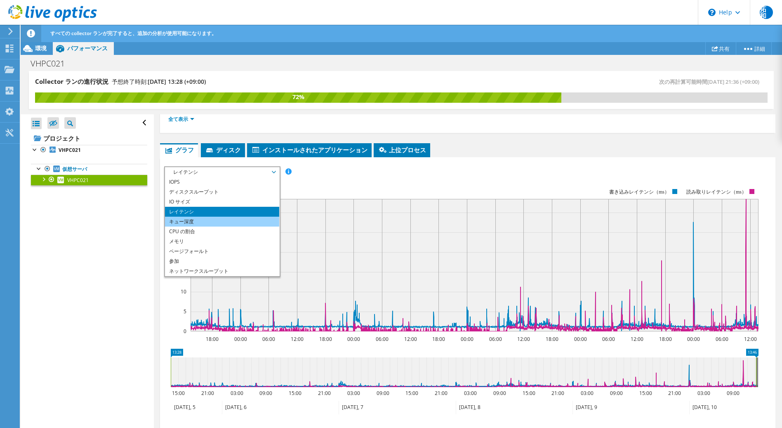
click at [232, 220] on li "キュー深度" at bounding box center [222, 222] width 114 height 10
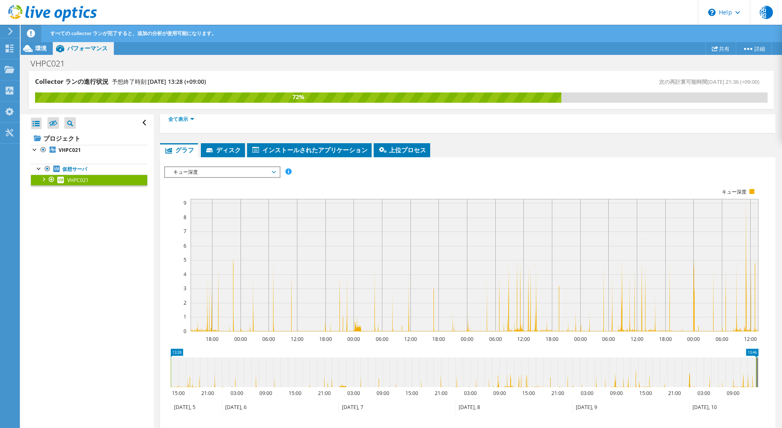
click at [243, 174] on span "キュー深度" at bounding box center [222, 172] width 106 height 10
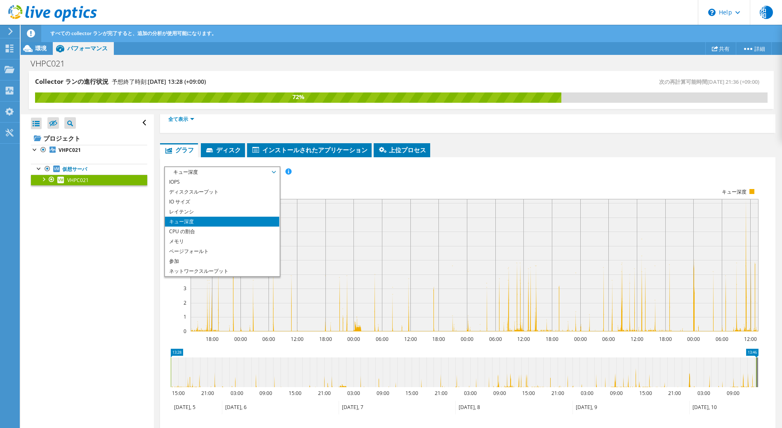
scroll to position [30, 0]
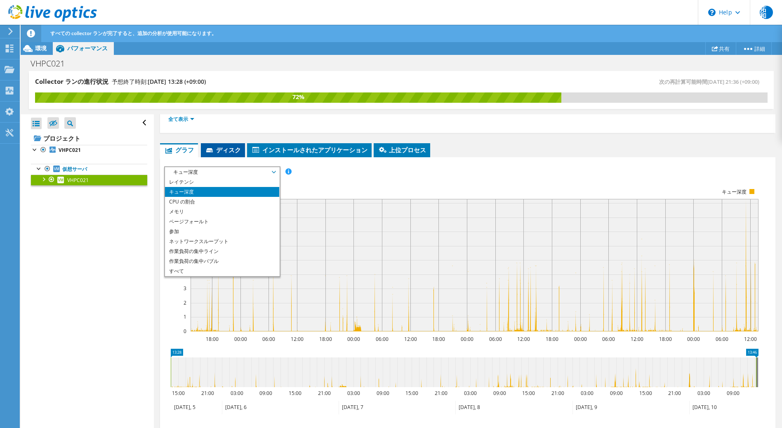
click at [210, 153] on icon at bounding box center [210, 150] width 8 height 5
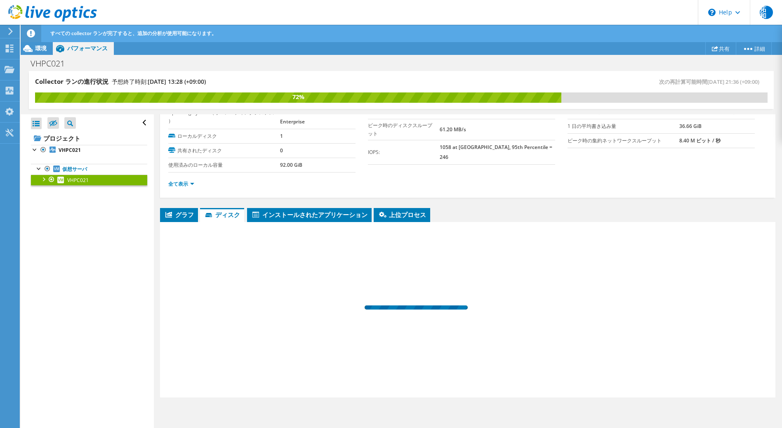
scroll to position [34, 0]
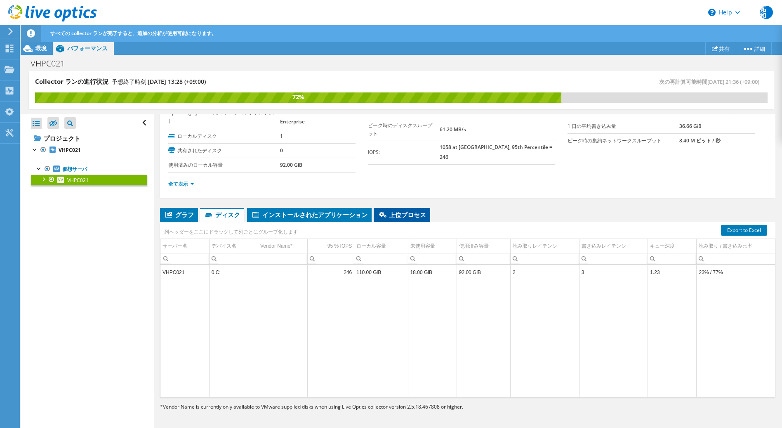
click at [403, 218] on span "上位プロセス" at bounding box center [402, 214] width 48 height 8
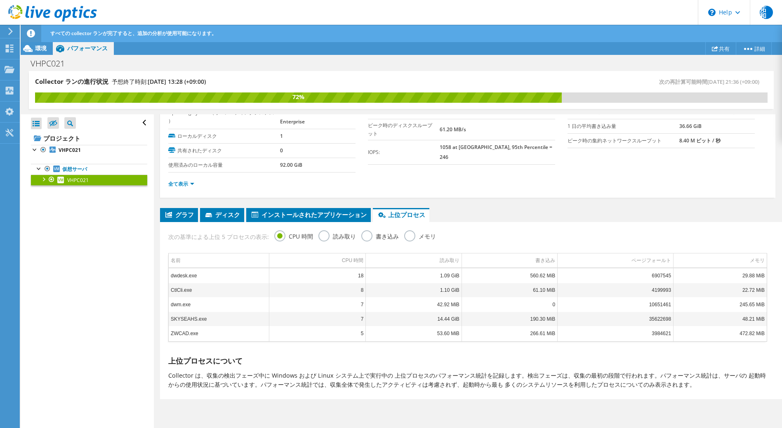
click at [327, 238] on label "読み取り" at bounding box center [338, 235] width 38 height 10
click at [0, 0] on input "読み取り" at bounding box center [0, 0] width 0 height 0
click at [368, 239] on label "書き込み" at bounding box center [381, 235] width 38 height 10
click at [0, 0] on input "書き込み" at bounding box center [0, 0] width 0 height 0
click at [165, 232] on div "次の基準による上位 5 プロセスの表示: CPU 時間 読み取り 書き込み メモリ" at bounding box center [467, 235] width 607 height 27
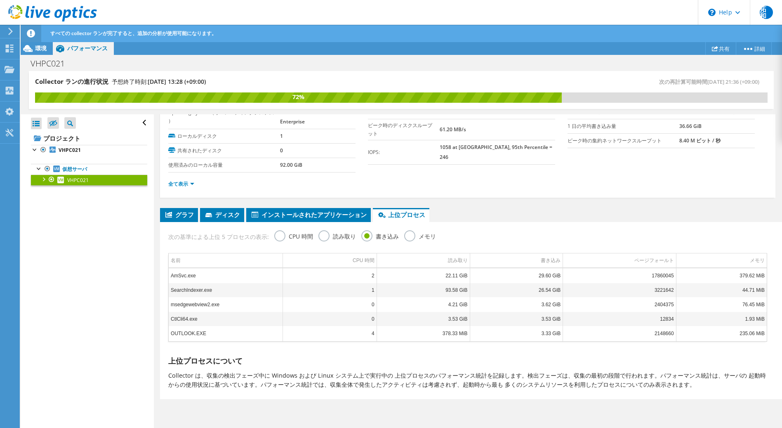
click at [408, 234] on label "メモリ" at bounding box center [420, 235] width 32 height 10
click at [0, 0] on input "メモリ" at bounding box center [0, 0] width 0 height 0
click at [320, 235] on label "読み取り" at bounding box center [338, 235] width 38 height 10
click at [0, 0] on input "読み取り" at bounding box center [0, 0] width 0 height 0
